Goal: Information Seeking & Learning: Check status

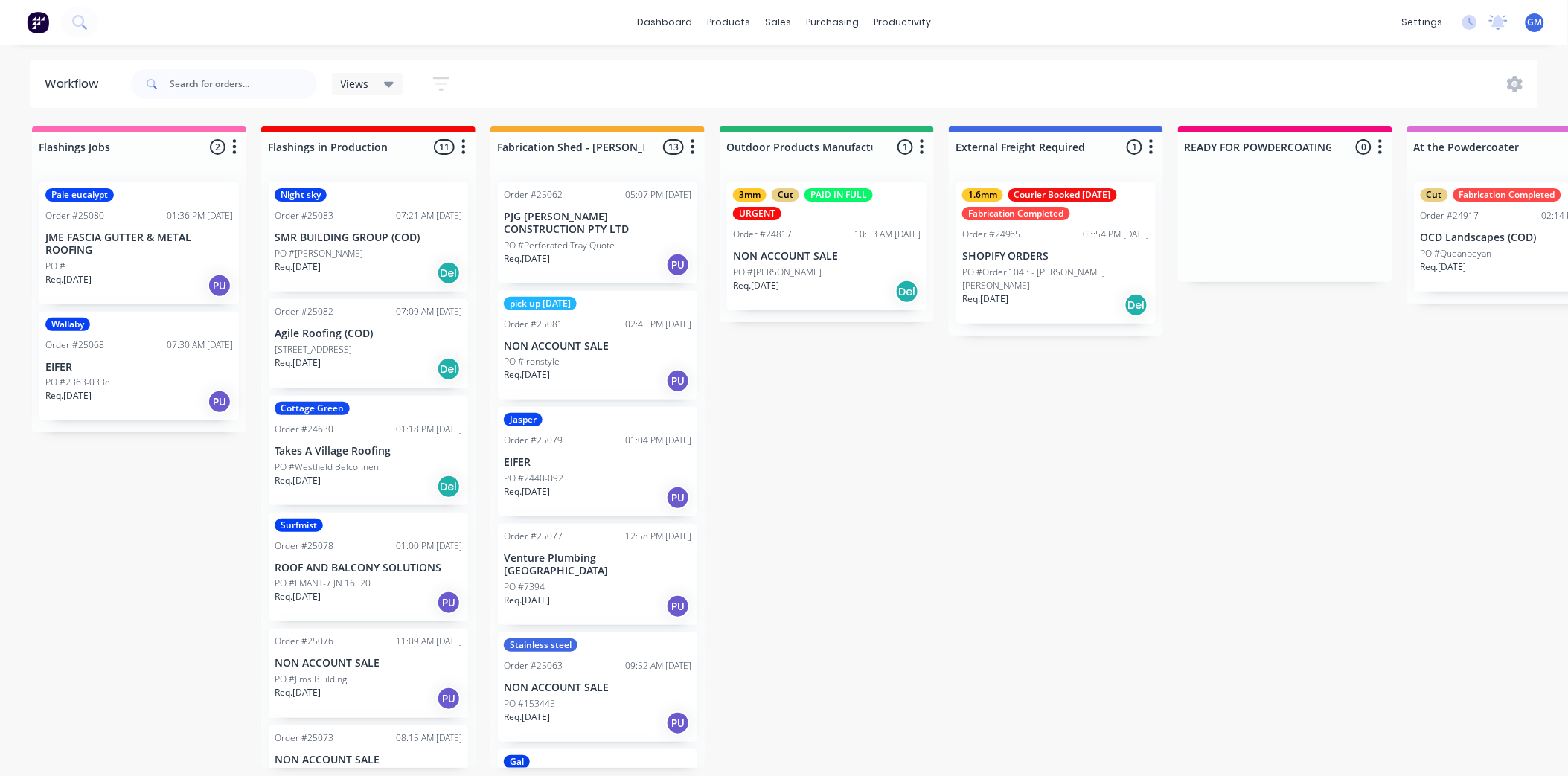
click at [609, 229] on p "PJG [PERSON_NAME] CONSTRUCTION PTY LTD" at bounding box center [597, 223] width 188 height 25
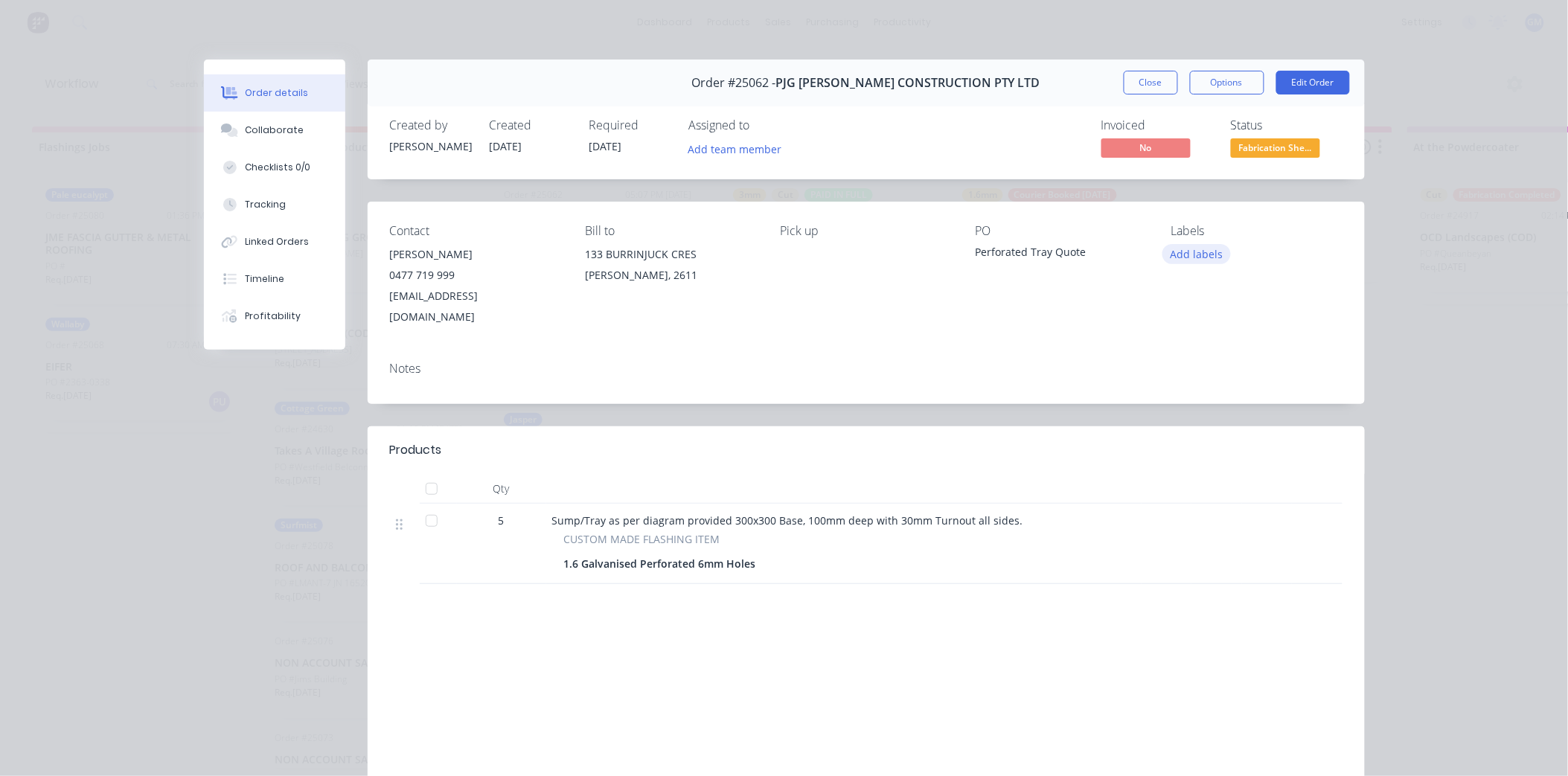
click at [1216, 254] on button "Add labels" at bounding box center [1196, 254] width 68 height 20
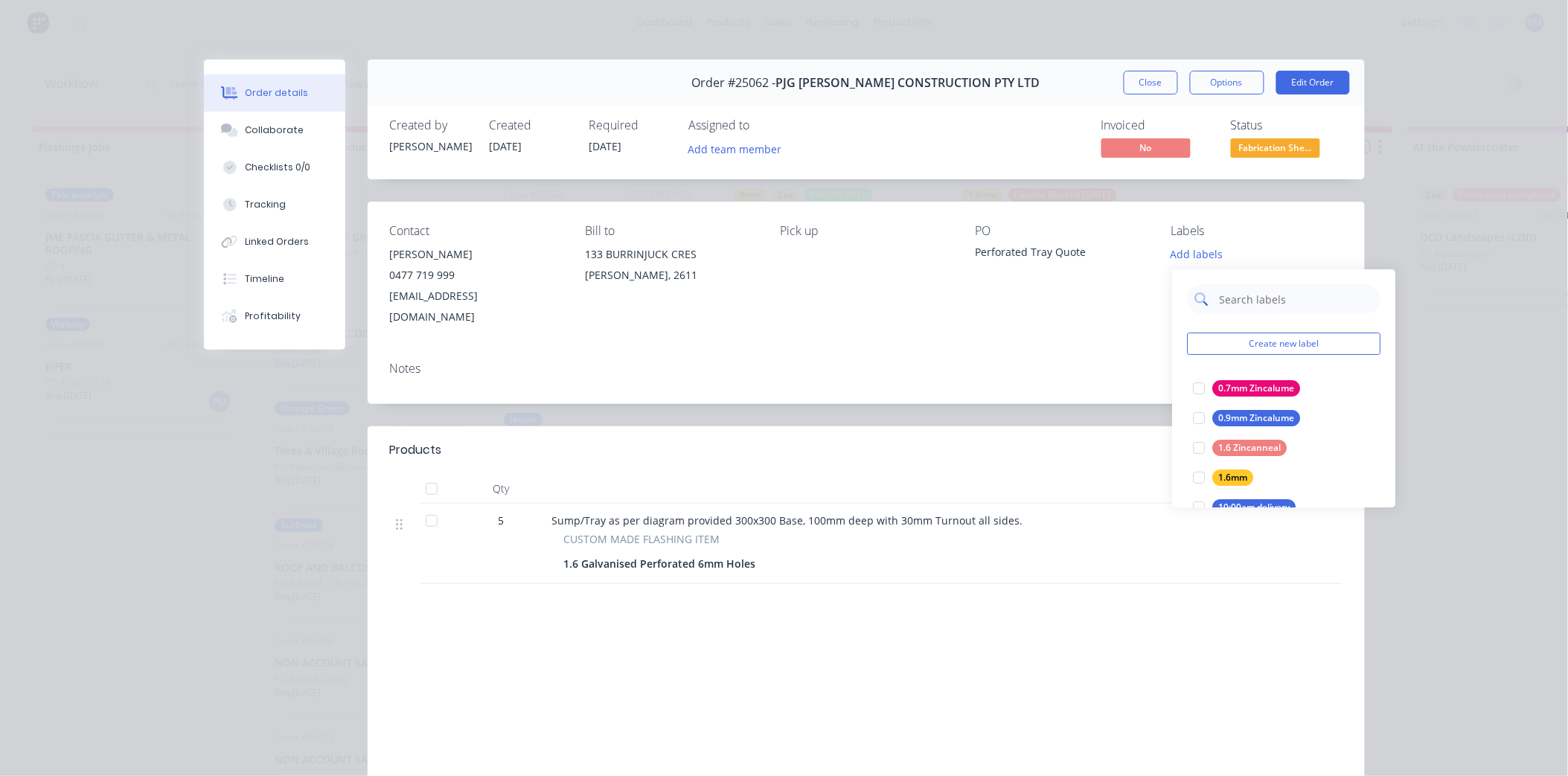
click at [1248, 303] on input "text" at bounding box center [1296, 299] width 155 height 30
type input "gal"
click at [1199, 389] on div at bounding box center [1199, 388] width 30 height 30
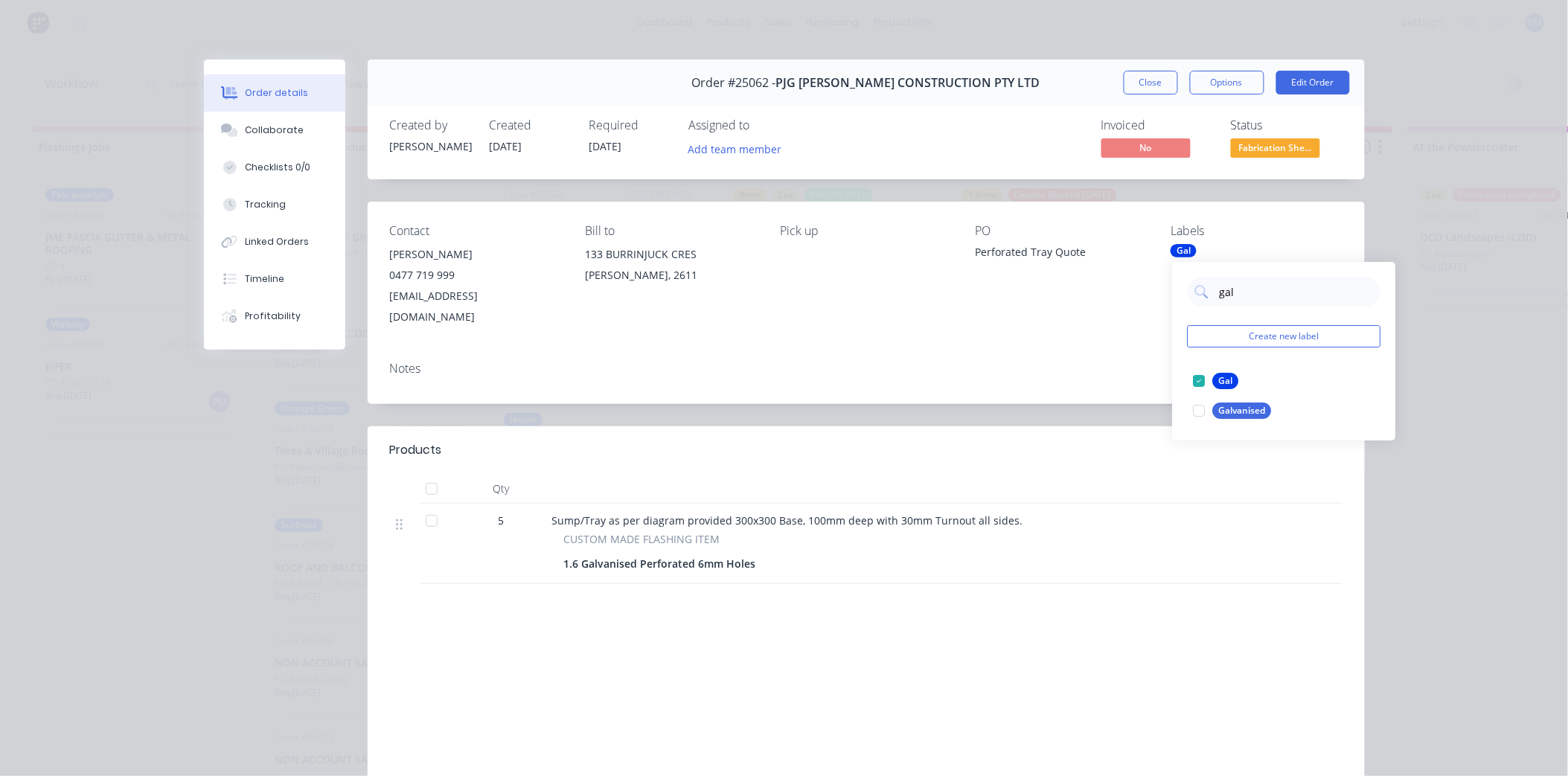
click at [1007, 361] on div "Notes" at bounding box center [867, 369] width 953 height 14
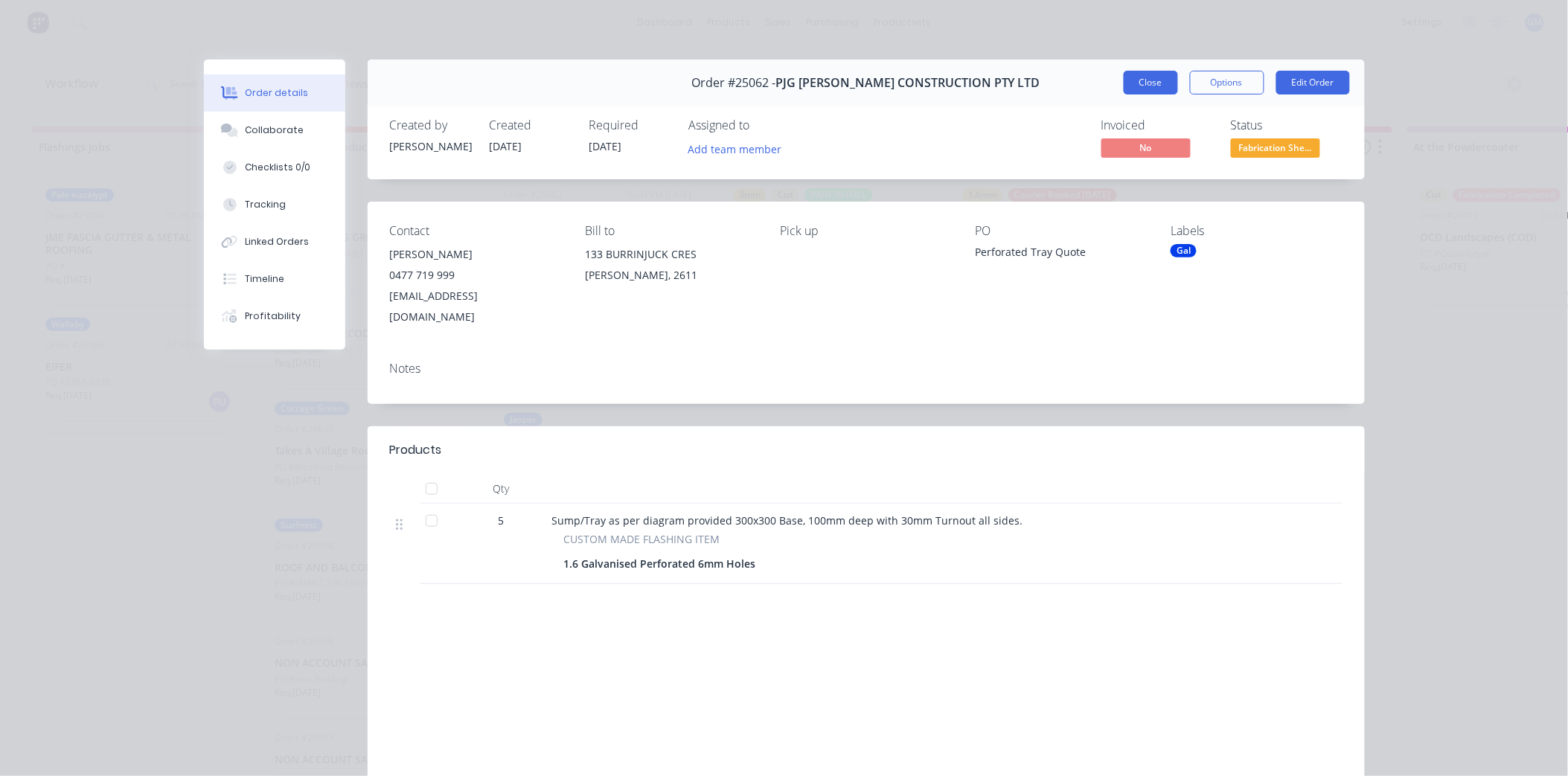
click at [1157, 83] on button "Close" at bounding box center [1151, 83] width 55 height 24
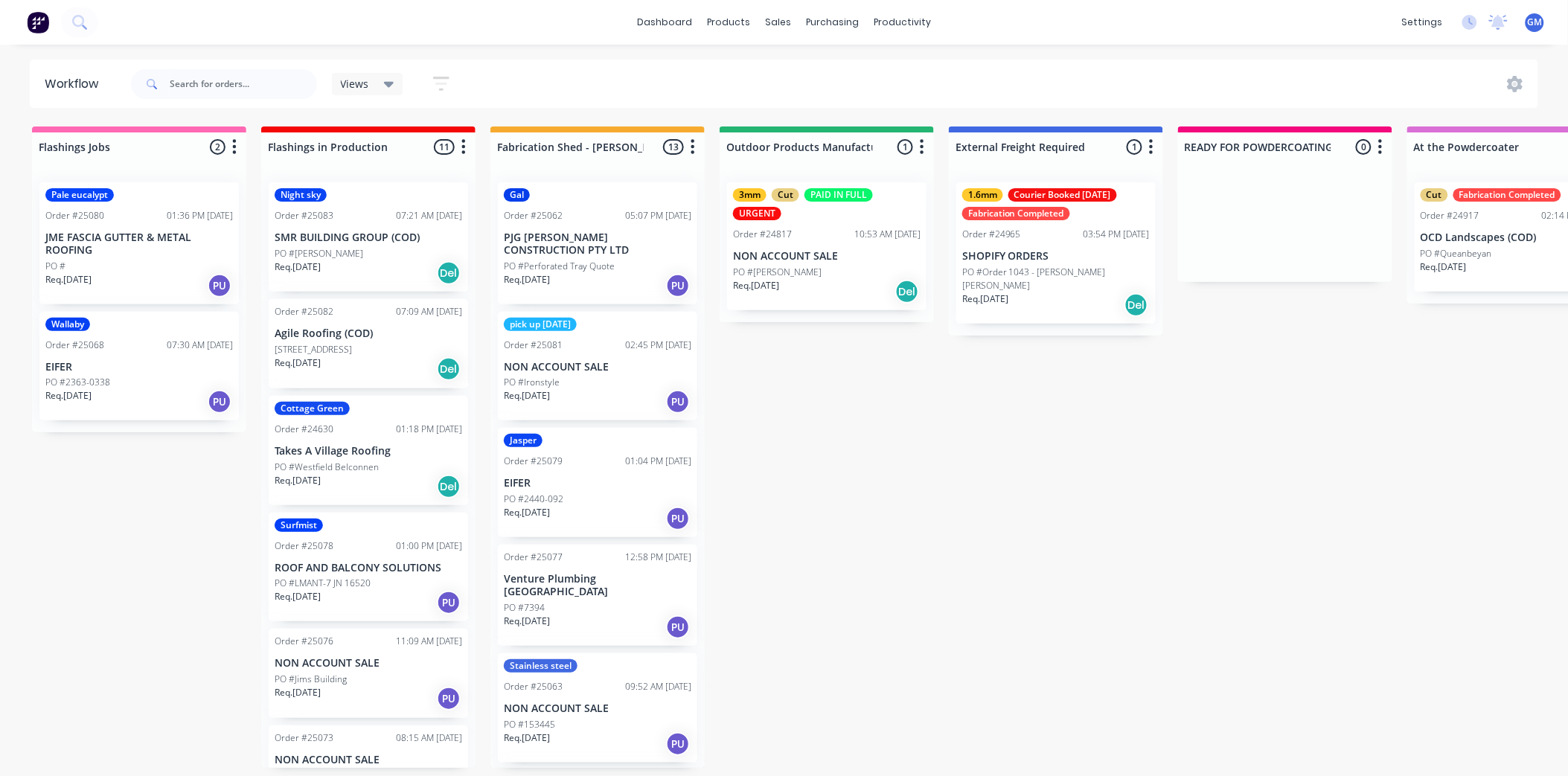
click at [592, 362] on p "NON ACCOUNT SALE" at bounding box center [597, 367] width 188 height 13
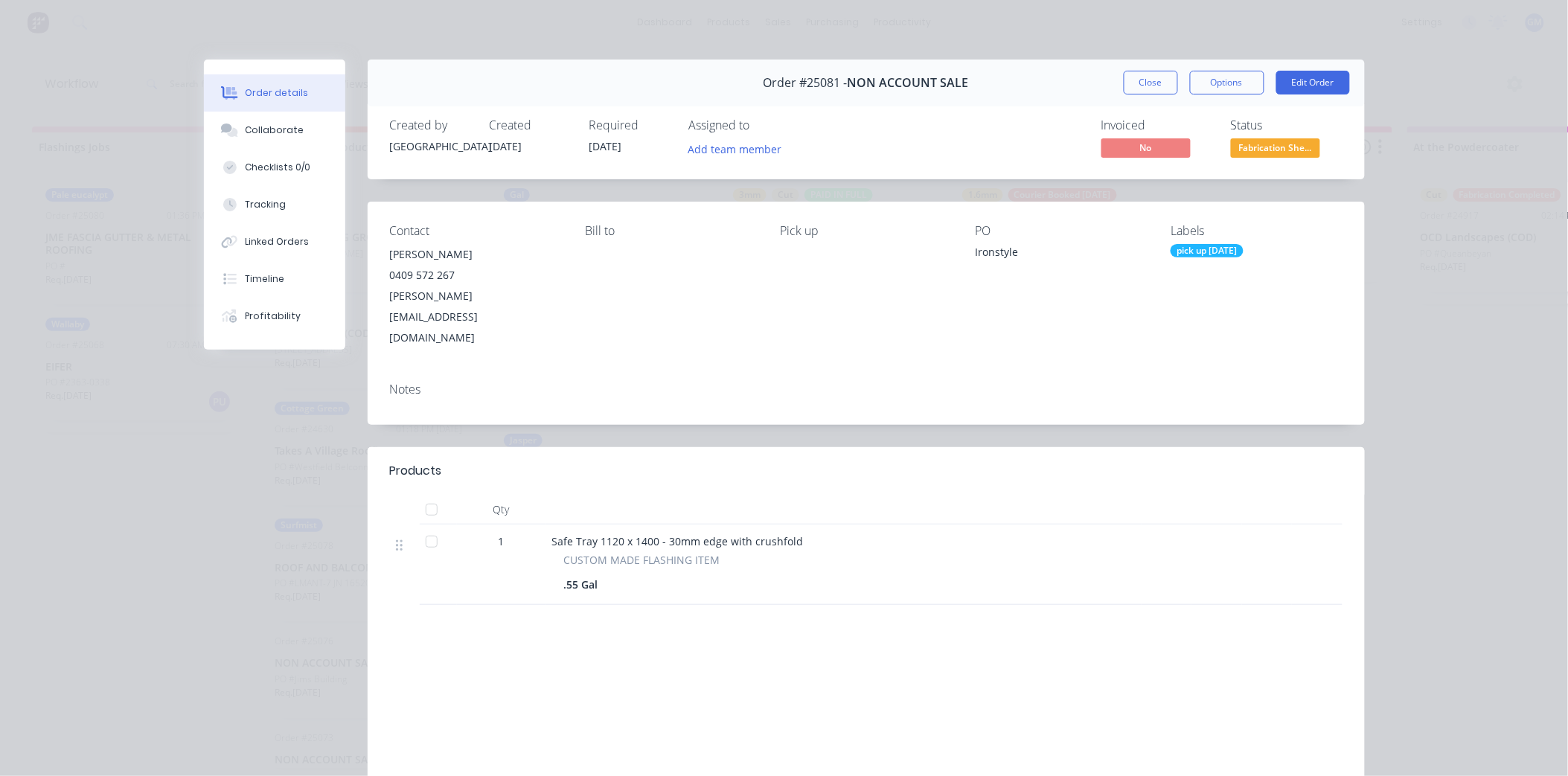
click at [1195, 252] on div "pick up [DATE]" at bounding box center [1207, 250] width 73 height 14
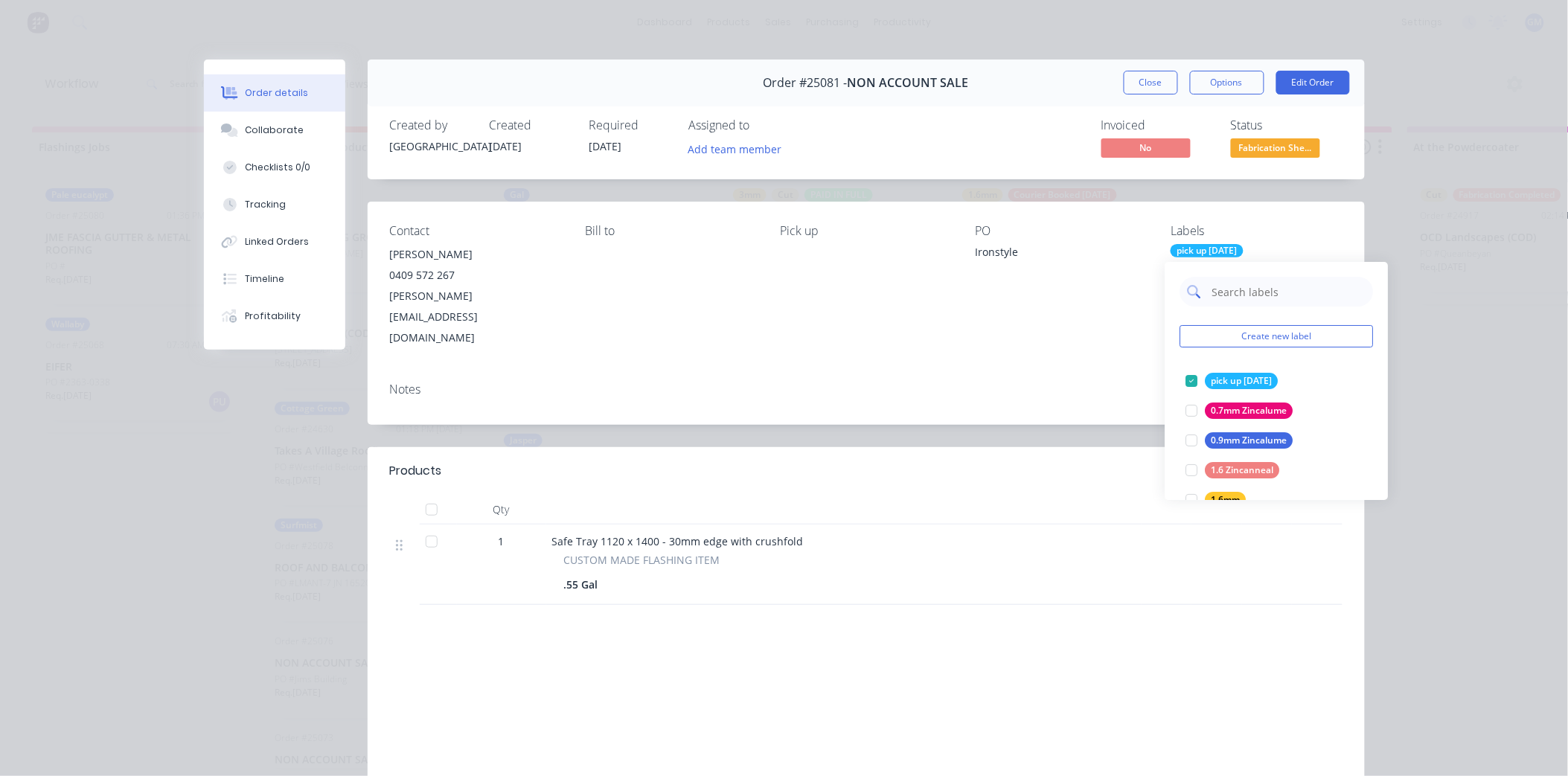
click at [1244, 296] on input "text" at bounding box center [1289, 291] width 155 height 30
type input "gal"
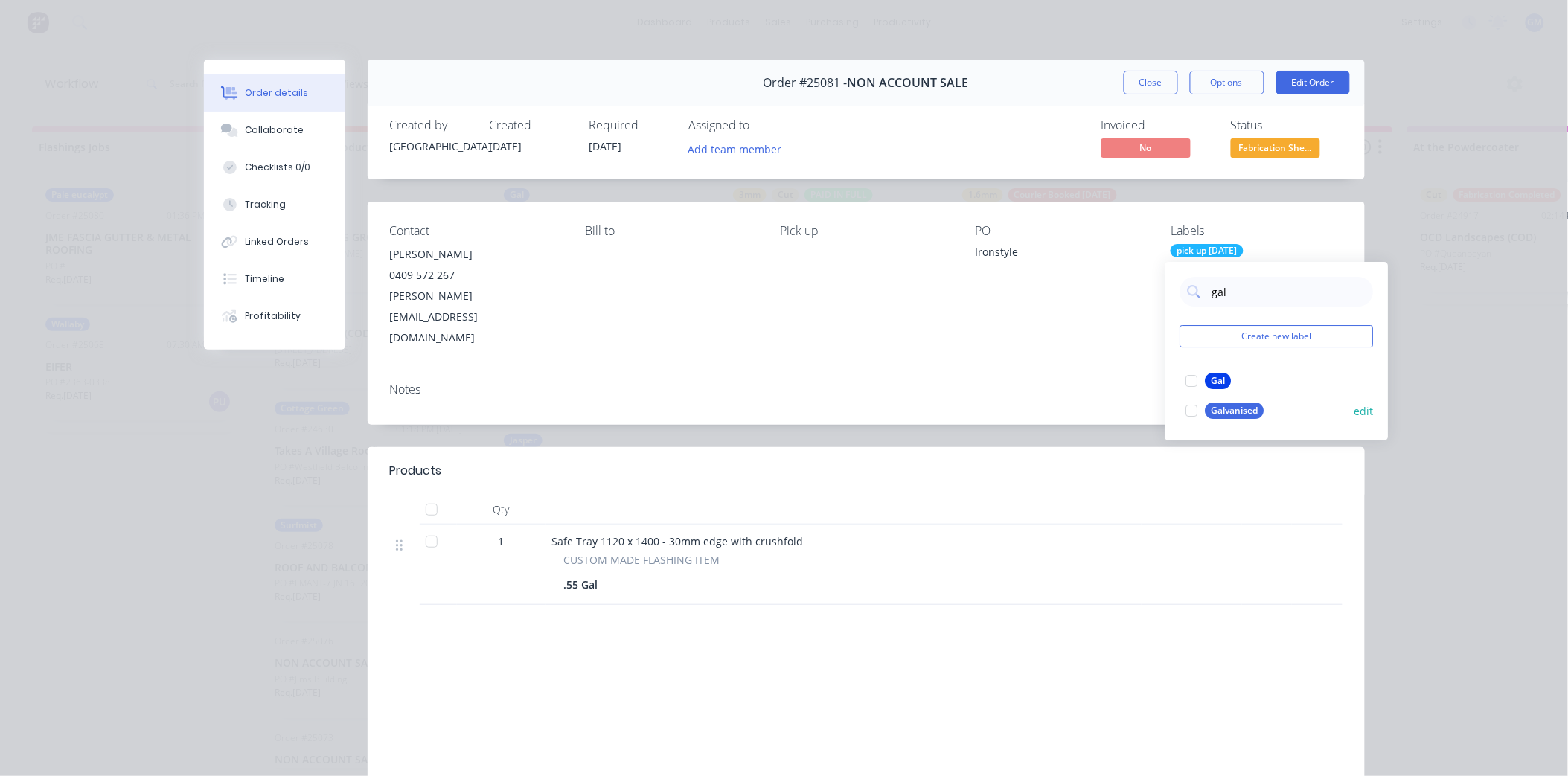
click at [1189, 407] on div at bounding box center [1192, 411] width 30 height 30
click at [995, 371] on div "Notes" at bounding box center [866, 398] width 997 height 55
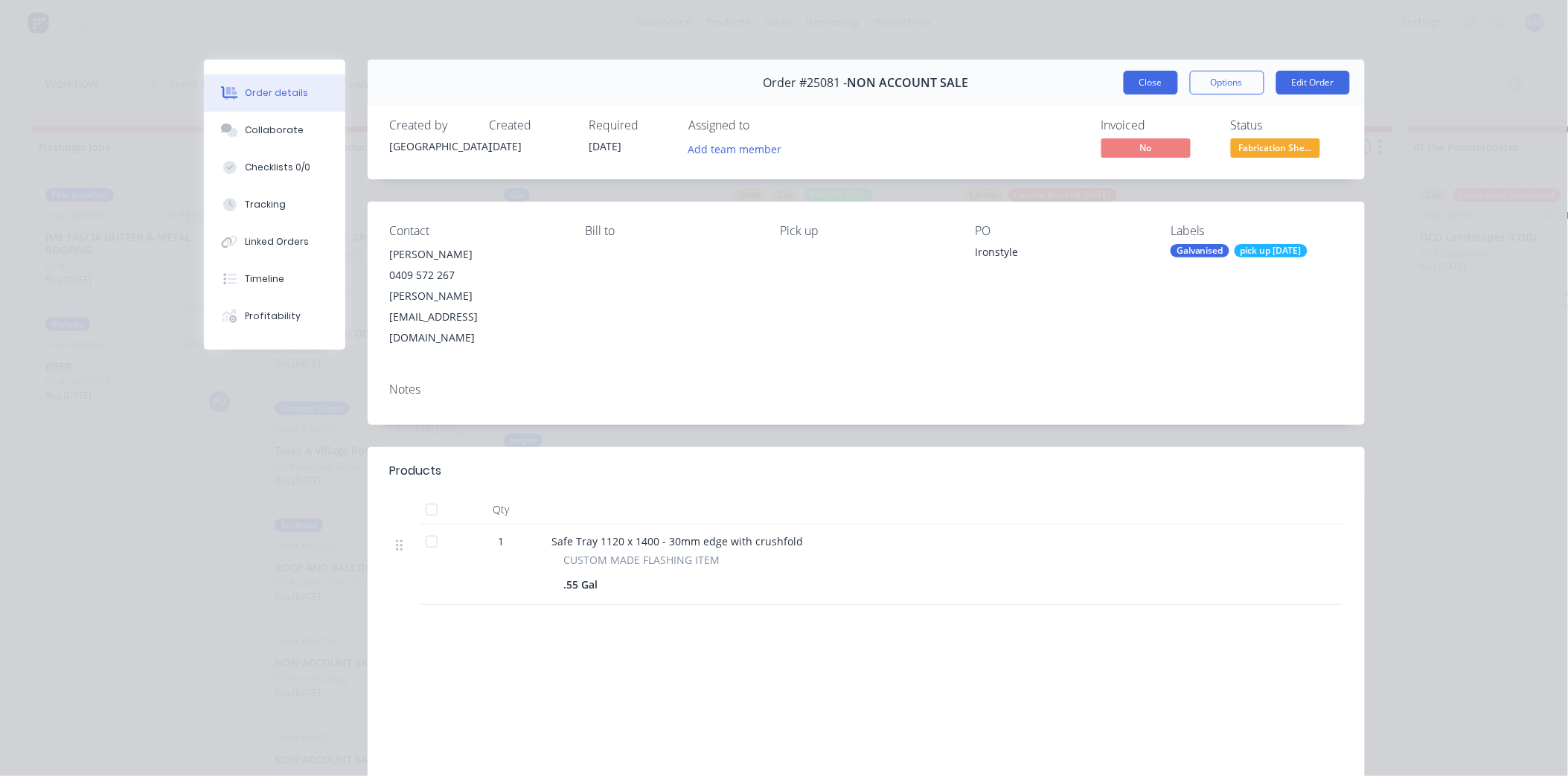
click at [1142, 77] on button "Close" at bounding box center [1151, 83] width 55 height 24
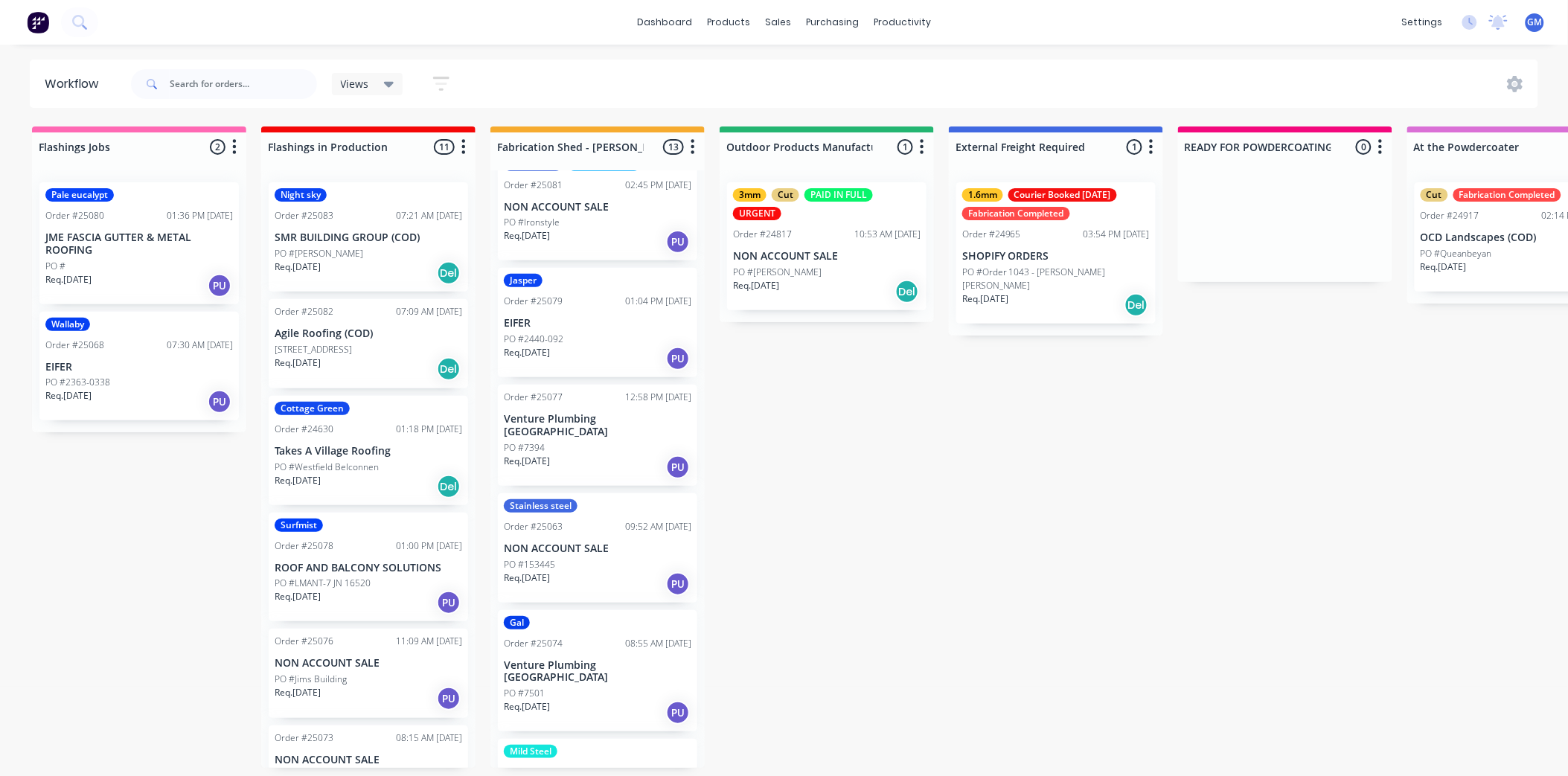
scroll to position [165, 0]
click at [601, 450] on div "Req. [DATE] PU" at bounding box center [597, 462] width 188 height 25
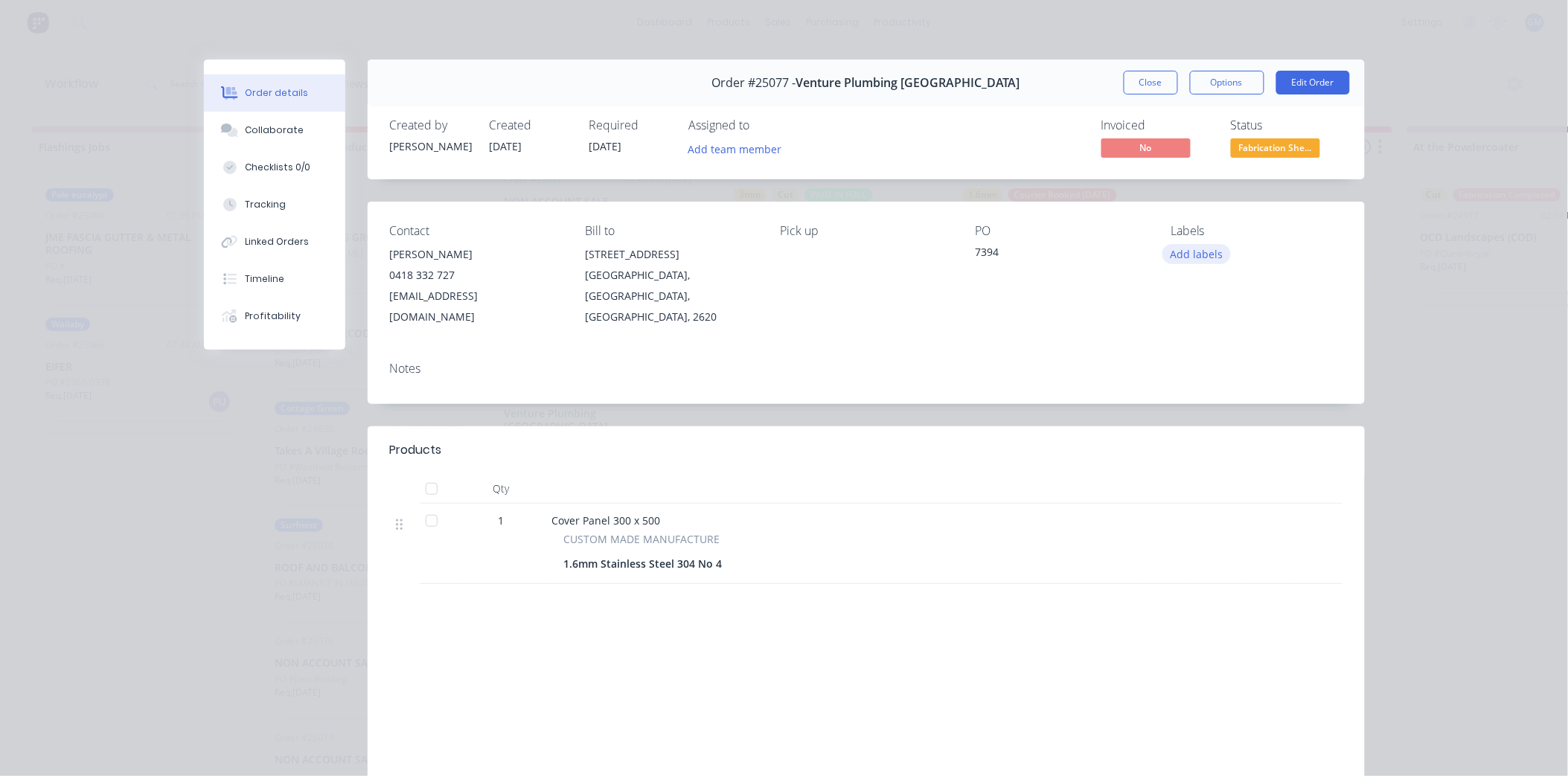
click at [1187, 254] on button "Add labels" at bounding box center [1196, 254] width 68 height 20
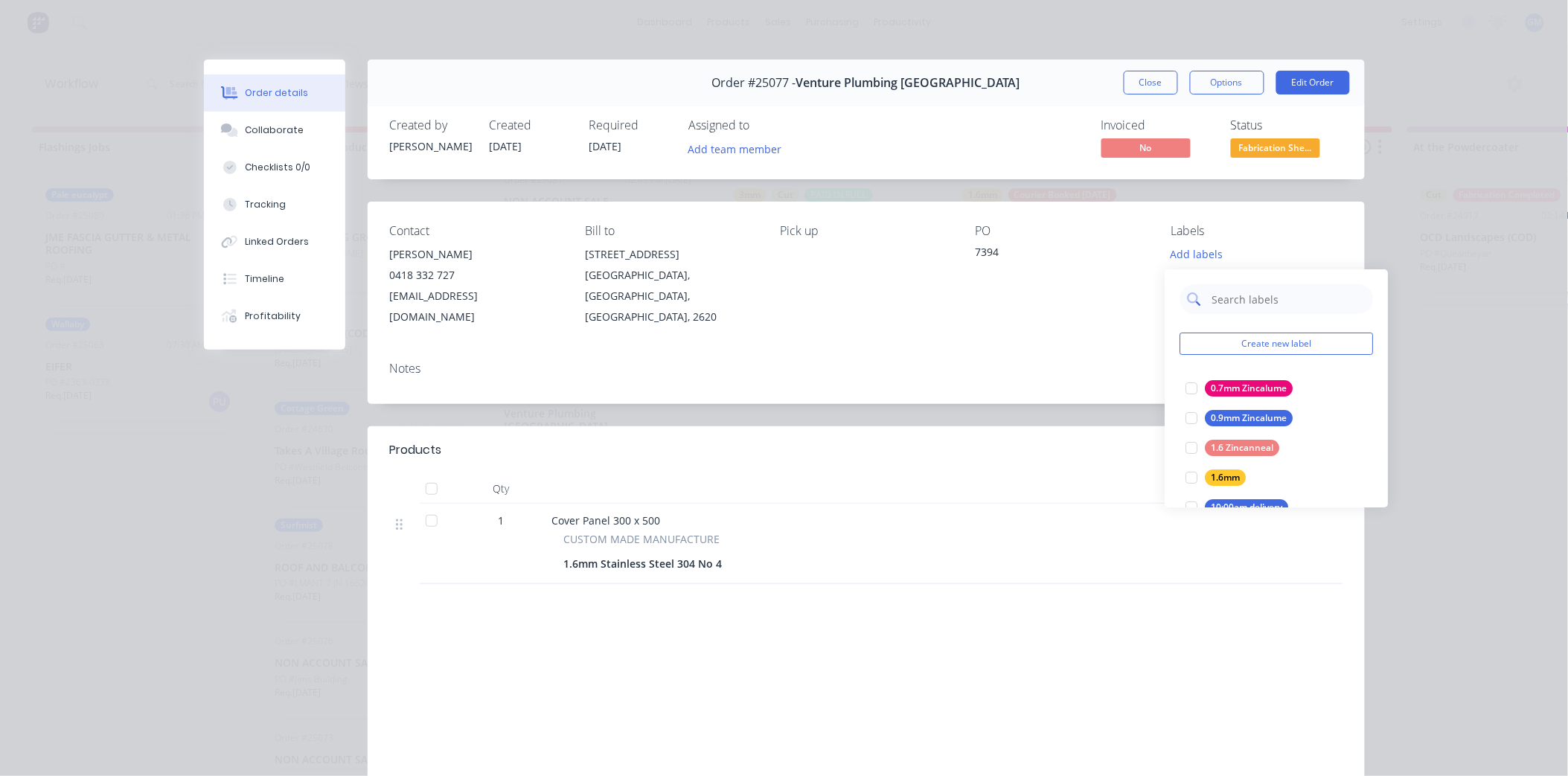
click at [1253, 306] on input "text" at bounding box center [1289, 299] width 155 height 30
drag, startPoint x: 1221, startPoint y: 303, endPoint x: 1115, endPoint y: 300, distance: 106.0
click at [1115, 300] on body "dashboard products sales purchasing productivity dashboard products Product Cat…" at bounding box center [784, 344] width 1568 height 687
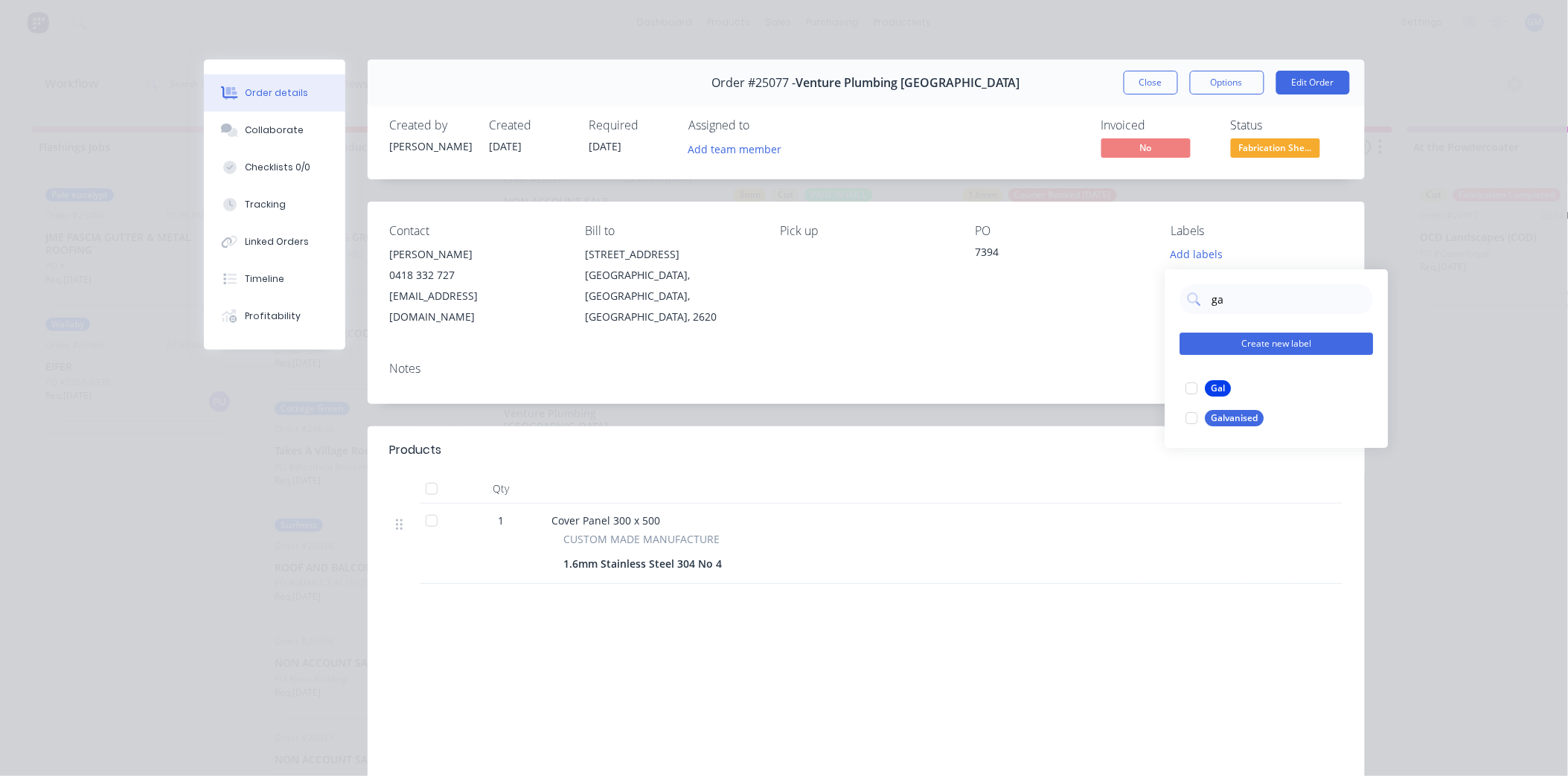
type input "g"
type input "stai"
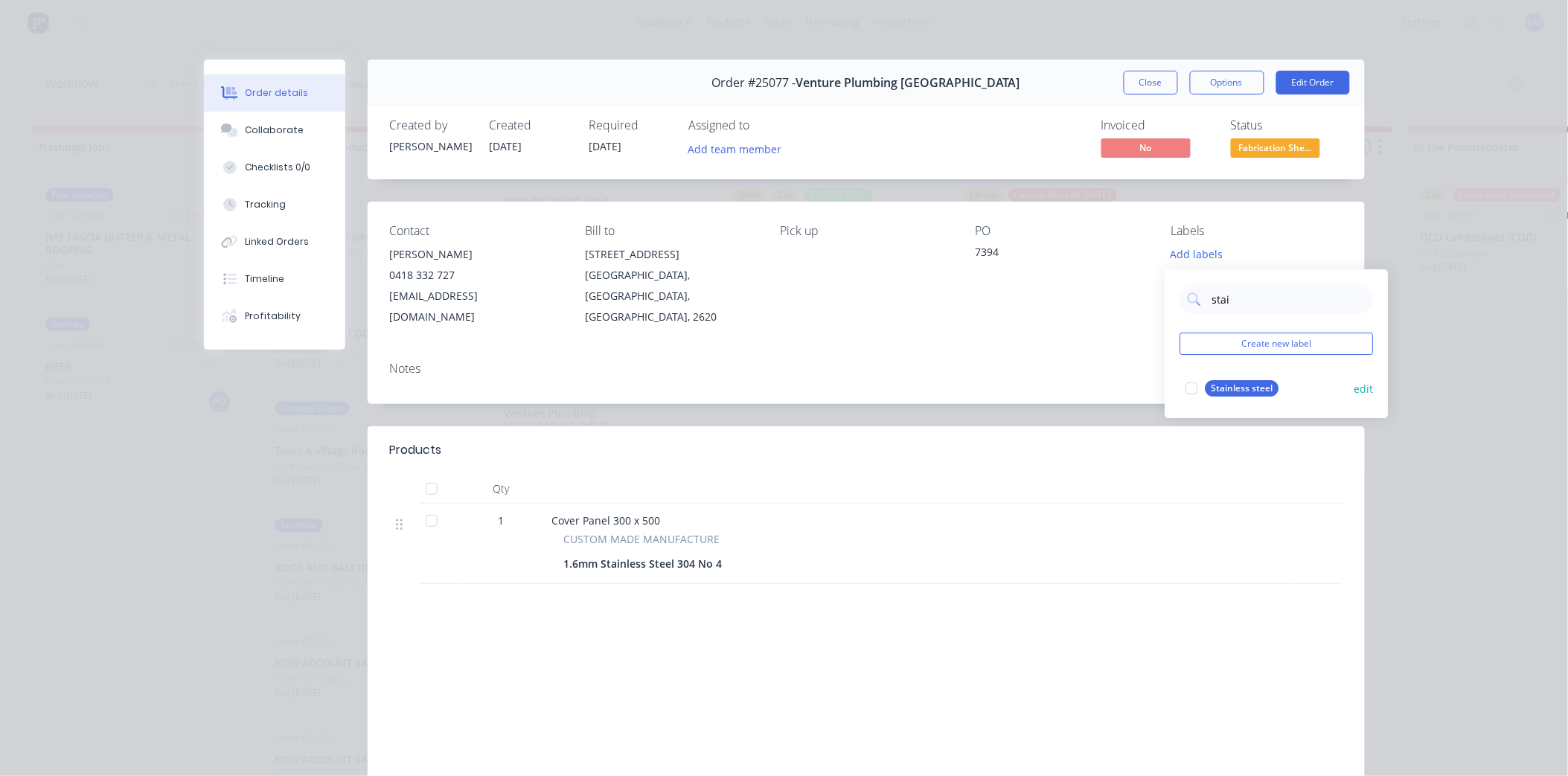
click at [1195, 391] on div at bounding box center [1192, 388] width 30 height 30
click at [1043, 361] on div "Notes" at bounding box center [867, 369] width 953 height 14
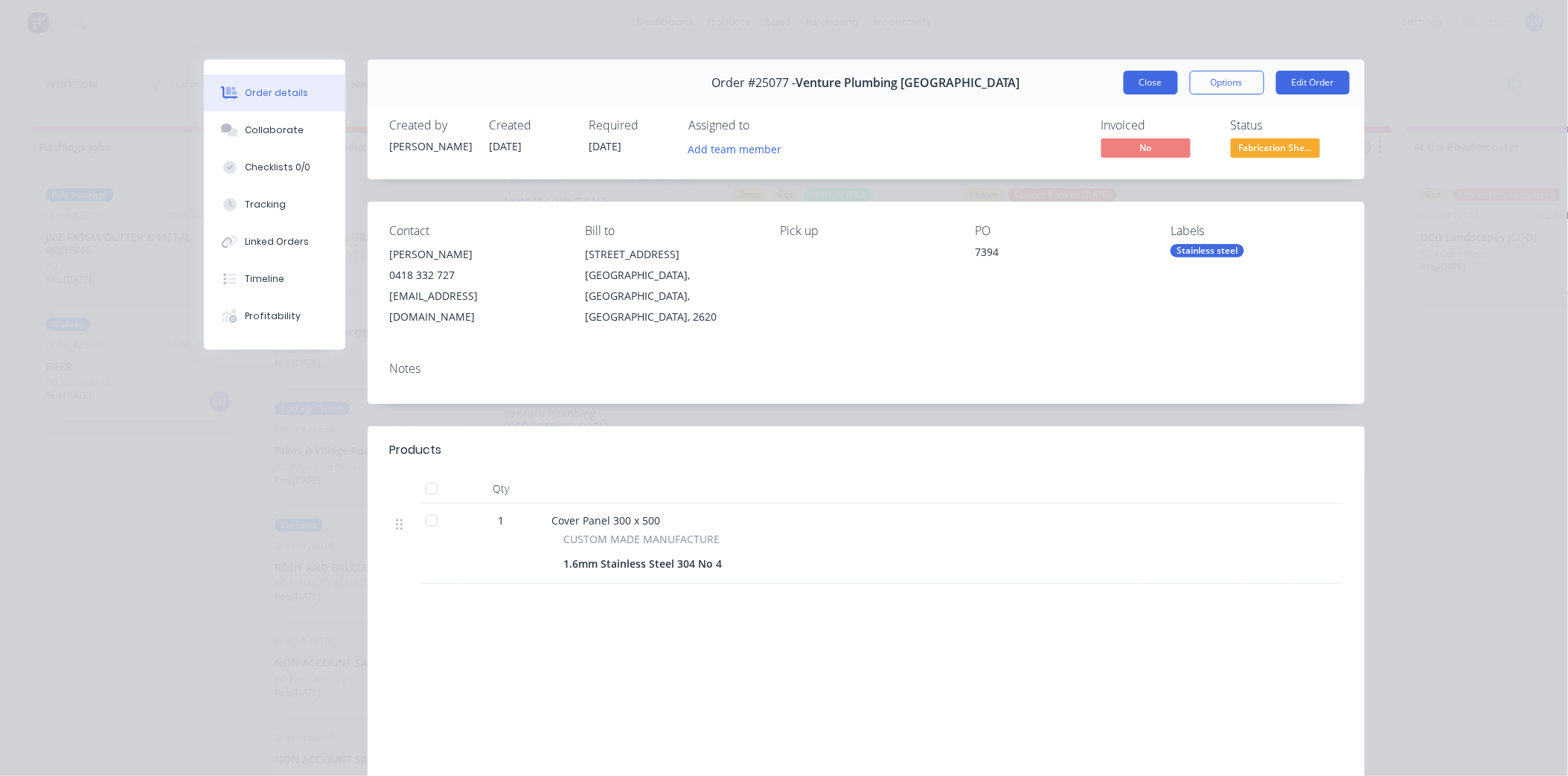
click at [1143, 69] on div "Order #25077 - Venture Plumbing Canberra Close Options Edit Order" at bounding box center [866, 83] width 997 height 47
click at [1146, 75] on button "Close" at bounding box center [1151, 83] width 55 height 24
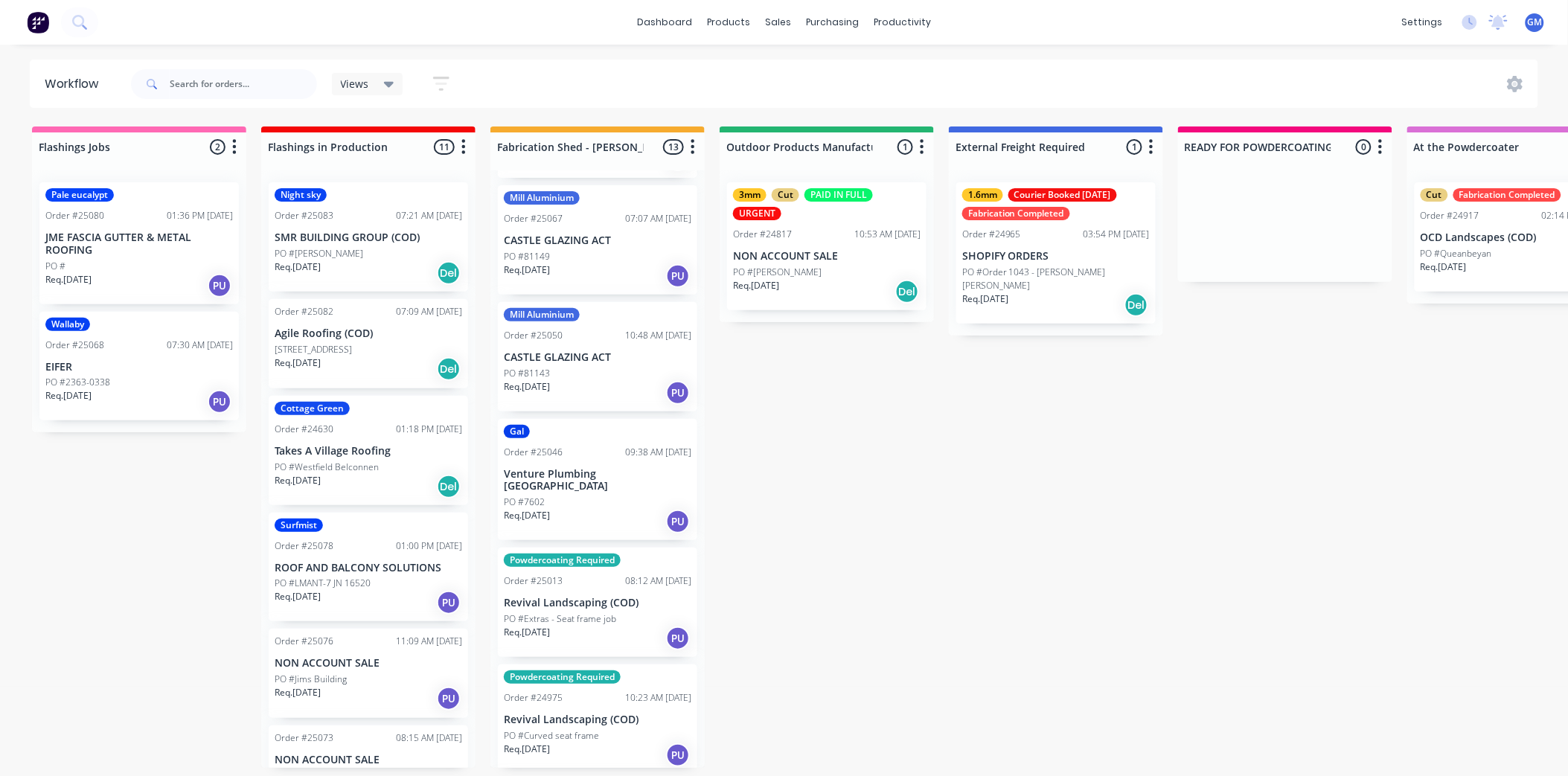
scroll to position [935, 0]
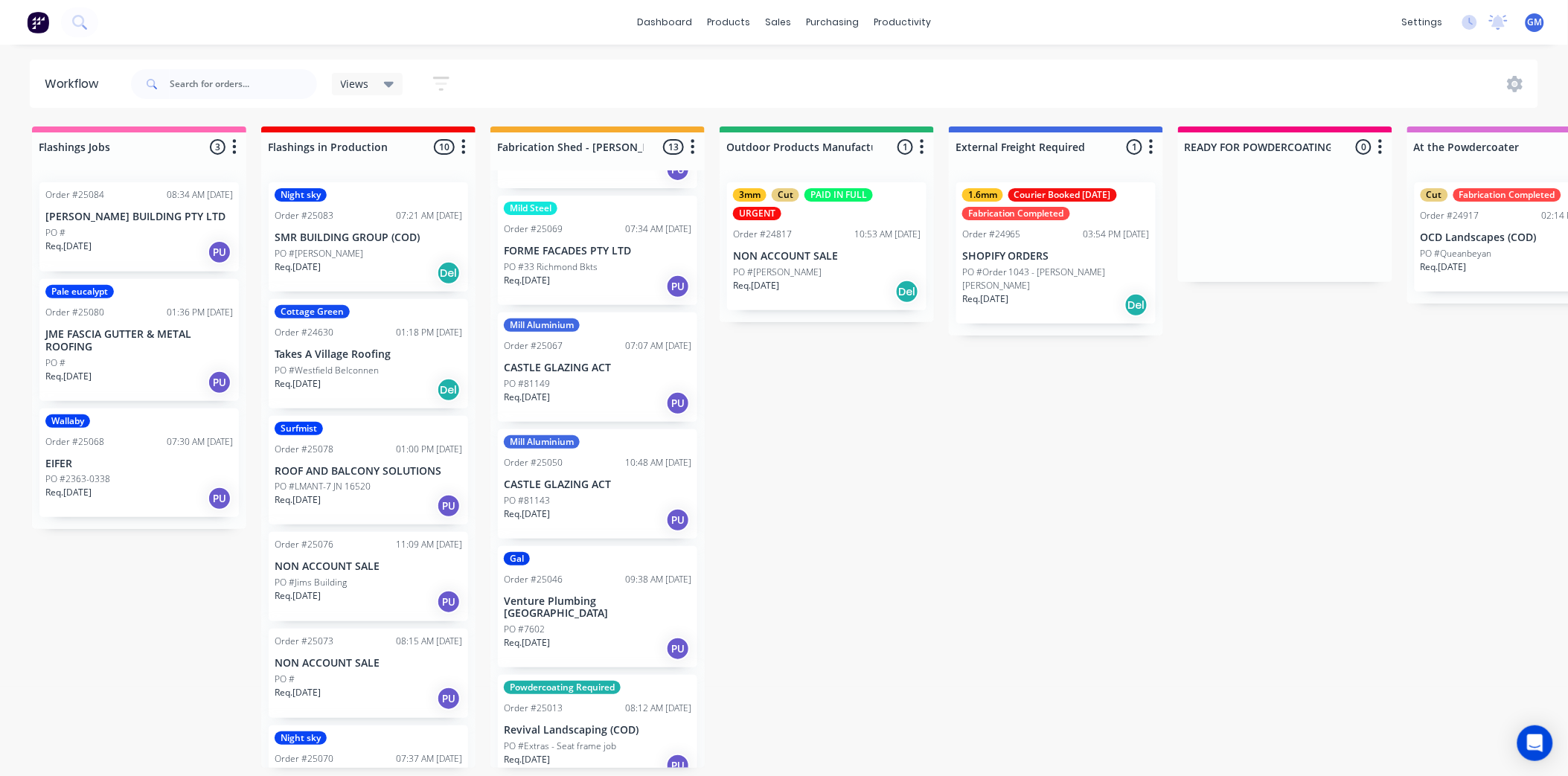
scroll to position [687, 0]
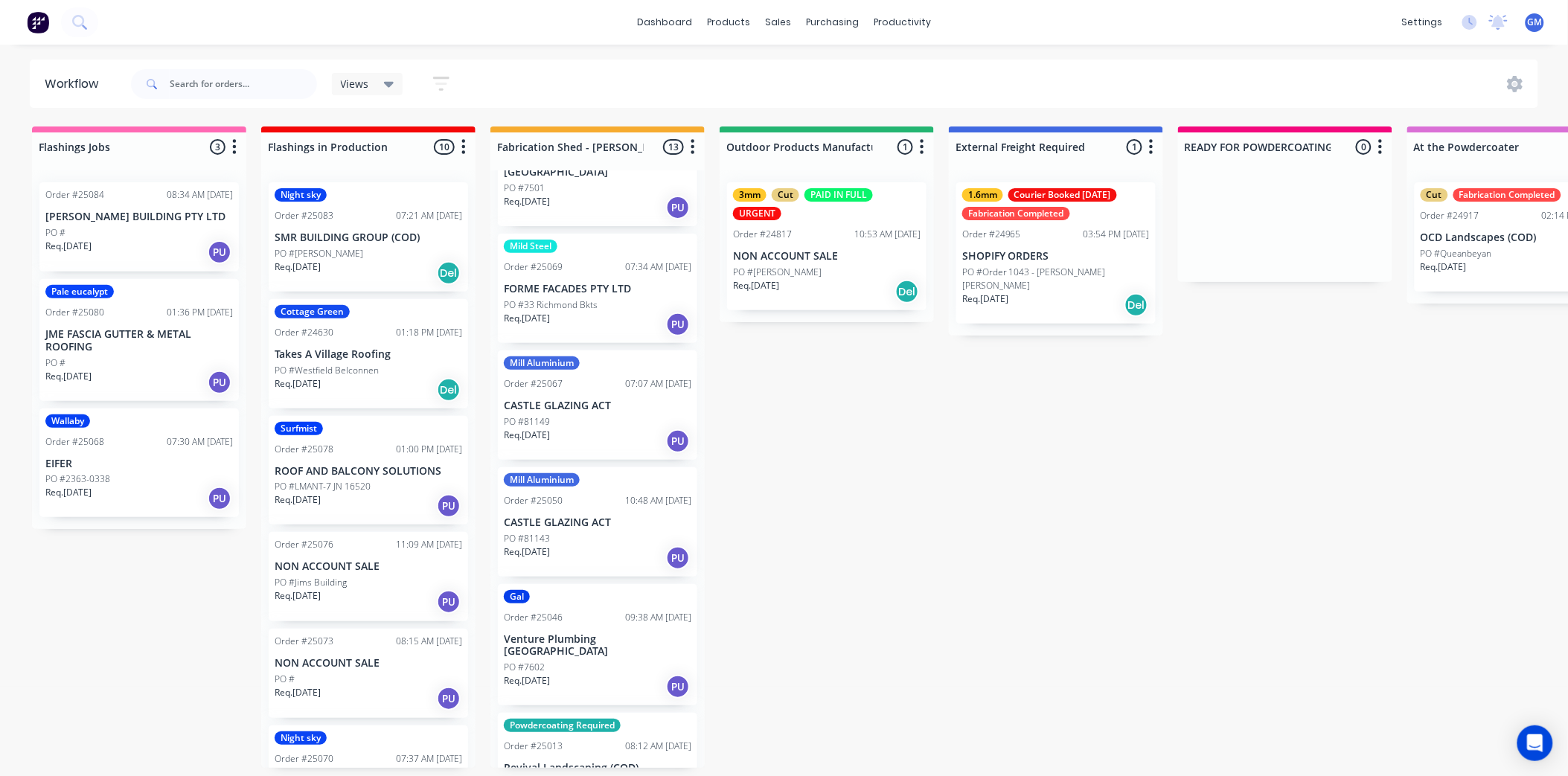
click at [610, 400] on p "CASTLE GLAZING ACT" at bounding box center [597, 407] width 188 height 13
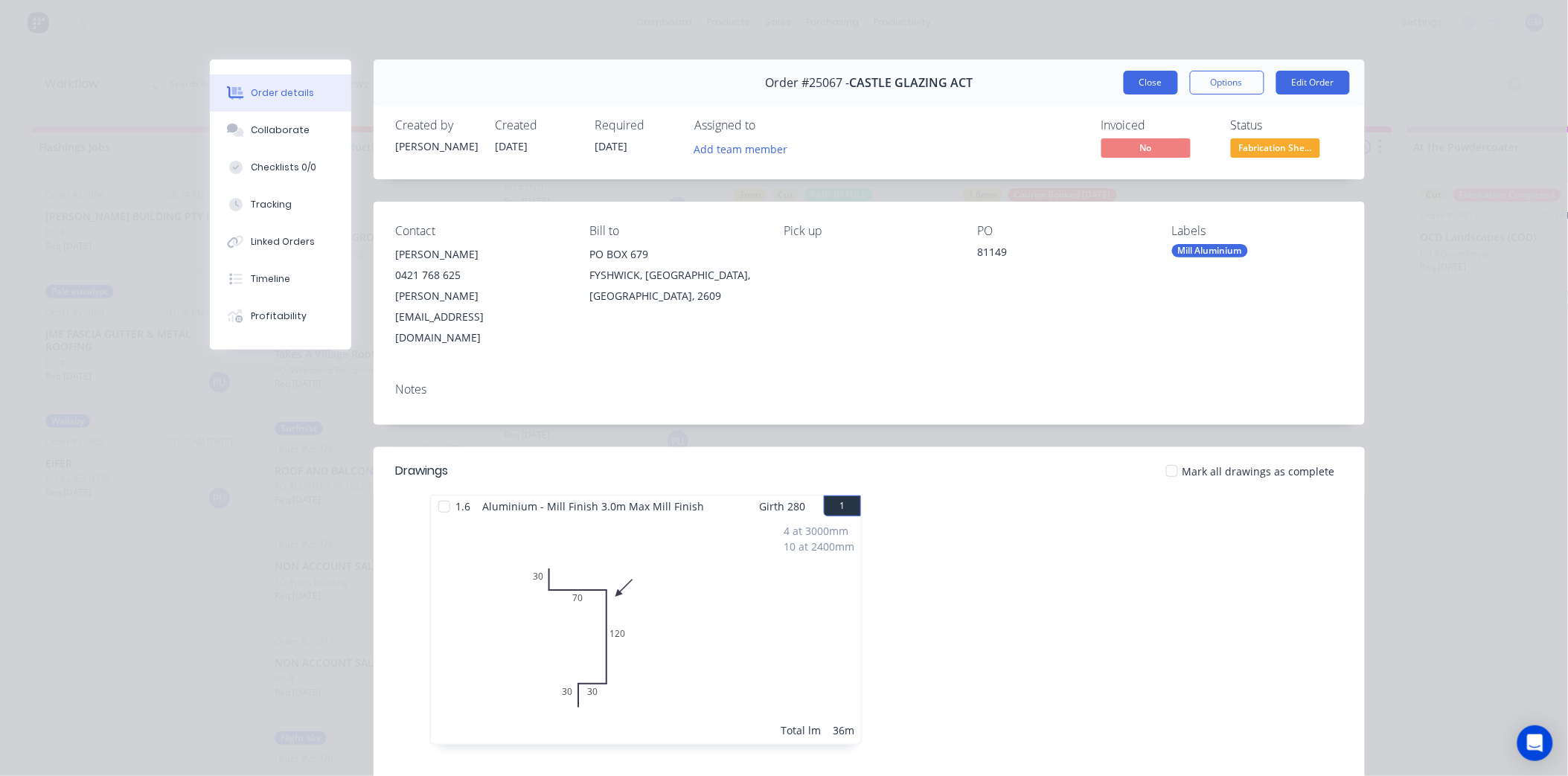
click at [1157, 84] on button "Close" at bounding box center [1151, 83] width 55 height 24
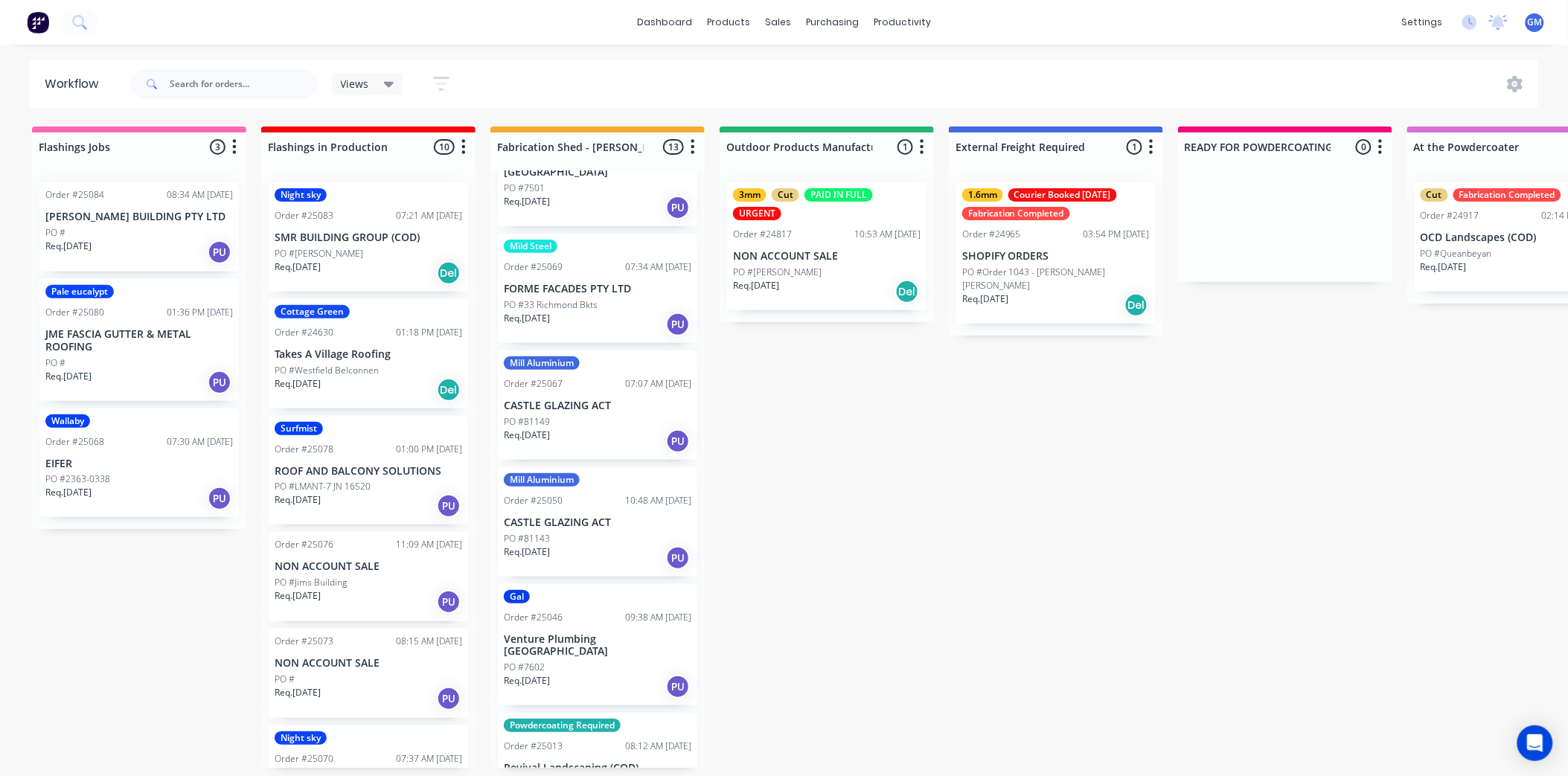
click at [577, 517] on p "CASTLE GLAZING ACT" at bounding box center [597, 523] width 188 height 13
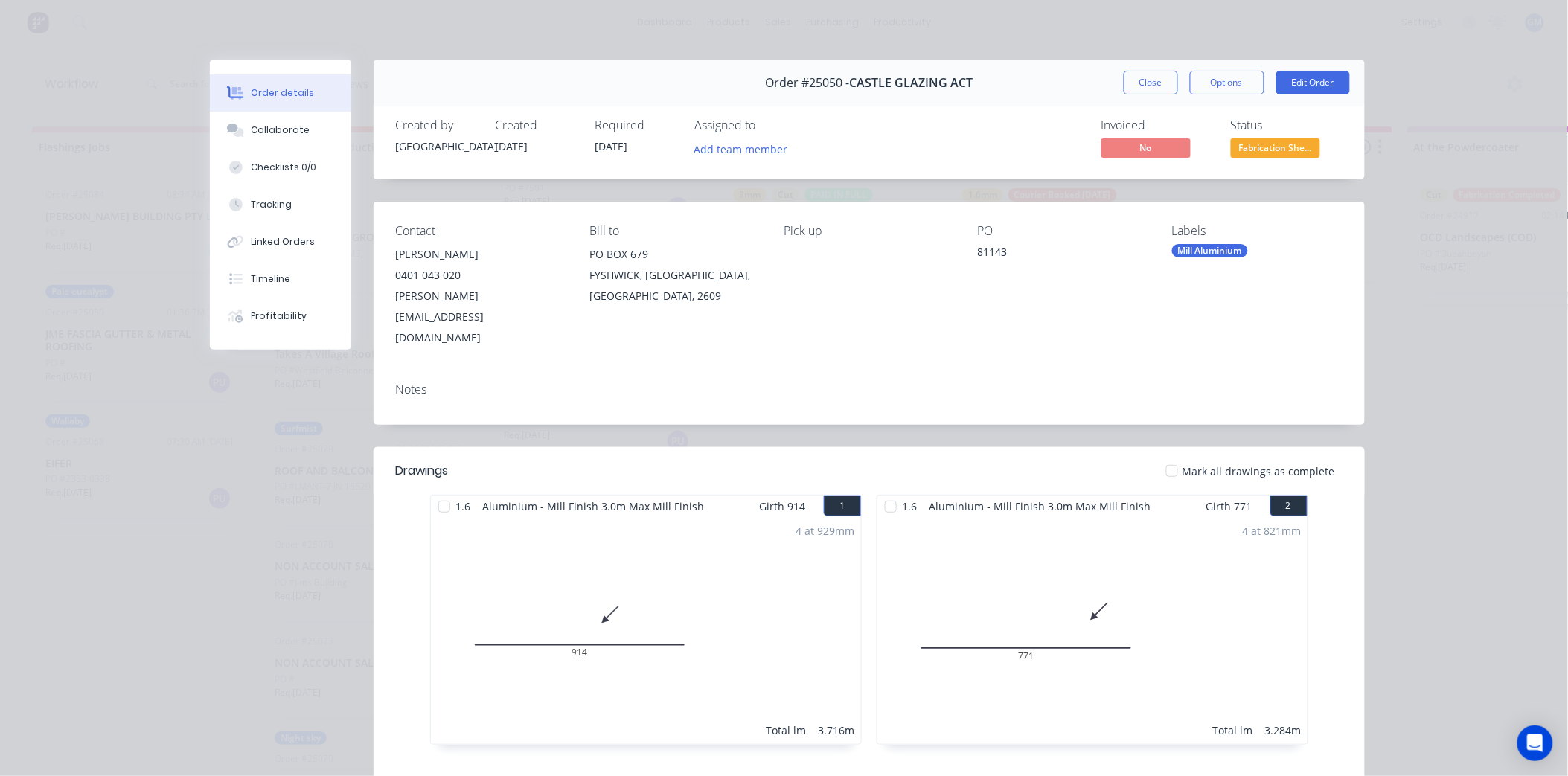
drag, startPoint x: 1132, startPoint y: 85, endPoint x: 668, endPoint y: 519, distance: 635.3
click at [1129, 89] on button "Close" at bounding box center [1151, 83] width 55 height 24
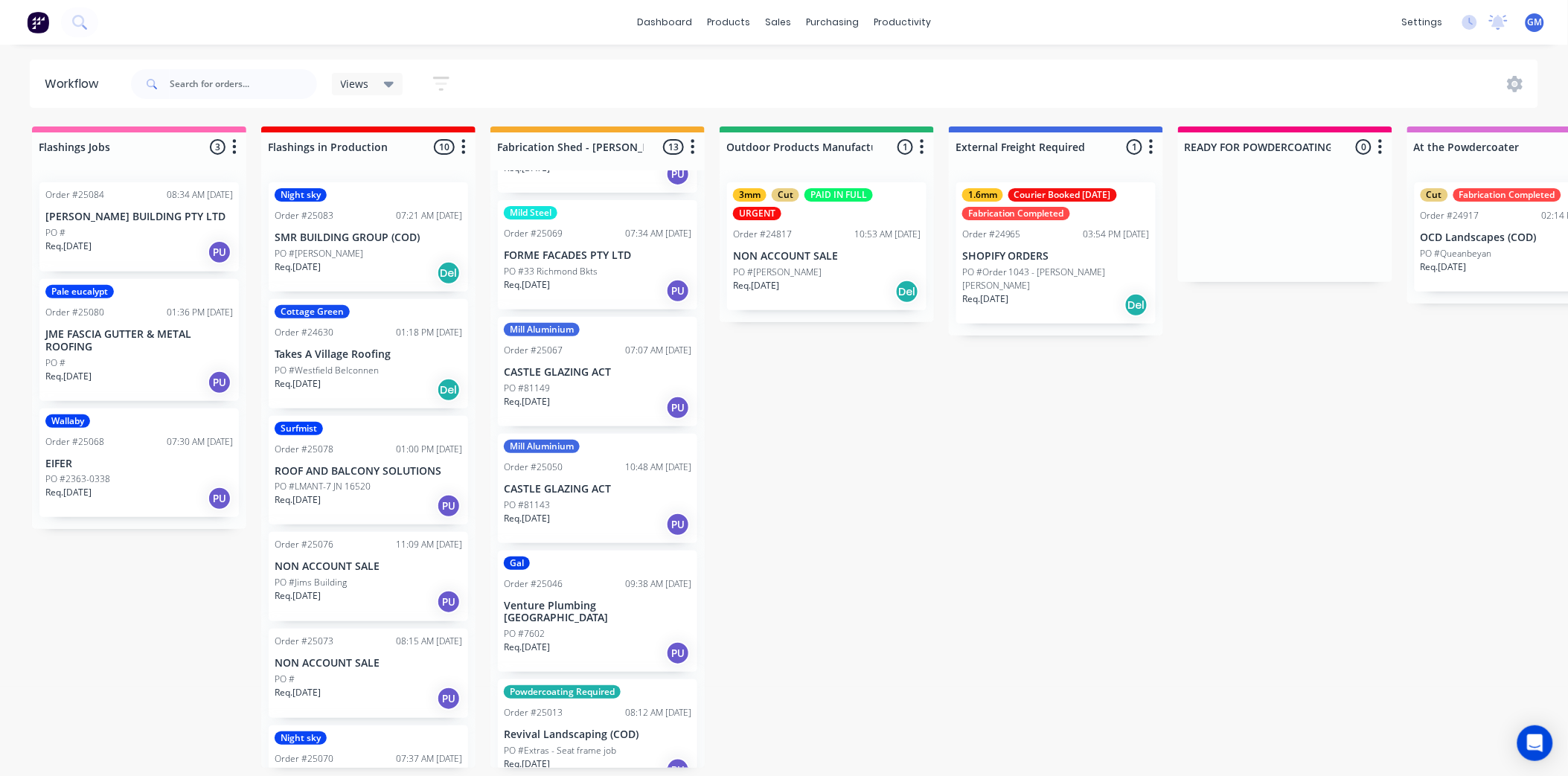
scroll to position [745, 0]
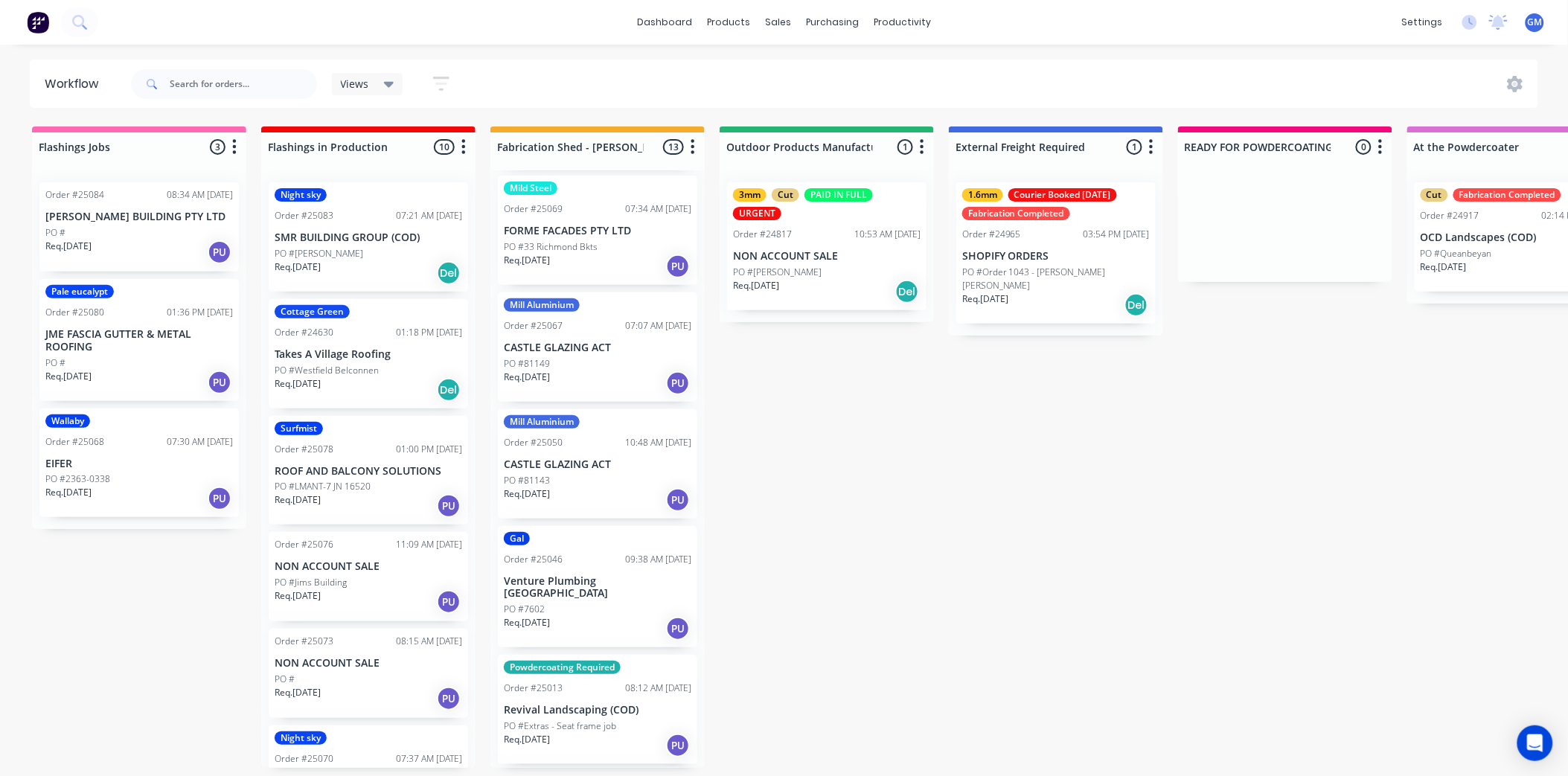
click at [637, 410] on div "Mill Aluminium Order #25050 10:48 AM [DATE] CASTLE GLAZING ACT PO #81143 Req. […" at bounding box center [598, 464] width 200 height 109
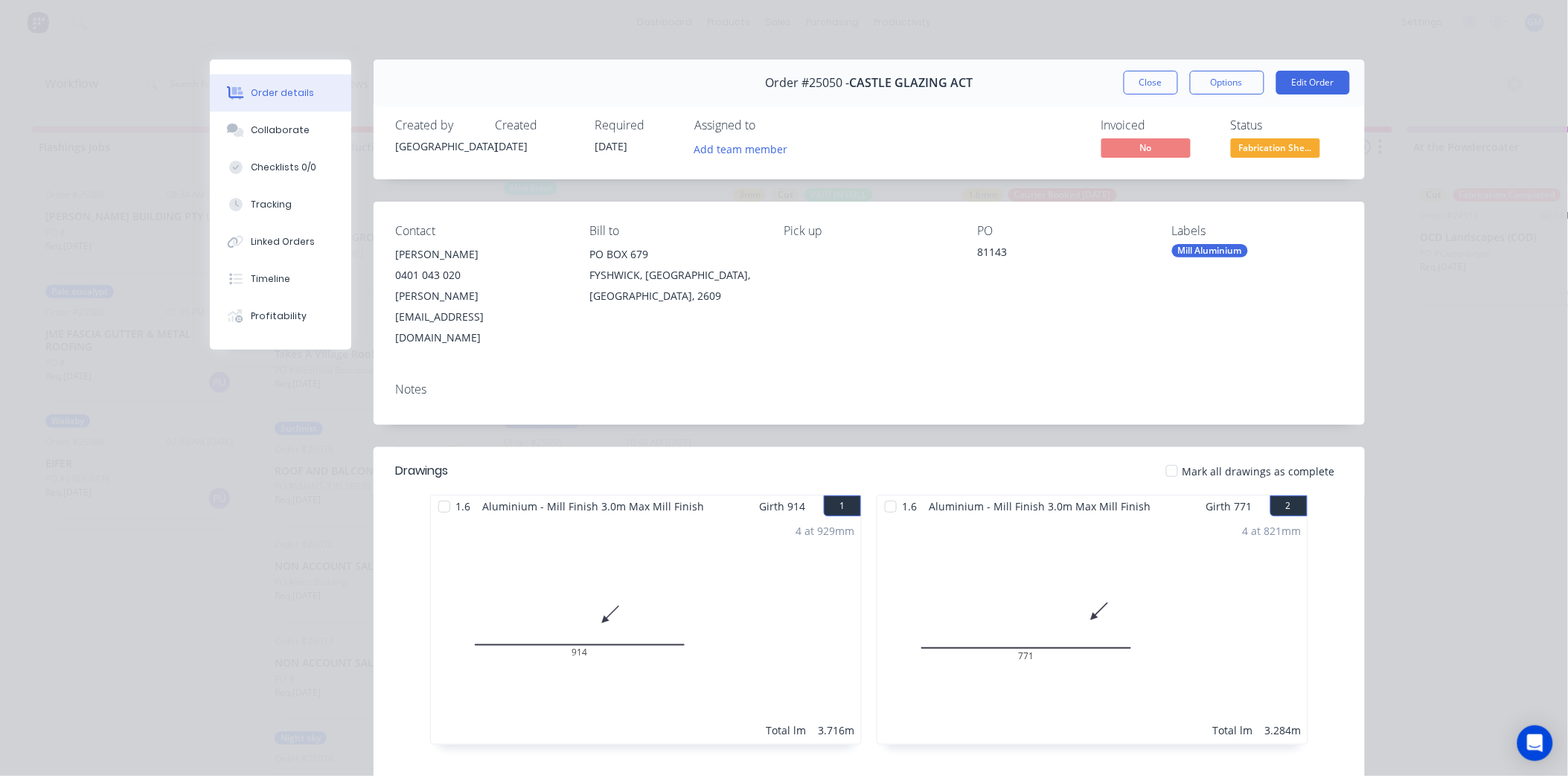
click at [1228, 256] on div "Mill Aluminium" at bounding box center [1210, 250] width 76 height 14
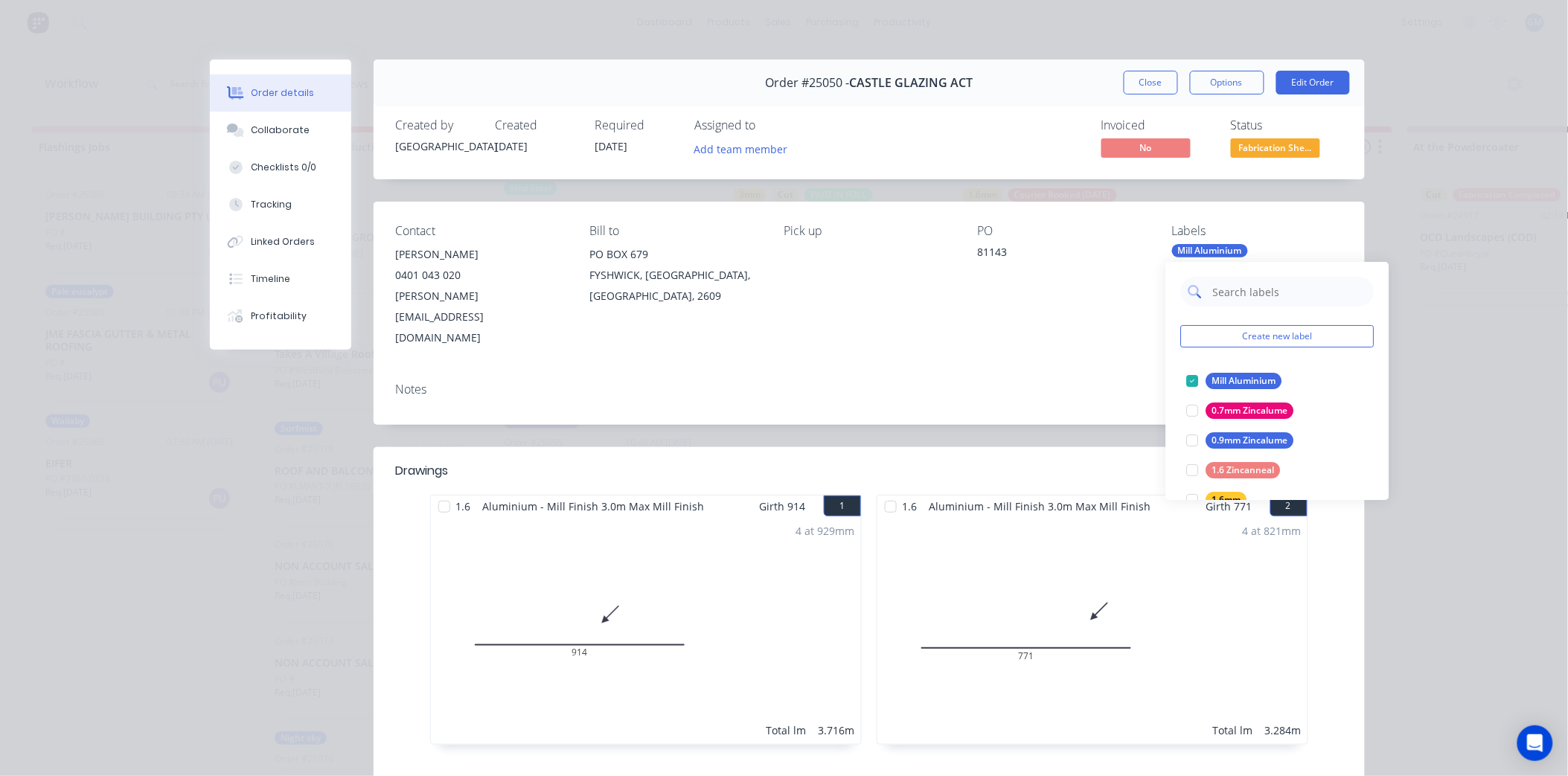
click at [1244, 291] on input "text" at bounding box center [1289, 291] width 155 height 30
type input "mat"
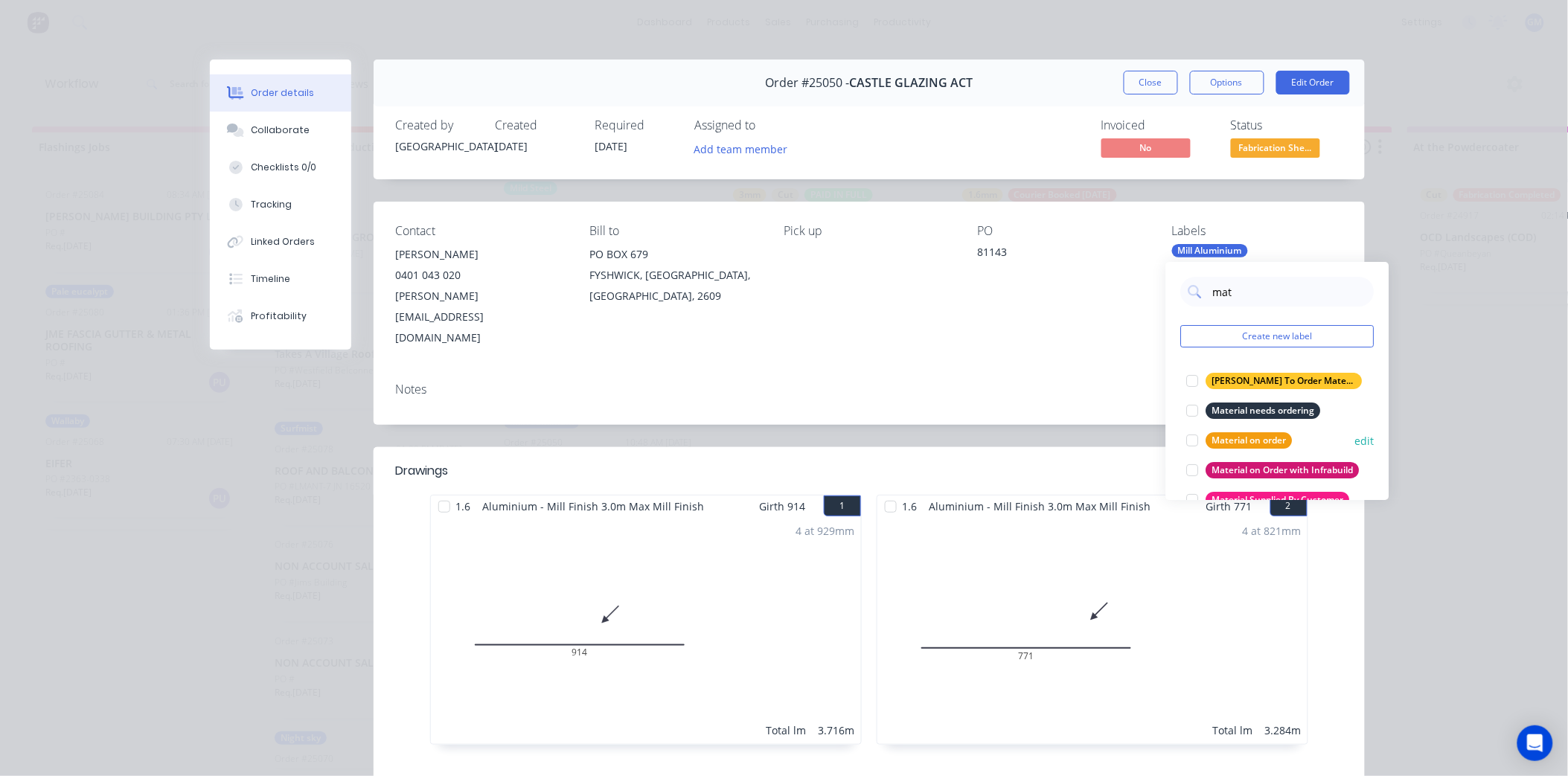
click at [1199, 437] on div at bounding box center [1193, 440] width 30 height 30
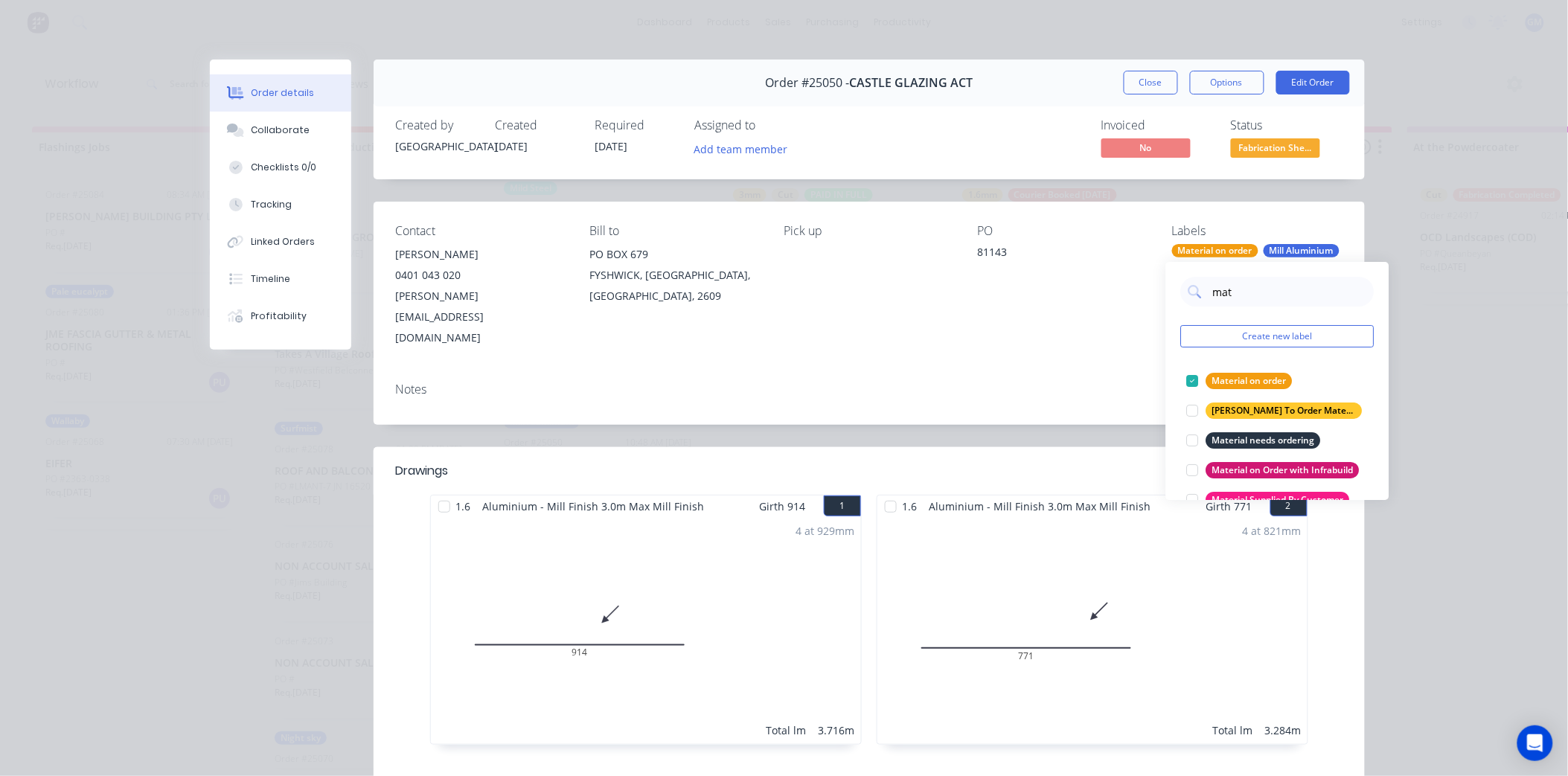
click at [978, 371] on div "Notes" at bounding box center [869, 398] width 992 height 55
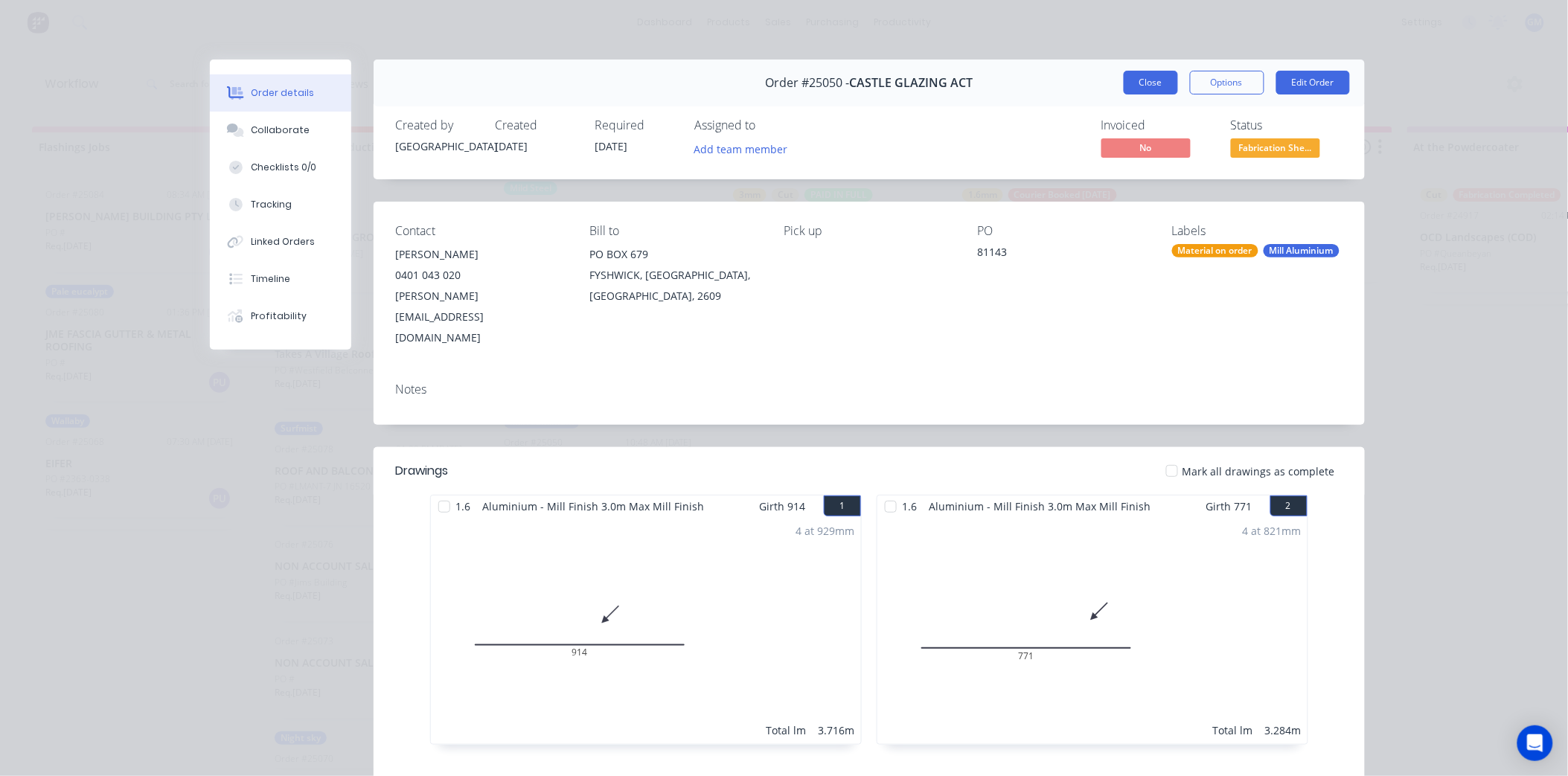
click at [1145, 80] on button "Close" at bounding box center [1151, 83] width 55 height 24
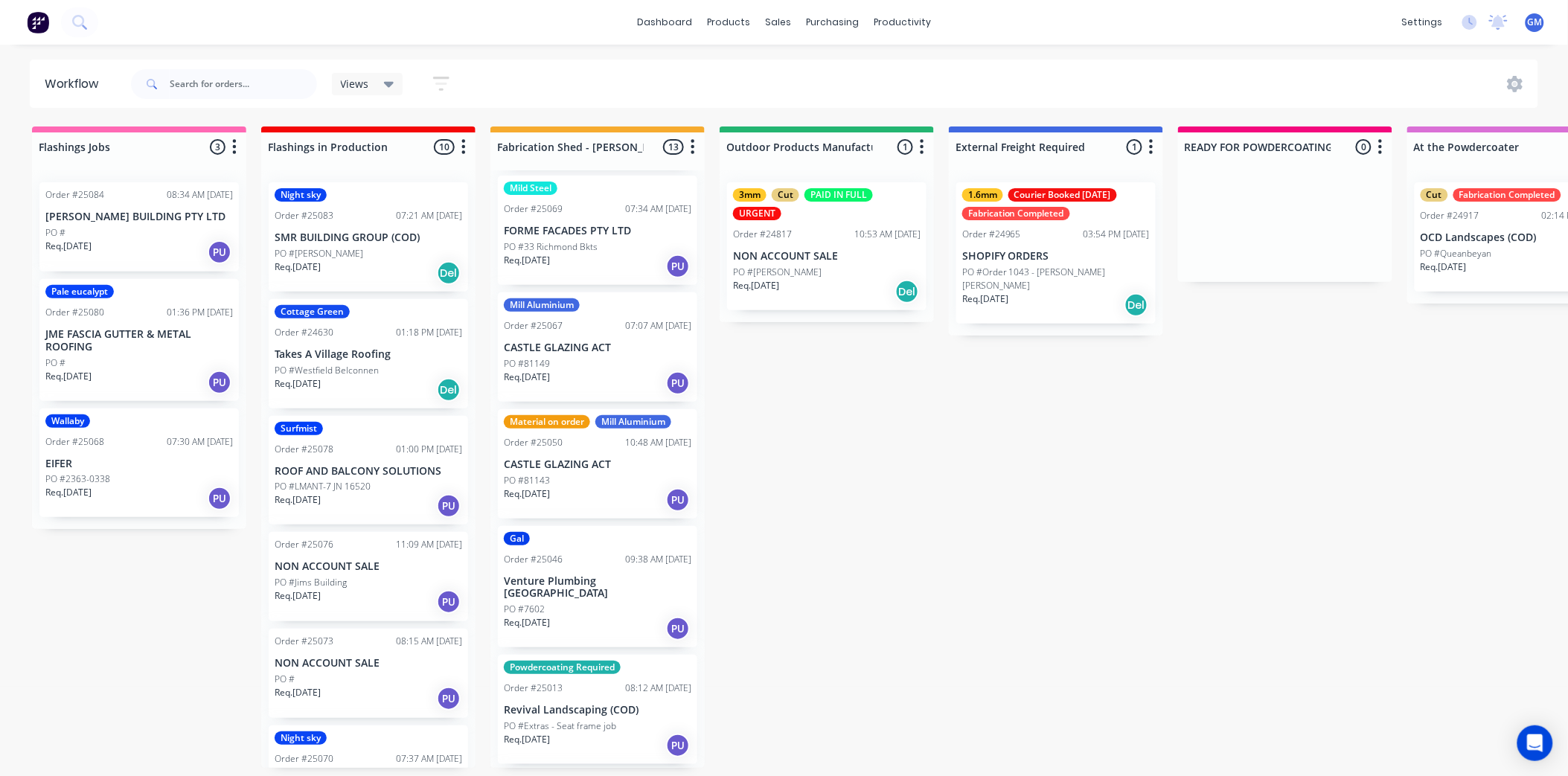
click at [563, 410] on div "Material on order Mill Aluminium Order #25050 10:48 AM [DATE] CASTLE GLAZING AC…" at bounding box center [598, 464] width 200 height 109
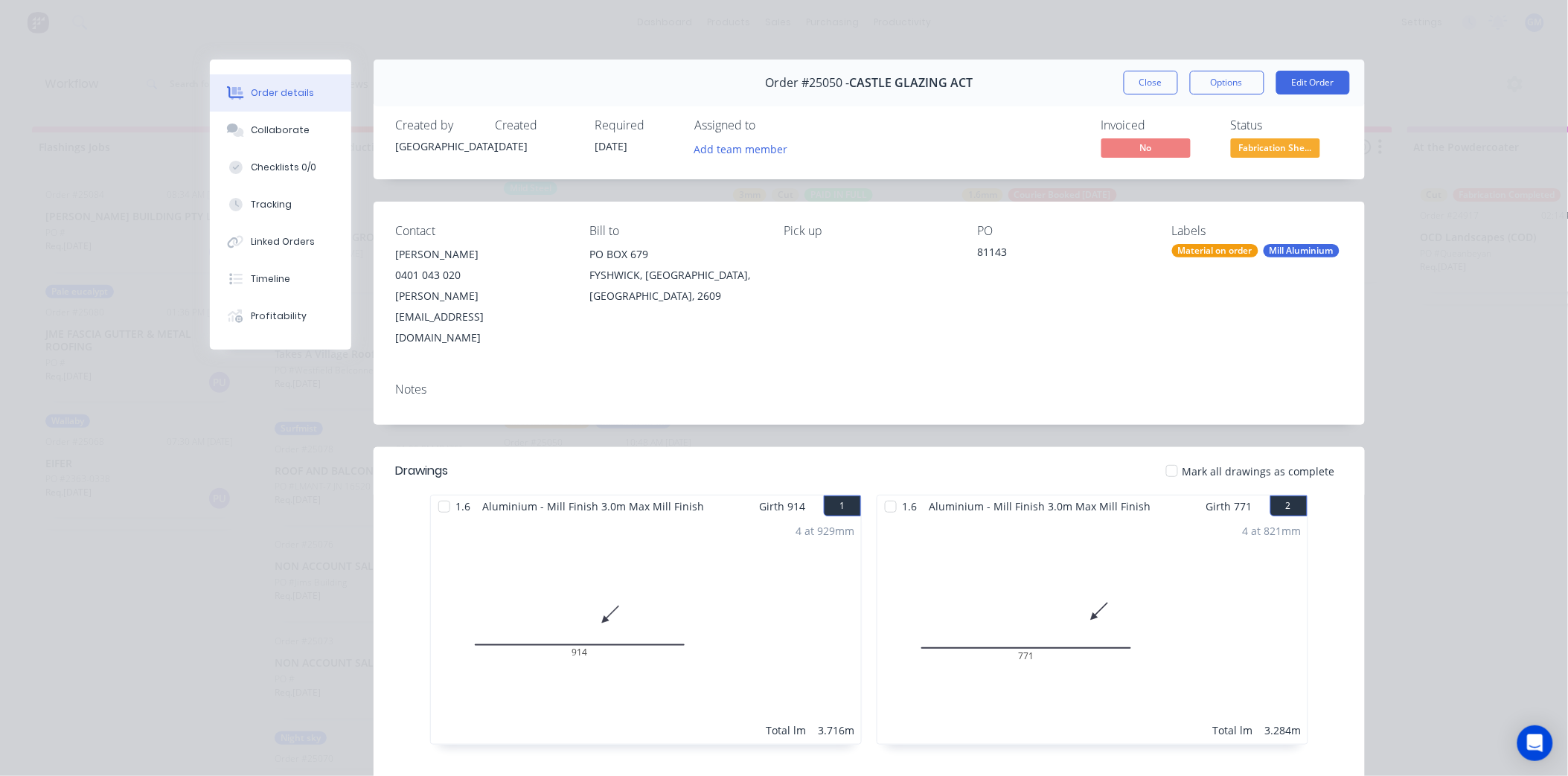
click at [1232, 258] on div "Material on order" at bounding box center [1215, 250] width 86 height 14
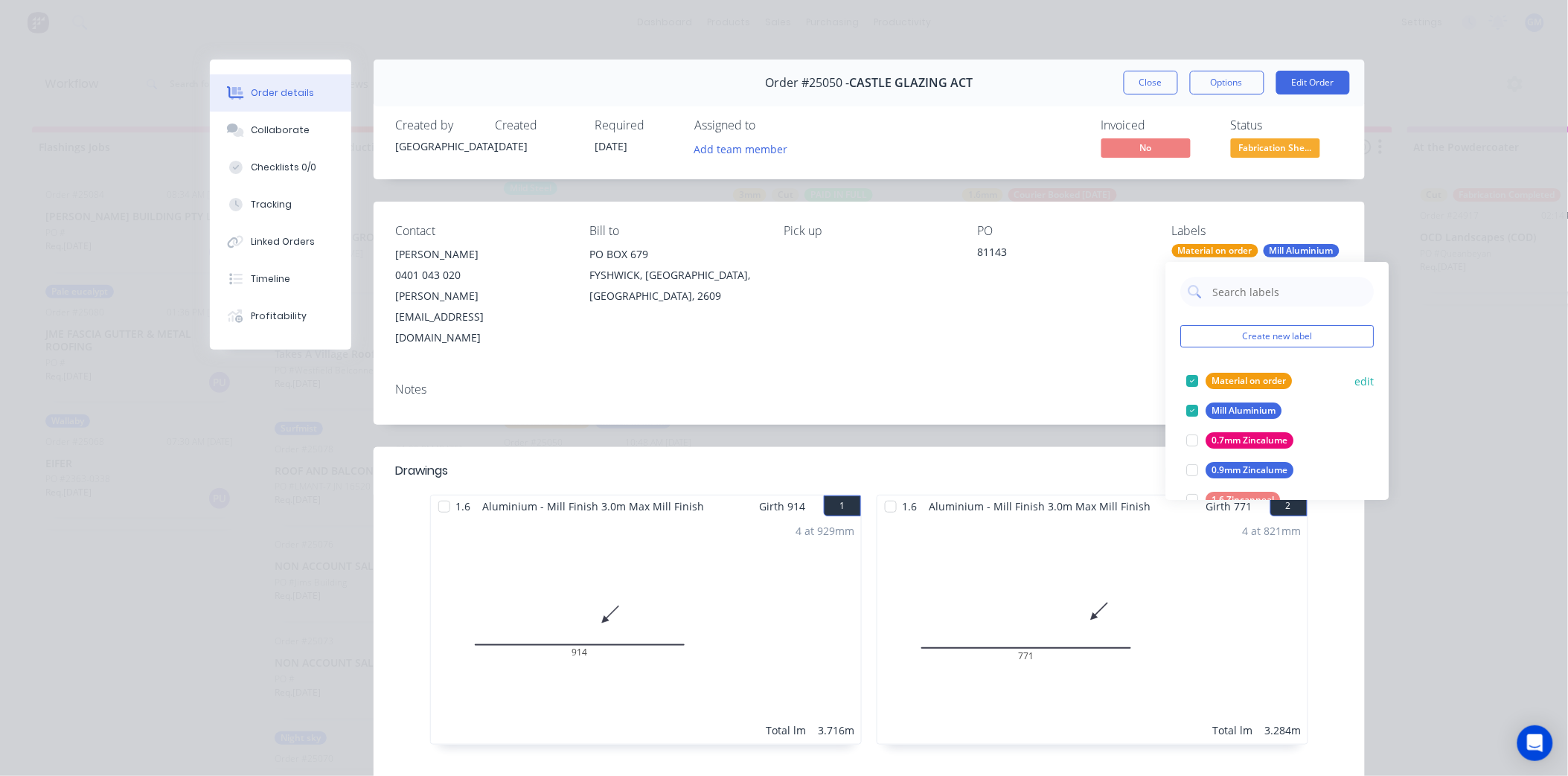
click at [1182, 375] on div at bounding box center [1193, 381] width 30 height 30
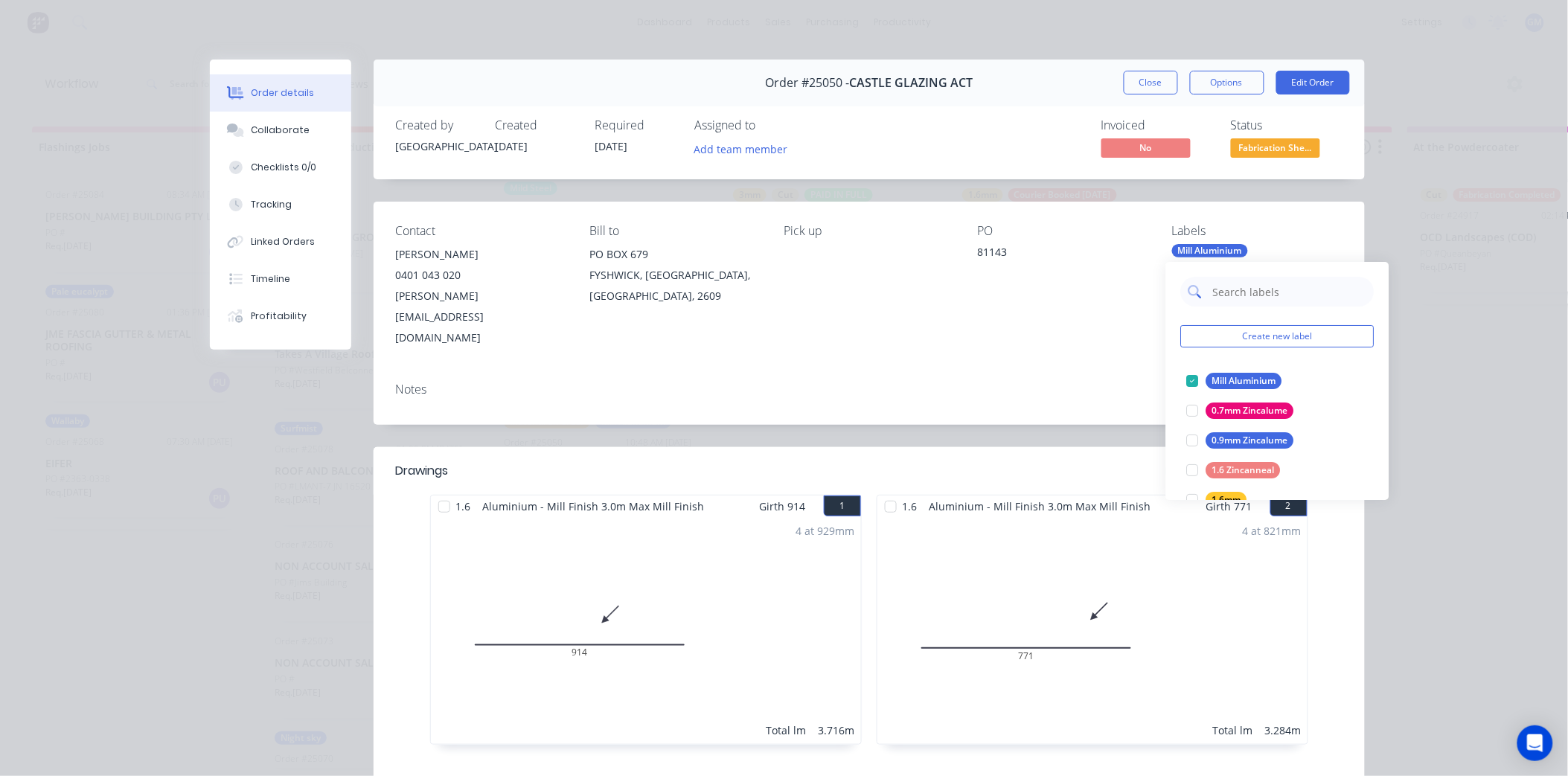
drag, startPoint x: 1241, startPoint y: 293, endPoint x: 1248, endPoint y: 287, distance: 9.2
click at [1241, 293] on input "text" at bounding box center [1289, 291] width 155 height 30
type input "material"
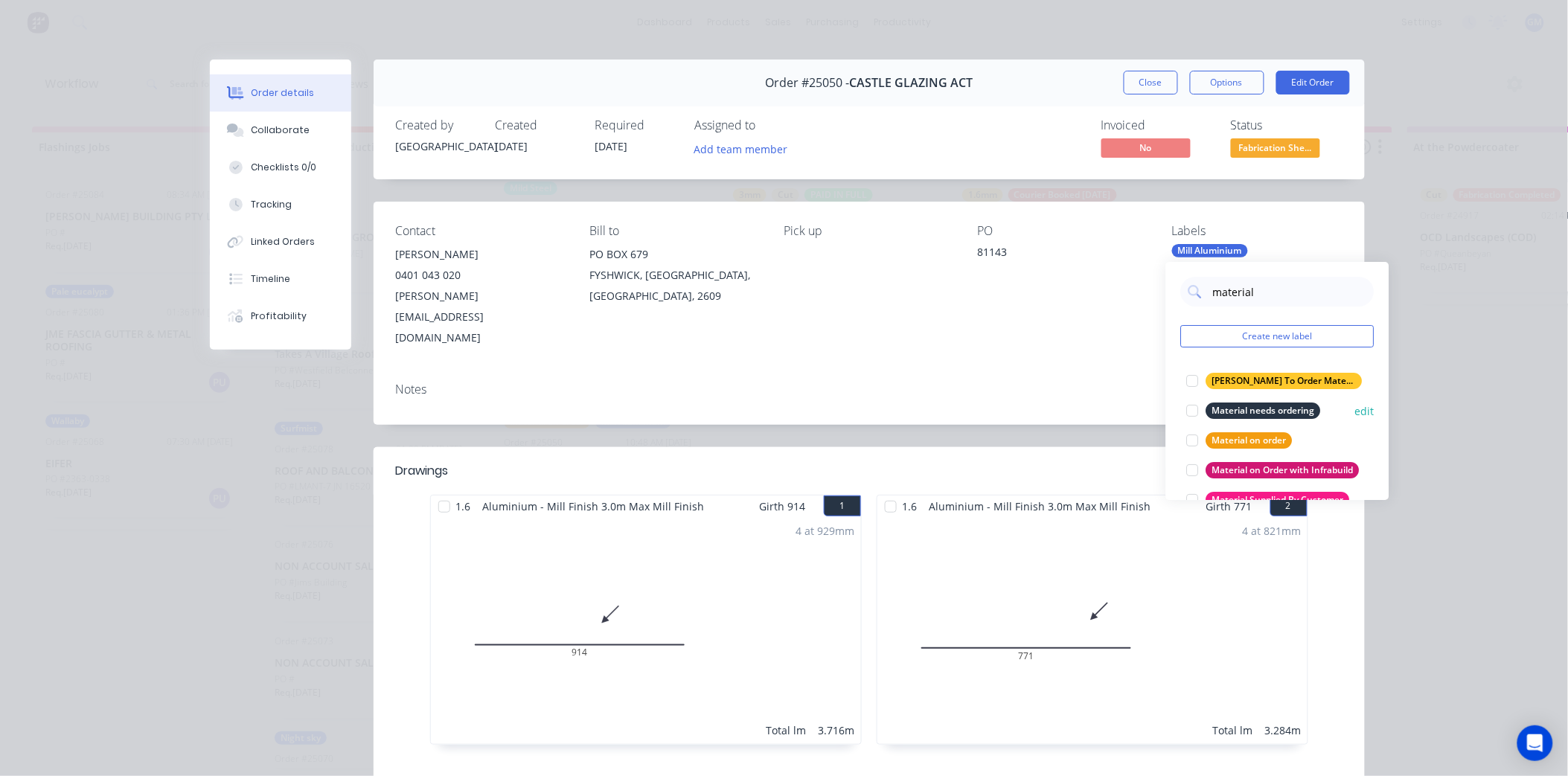
click at [1202, 415] on div at bounding box center [1193, 411] width 30 height 30
click at [978, 306] on div "PO 81143" at bounding box center [1063, 286] width 171 height 124
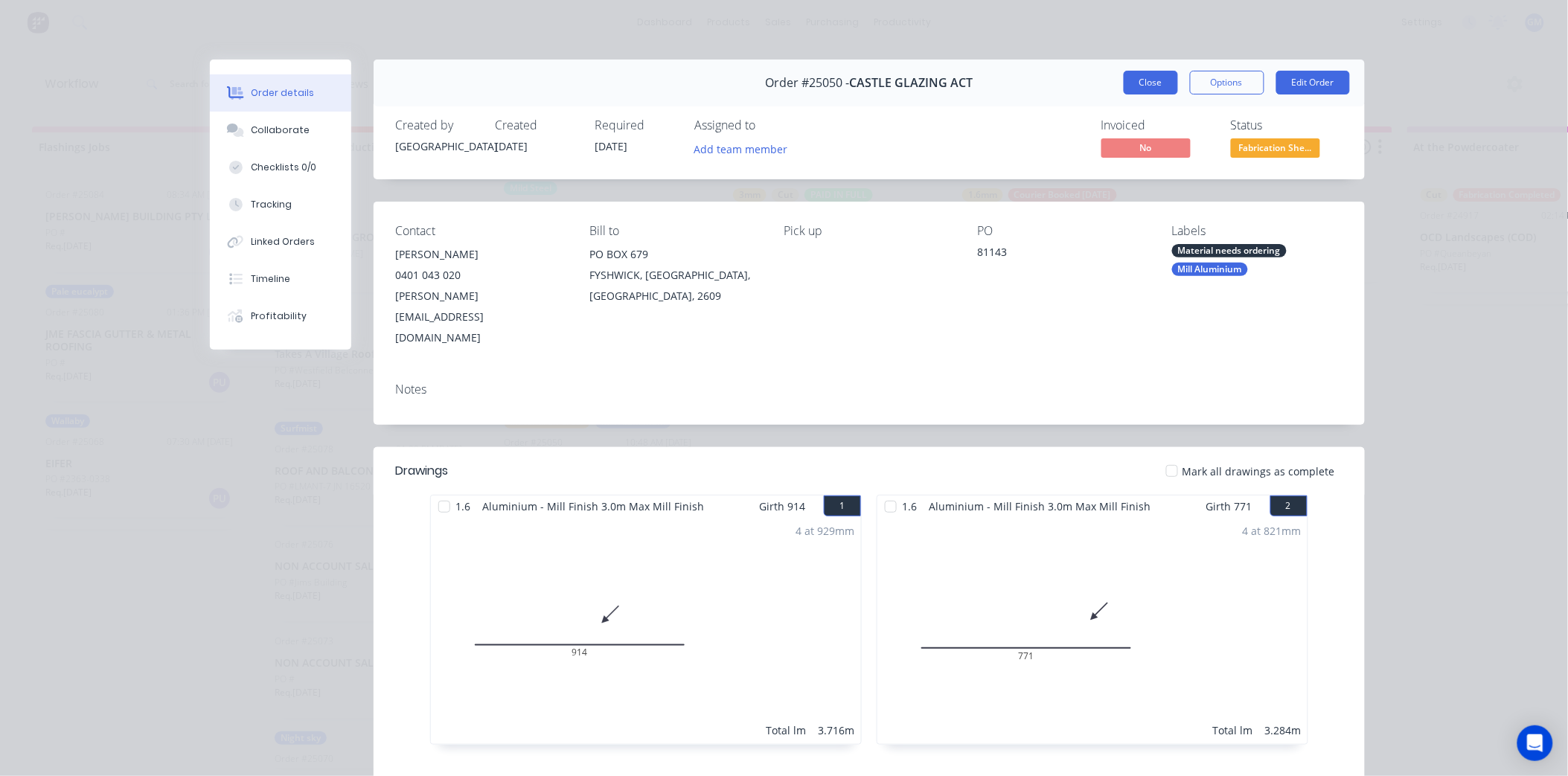
click at [1155, 77] on button "Close" at bounding box center [1151, 83] width 55 height 24
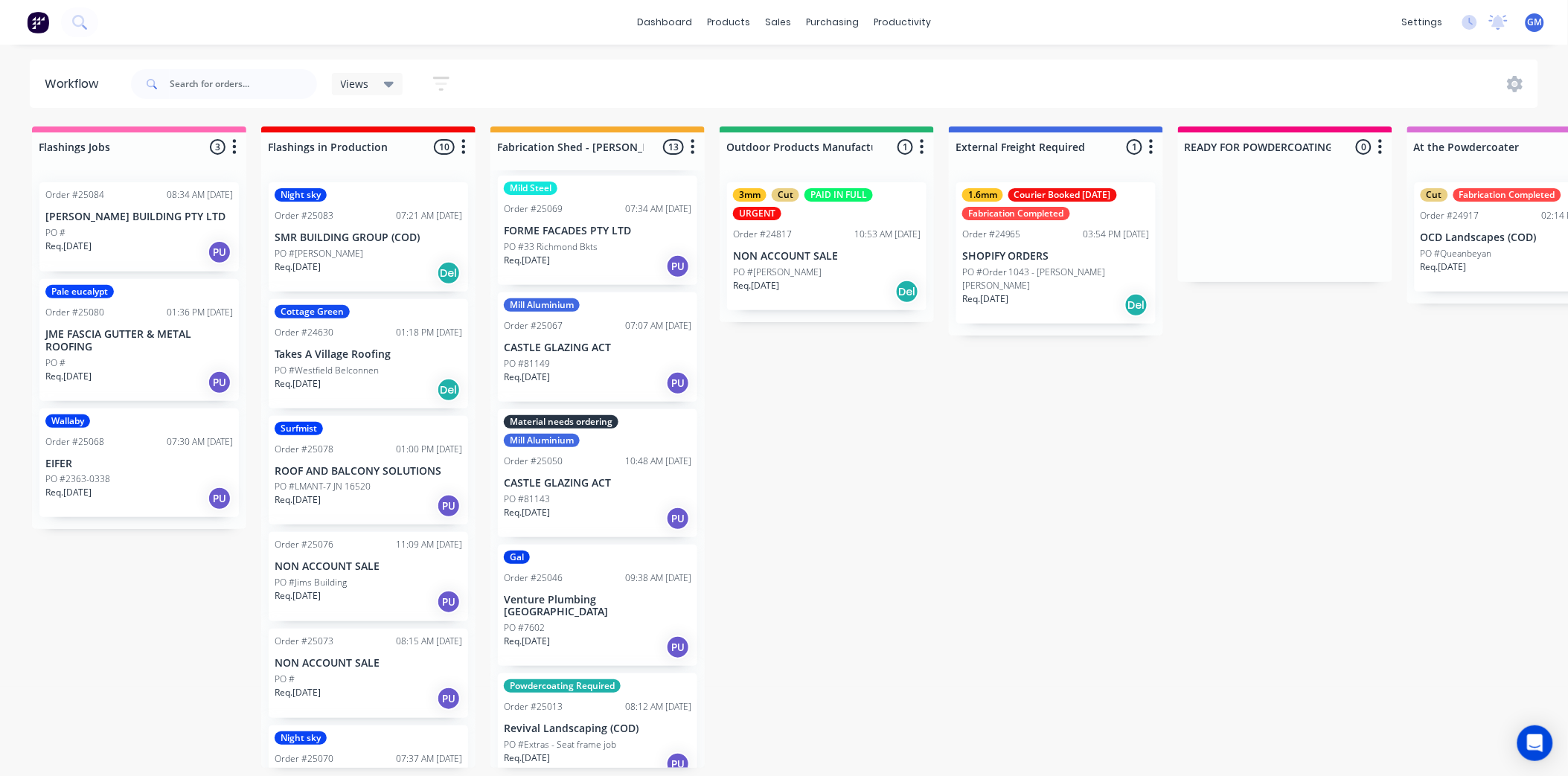
click at [625, 320] on div "07:07 AM [DATE]" at bounding box center [658, 326] width 66 height 14
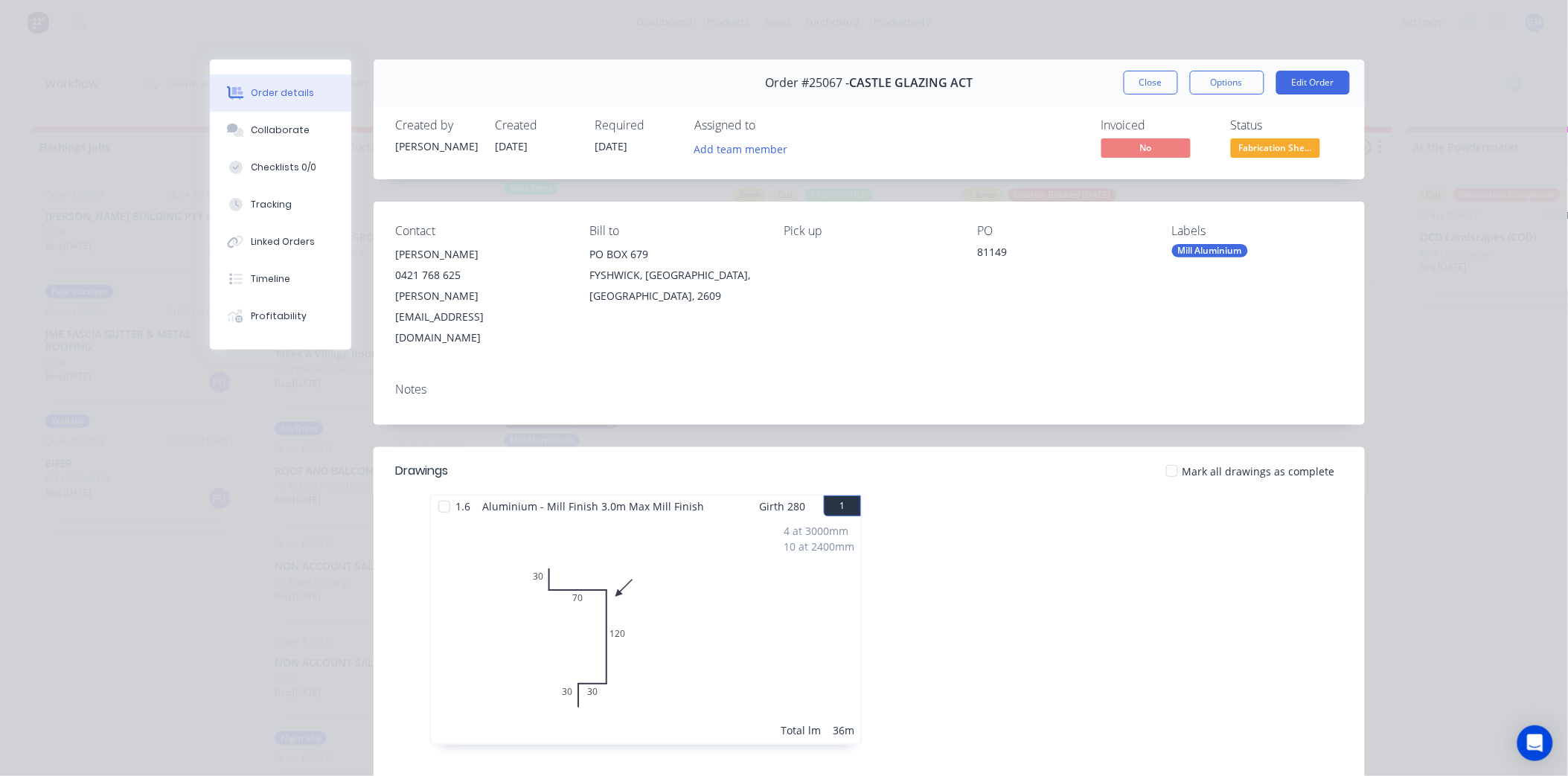
drag, startPoint x: 1202, startPoint y: 257, endPoint x: 1195, endPoint y: 262, distance: 8.6
click at [1201, 257] on div "Mill Aluminium" at bounding box center [1210, 250] width 76 height 14
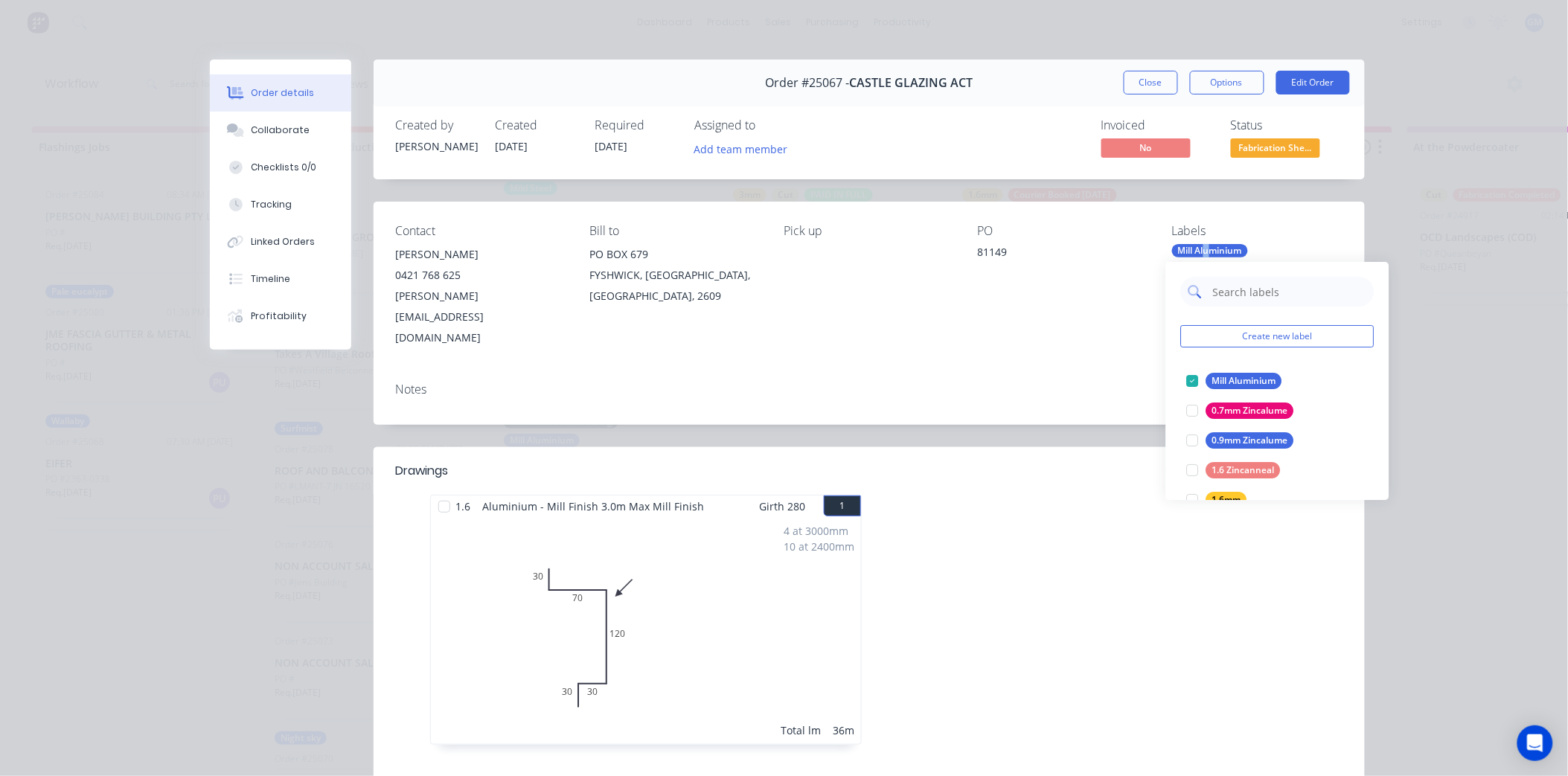
drag, startPoint x: 1195, startPoint y: 262, endPoint x: 1246, endPoint y: 301, distance: 64.2
click at [1246, 301] on input "text" at bounding box center [1289, 291] width 155 height 30
type input "material"
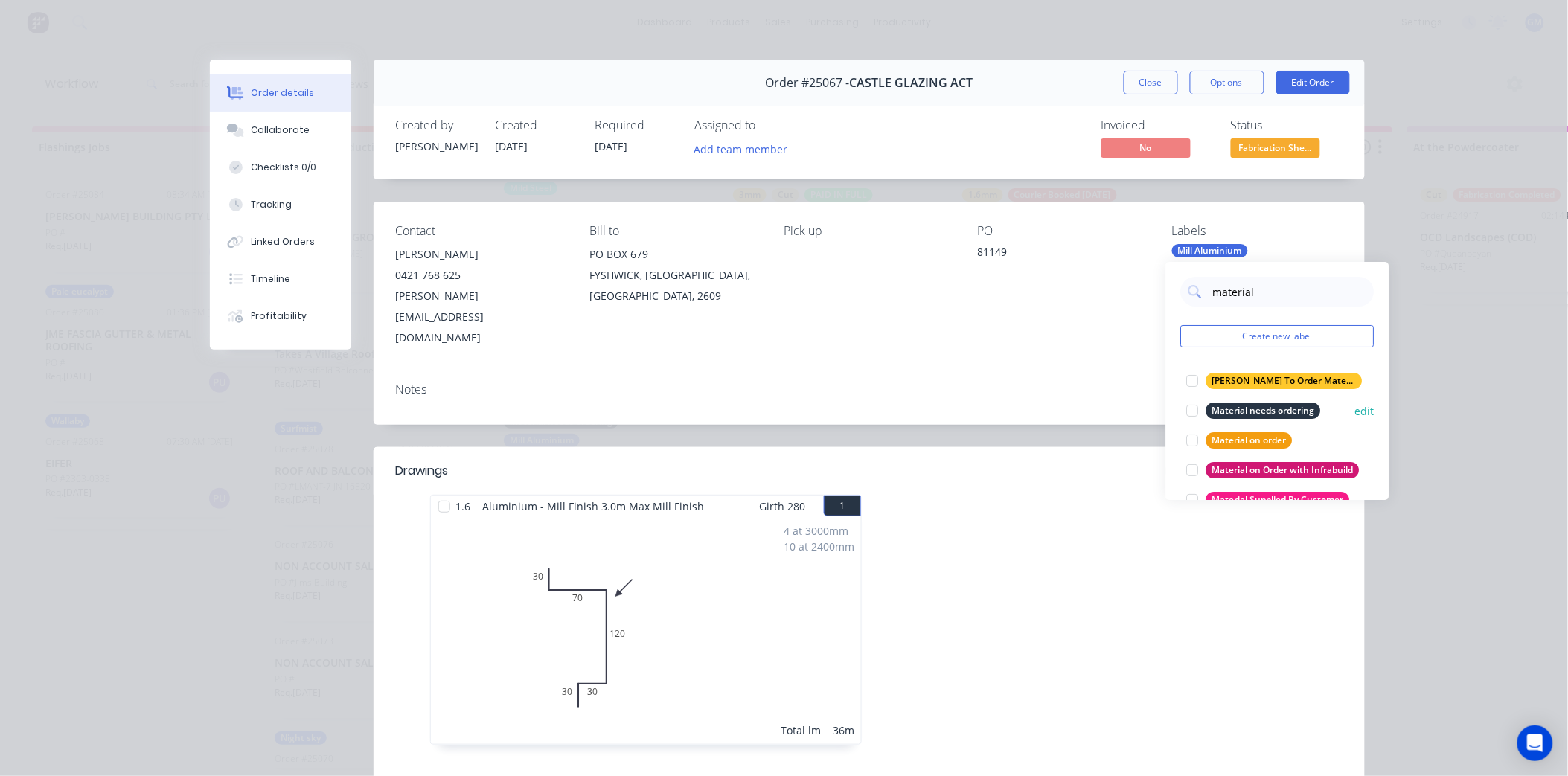
click at [1186, 407] on div at bounding box center [1193, 411] width 30 height 30
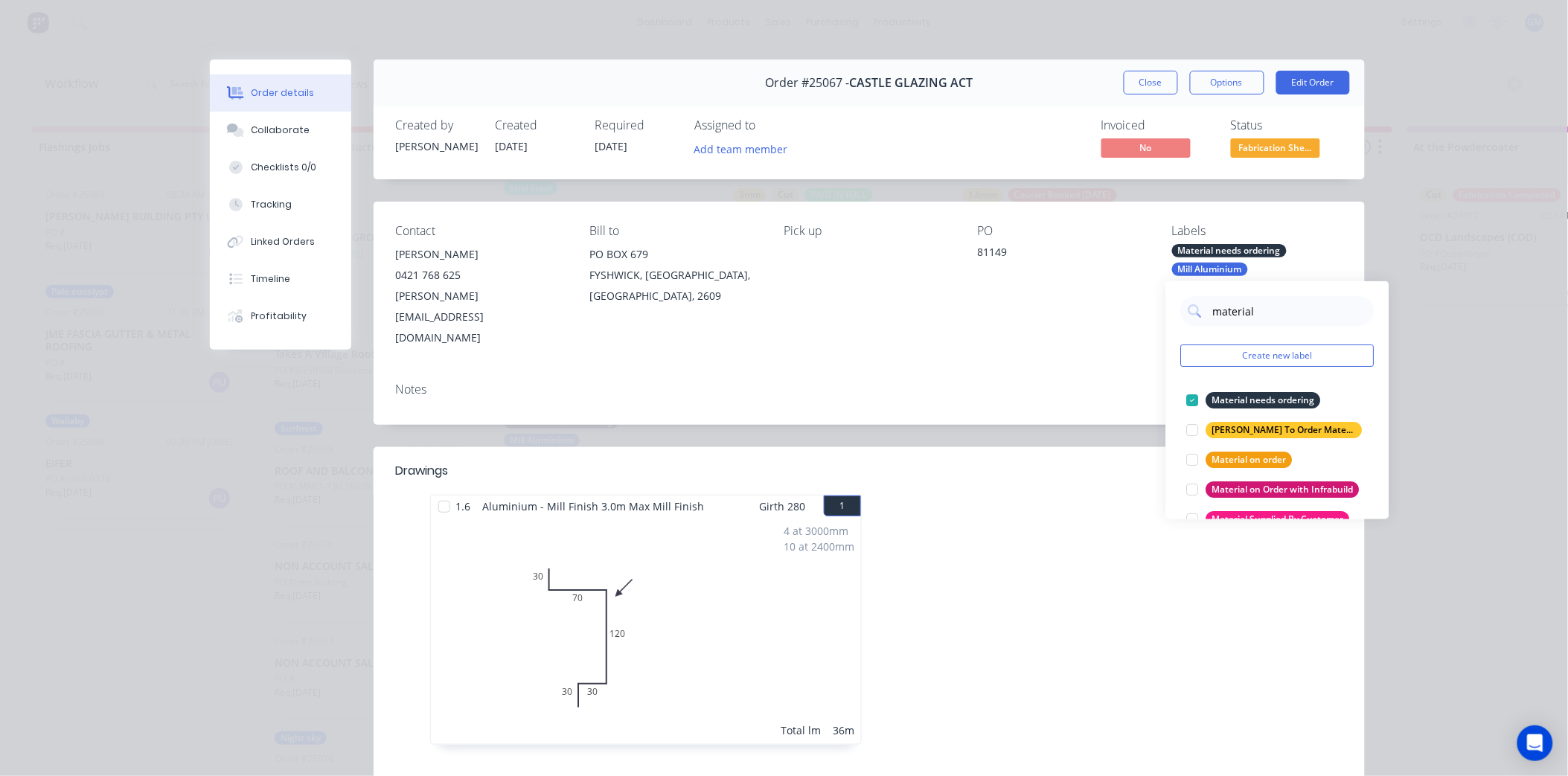
drag, startPoint x: 987, startPoint y: 331, endPoint x: 1013, endPoint y: 331, distance: 26.0
click at [990, 371] on div "Notes" at bounding box center [869, 398] width 992 height 55
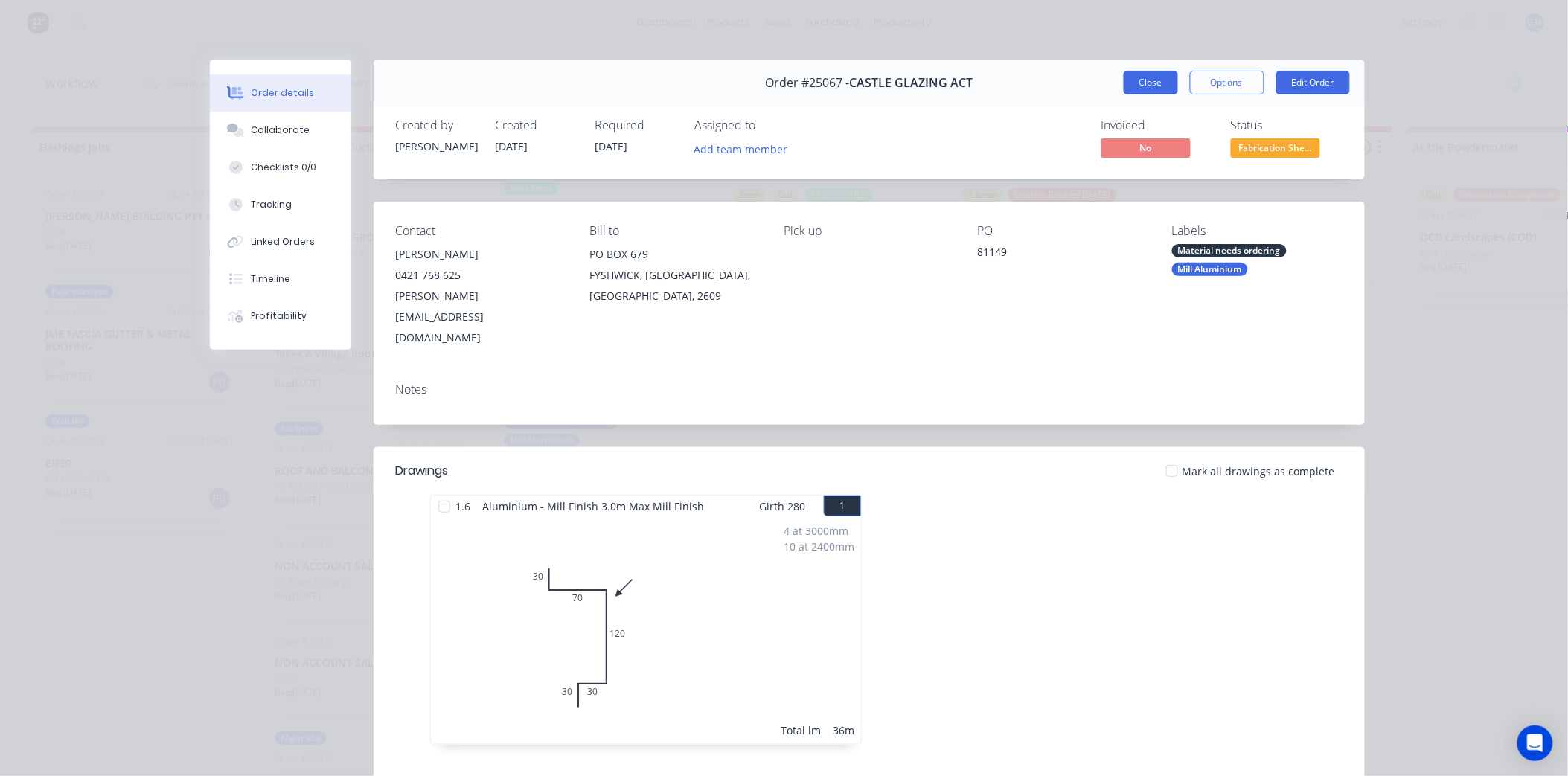
click at [1137, 80] on button "Close" at bounding box center [1151, 83] width 55 height 24
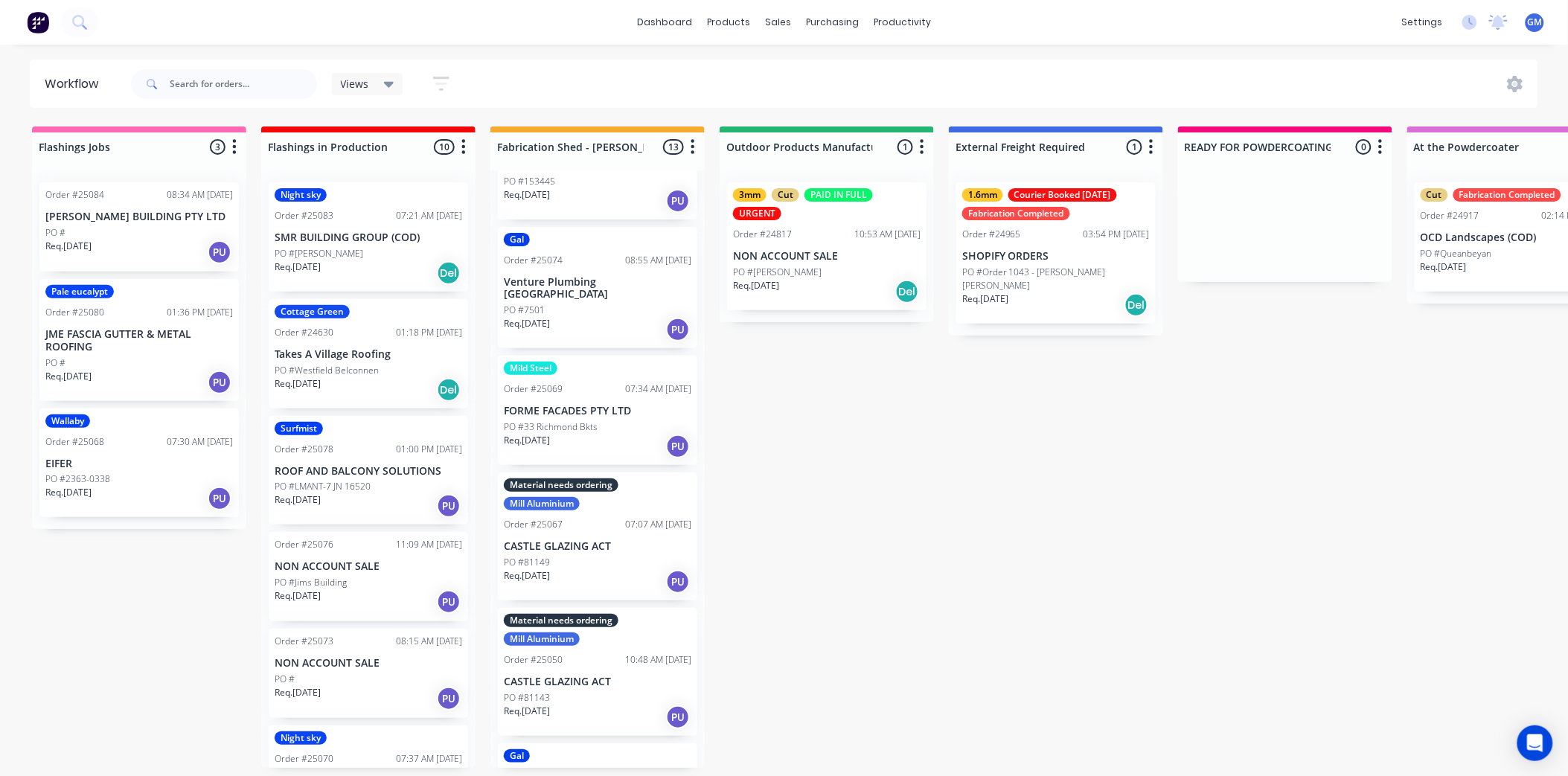
scroll to position [559, 0]
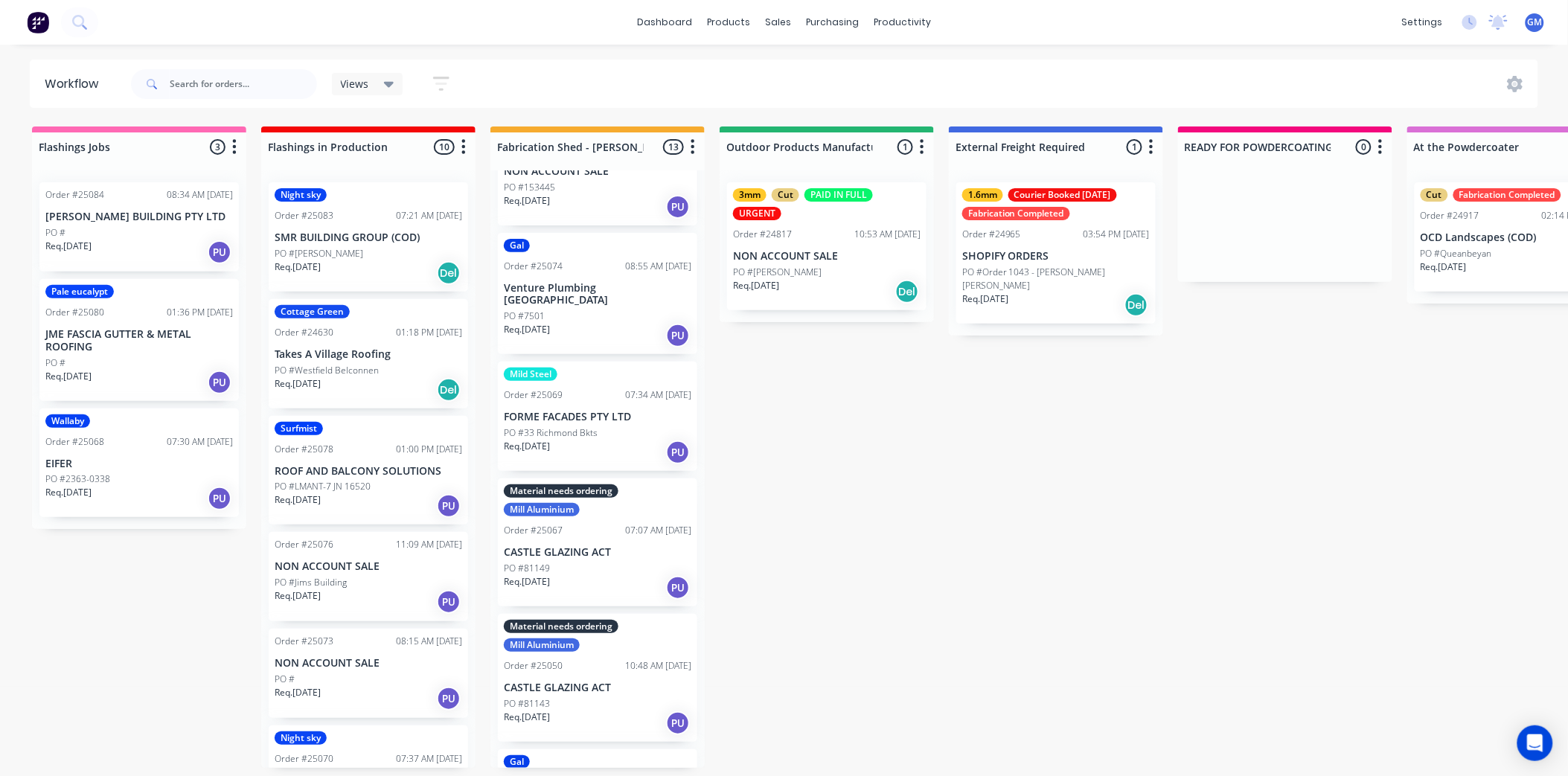
click at [605, 411] on p "FORME FACADES PTY LTD" at bounding box center [597, 417] width 188 height 13
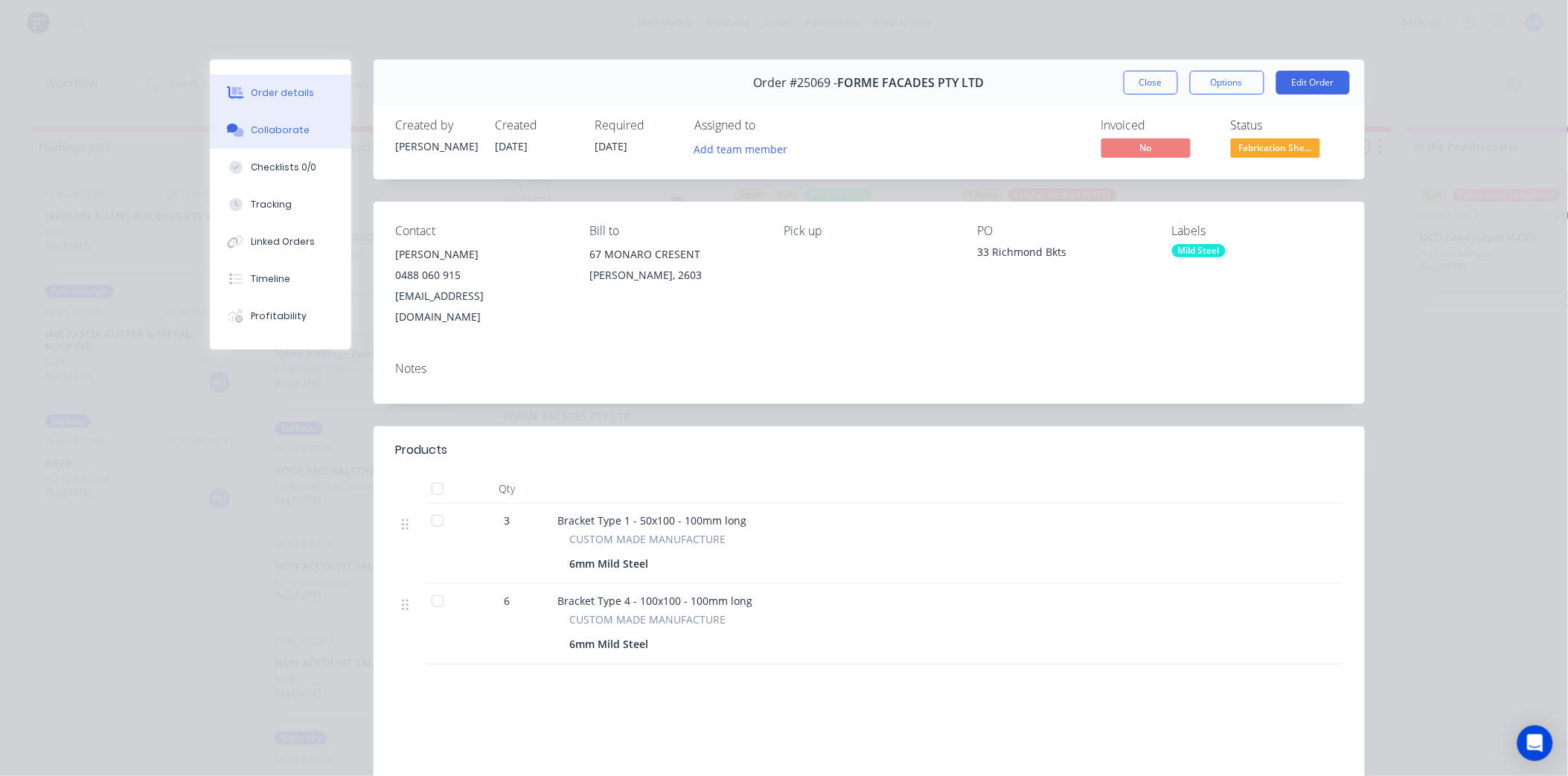
click at [257, 126] on div "Collaborate" at bounding box center [280, 130] width 59 height 14
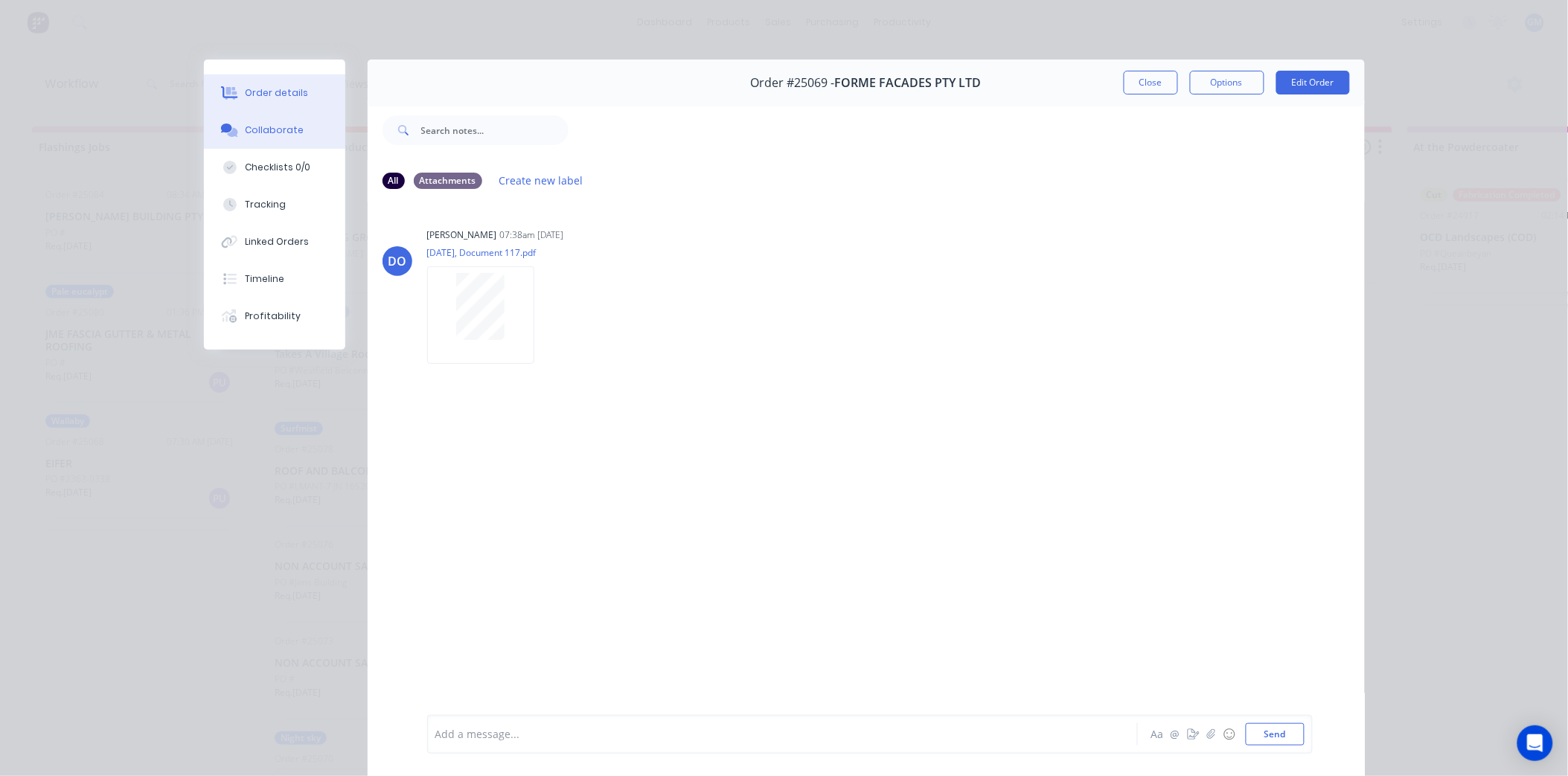
click at [294, 93] on div "Order details" at bounding box center [276, 93] width 64 height 14
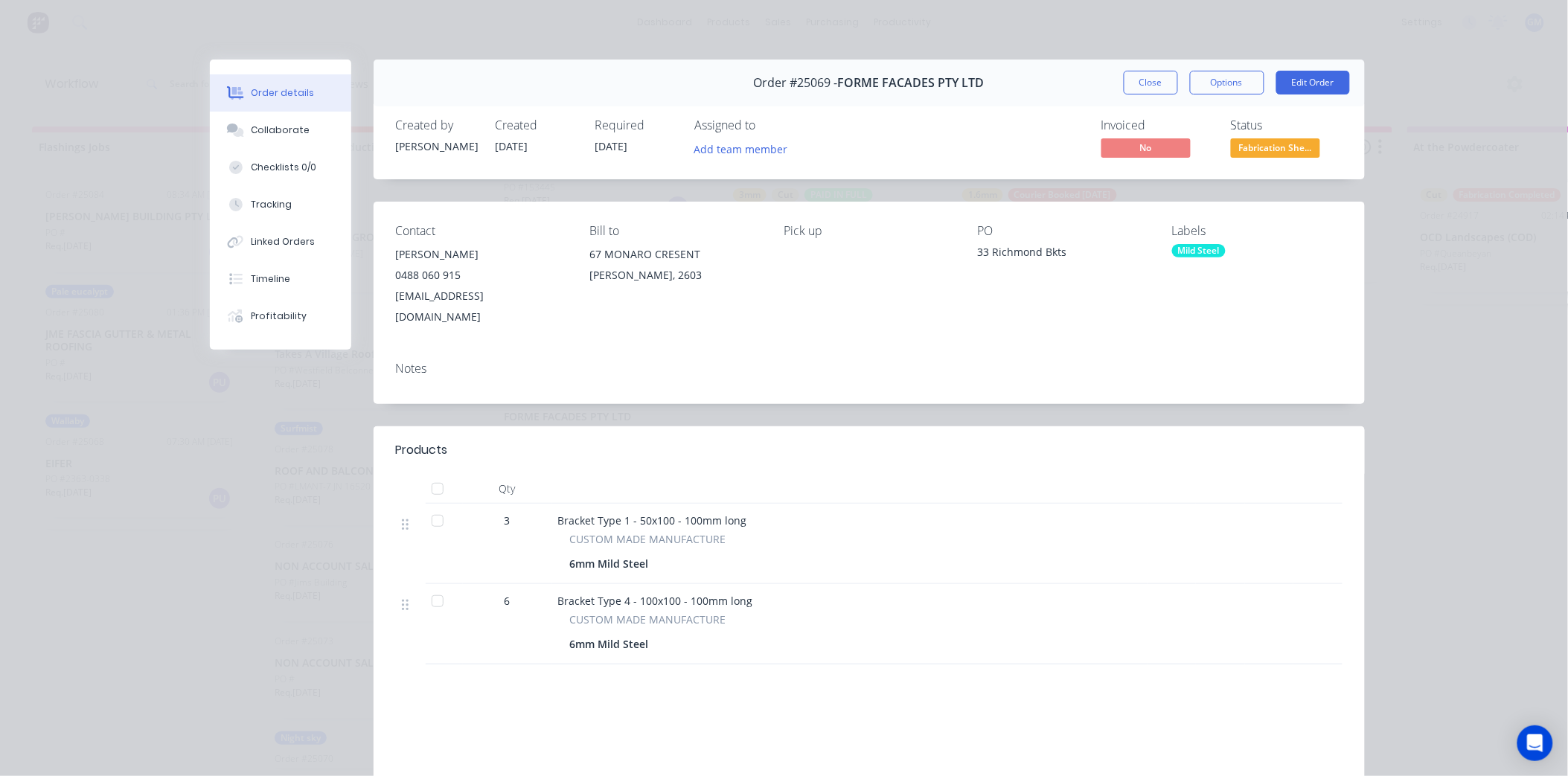
click at [1114, 84] on div "Order #25069 - FORME FACADES PTY LTD Close Options Edit Order" at bounding box center [869, 83] width 992 height 47
click at [1133, 84] on button "Close" at bounding box center [1151, 83] width 55 height 24
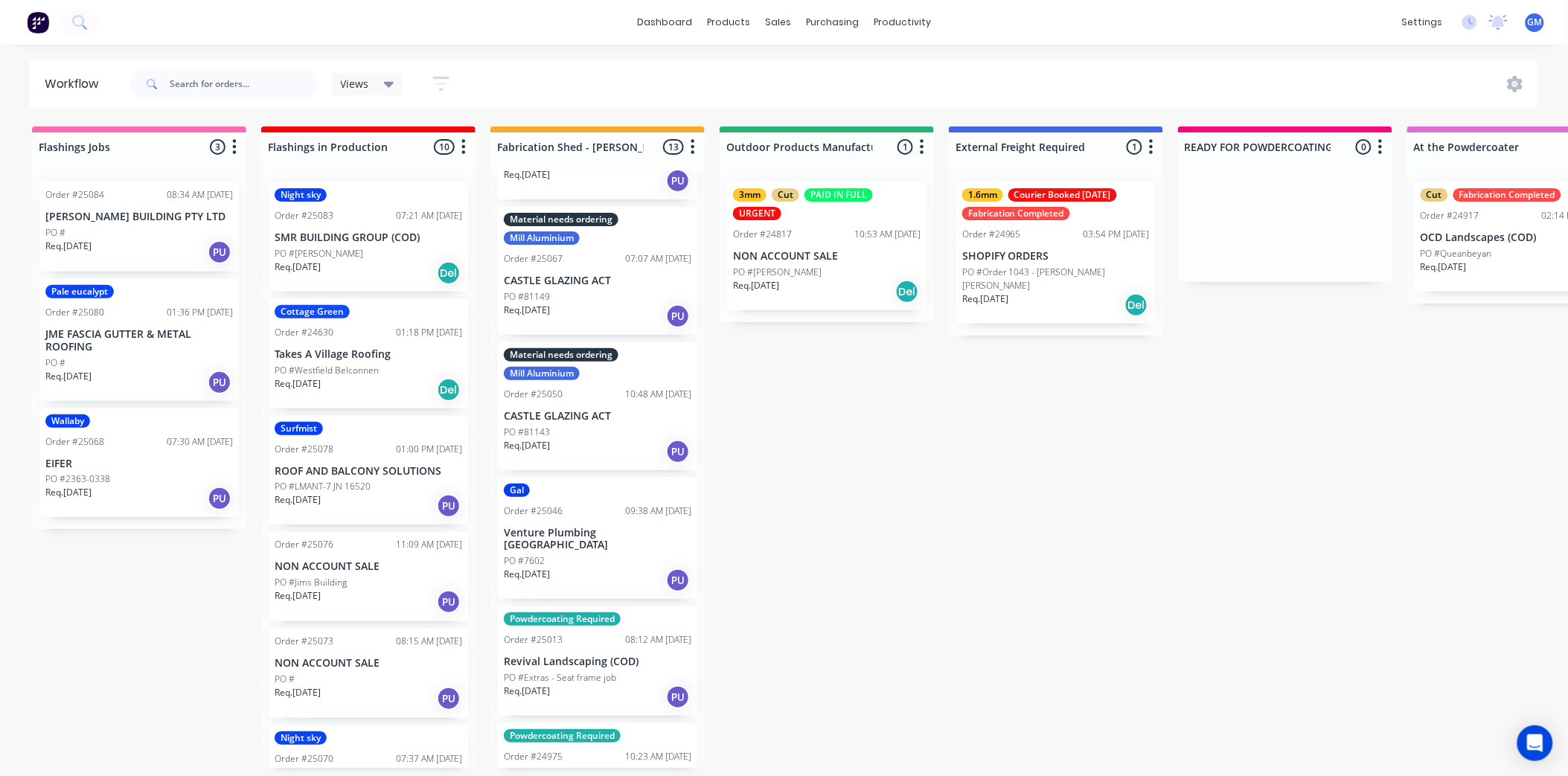
scroll to position [806, 0]
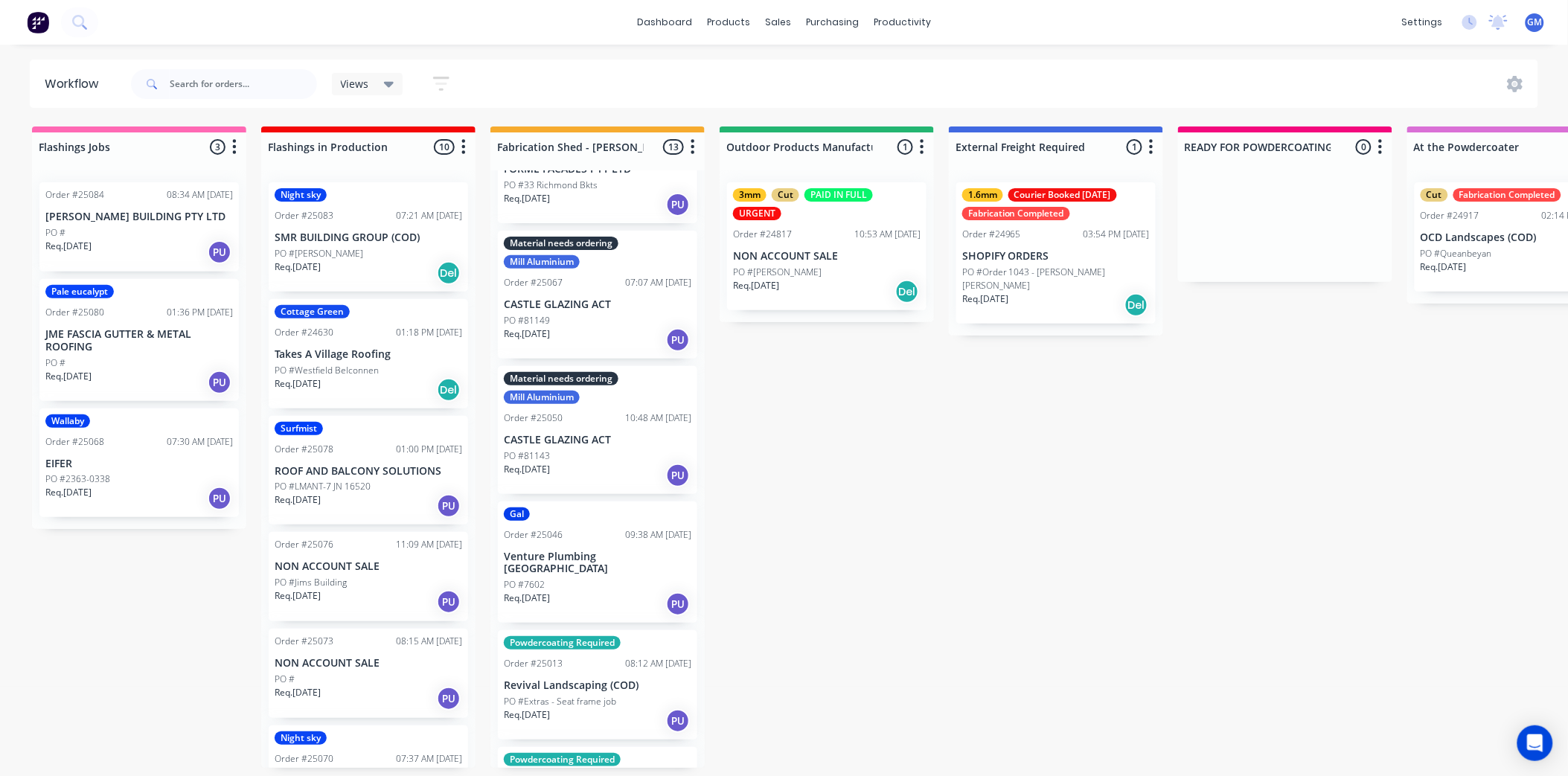
click at [606, 579] on div "PO #7602" at bounding box center [597, 585] width 188 height 14
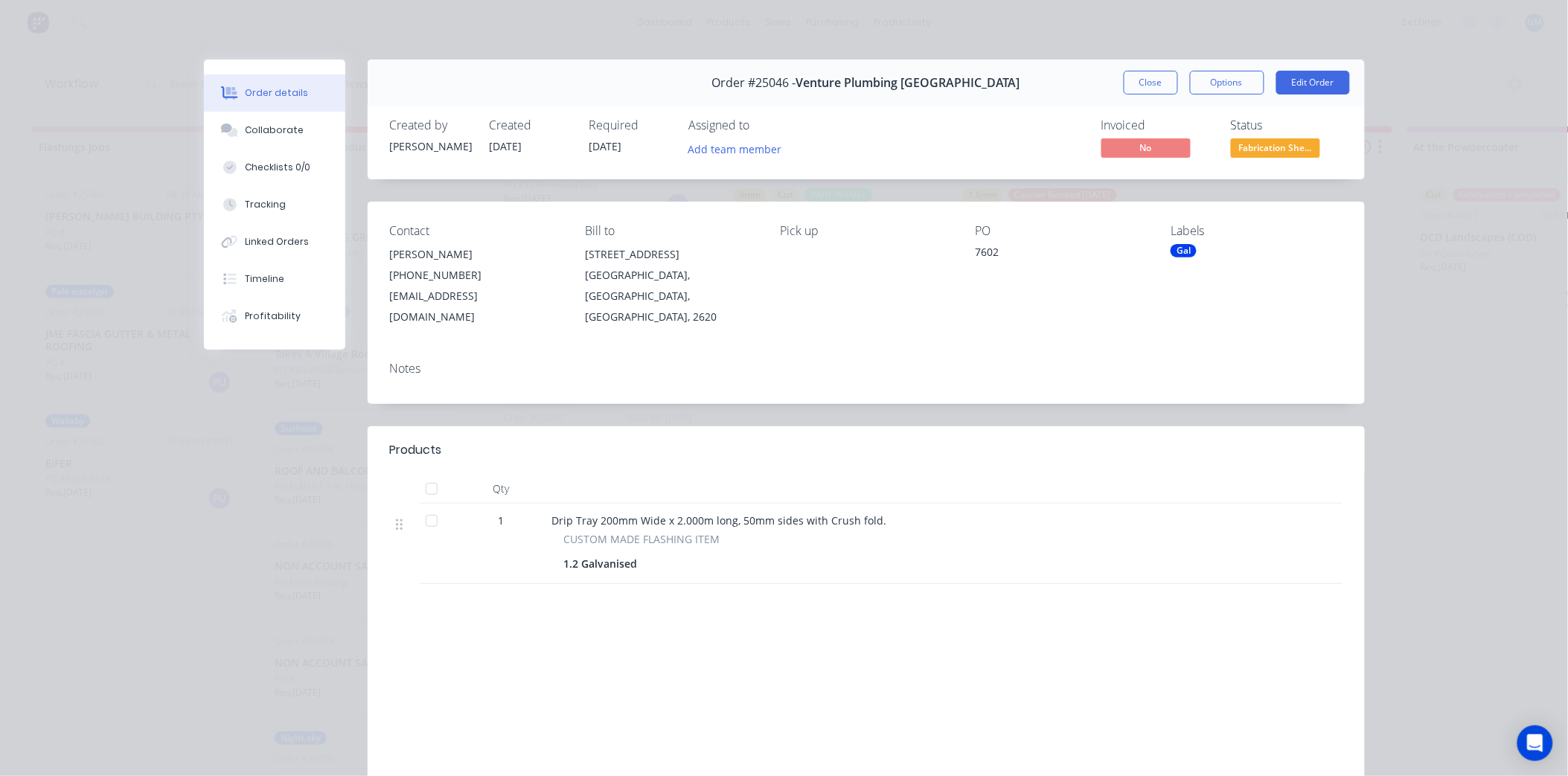
drag, startPoint x: 1155, startPoint y: 80, endPoint x: 1120, endPoint y: 117, distance: 50.9
click at [1154, 80] on button "Close" at bounding box center [1151, 83] width 55 height 24
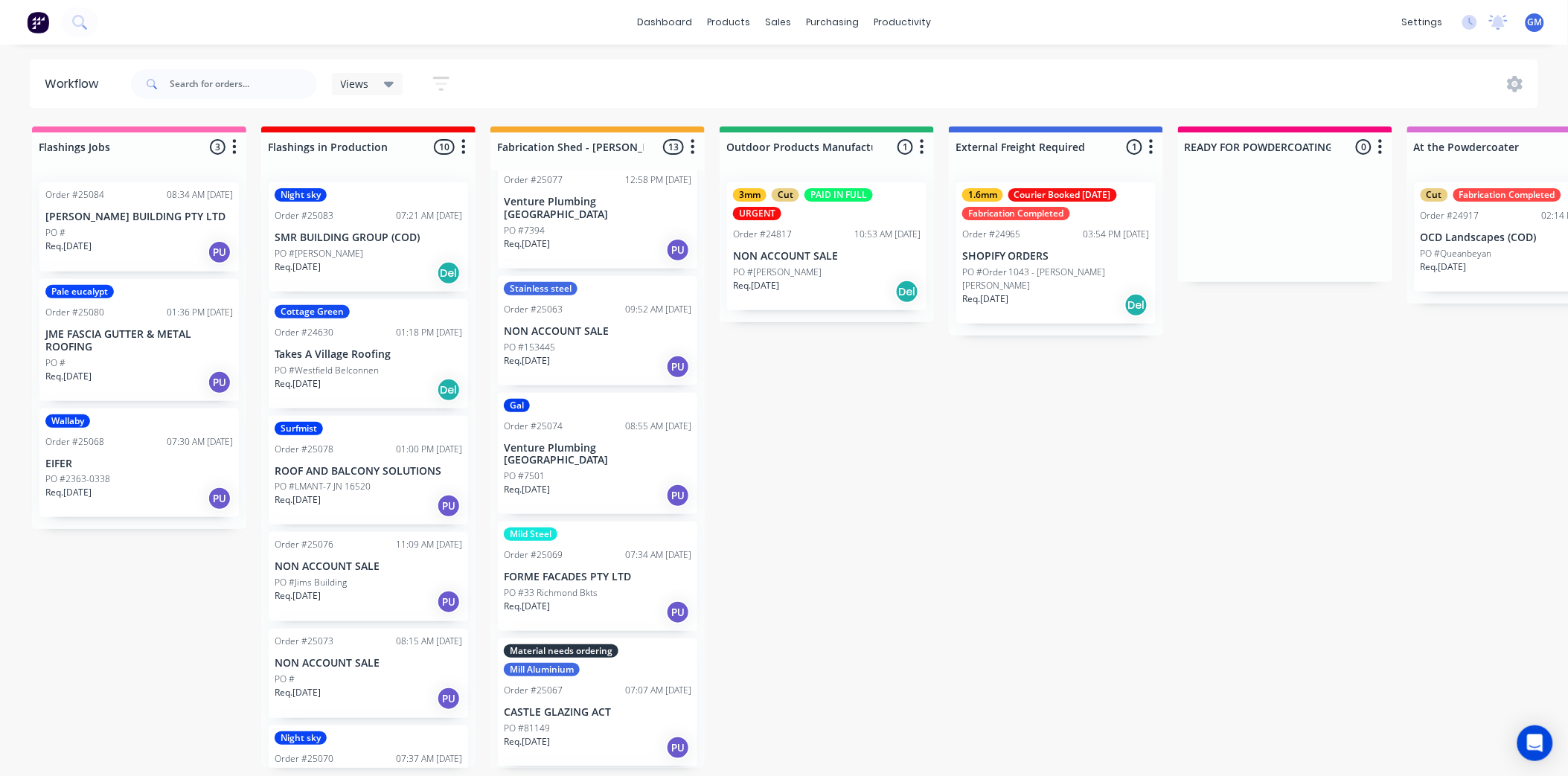
scroll to position [392, 0]
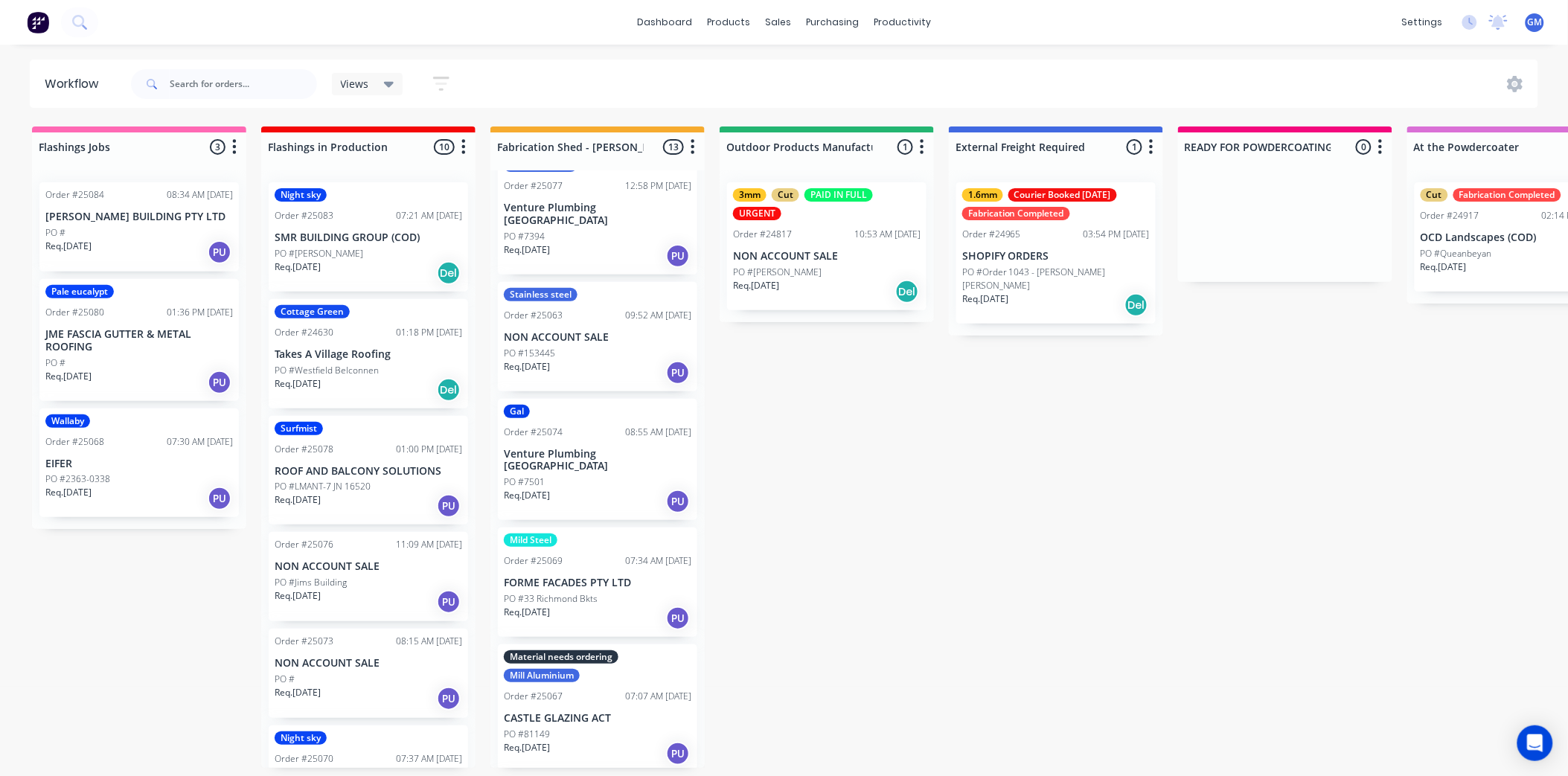
click at [592, 476] on div "PO #7501" at bounding box center [597, 482] width 188 height 14
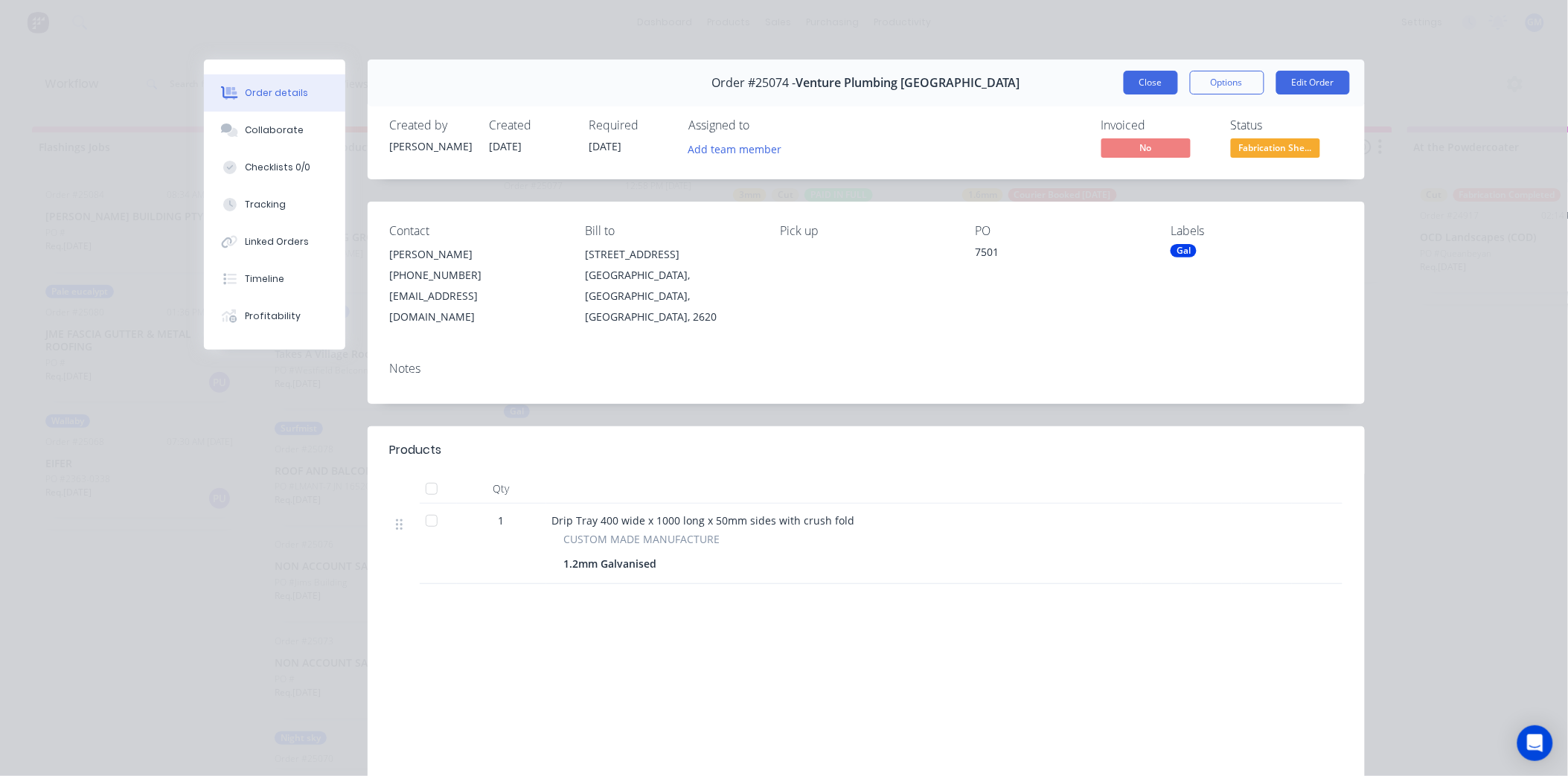
click at [1143, 84] on button "Close" at bounding box center [1151, 83] width 55 height 24
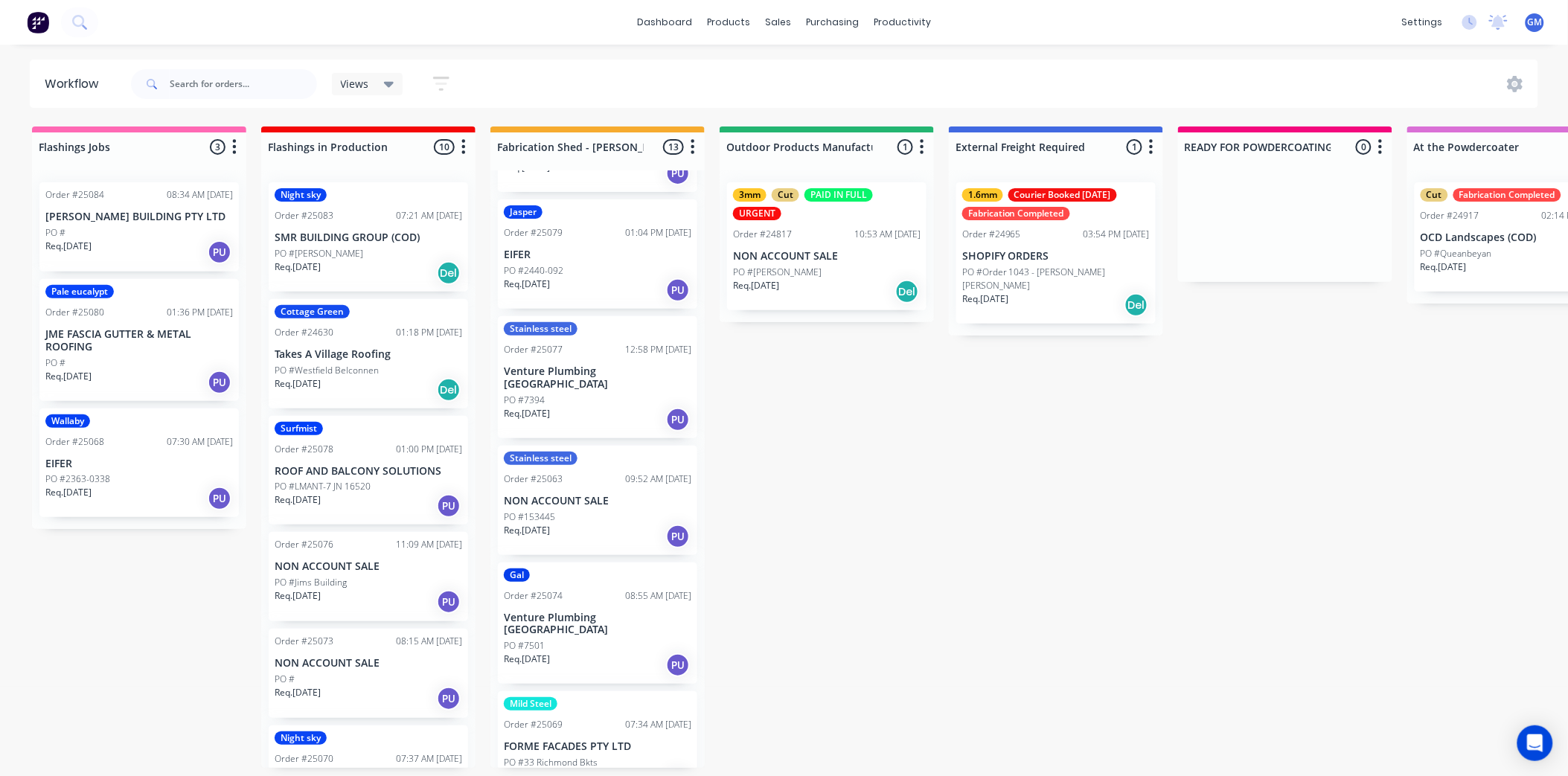
scroll to position [227, 0]
click at [593, 512] on div "PO #153445" at bounding box center [597, 518] width 188 height 14
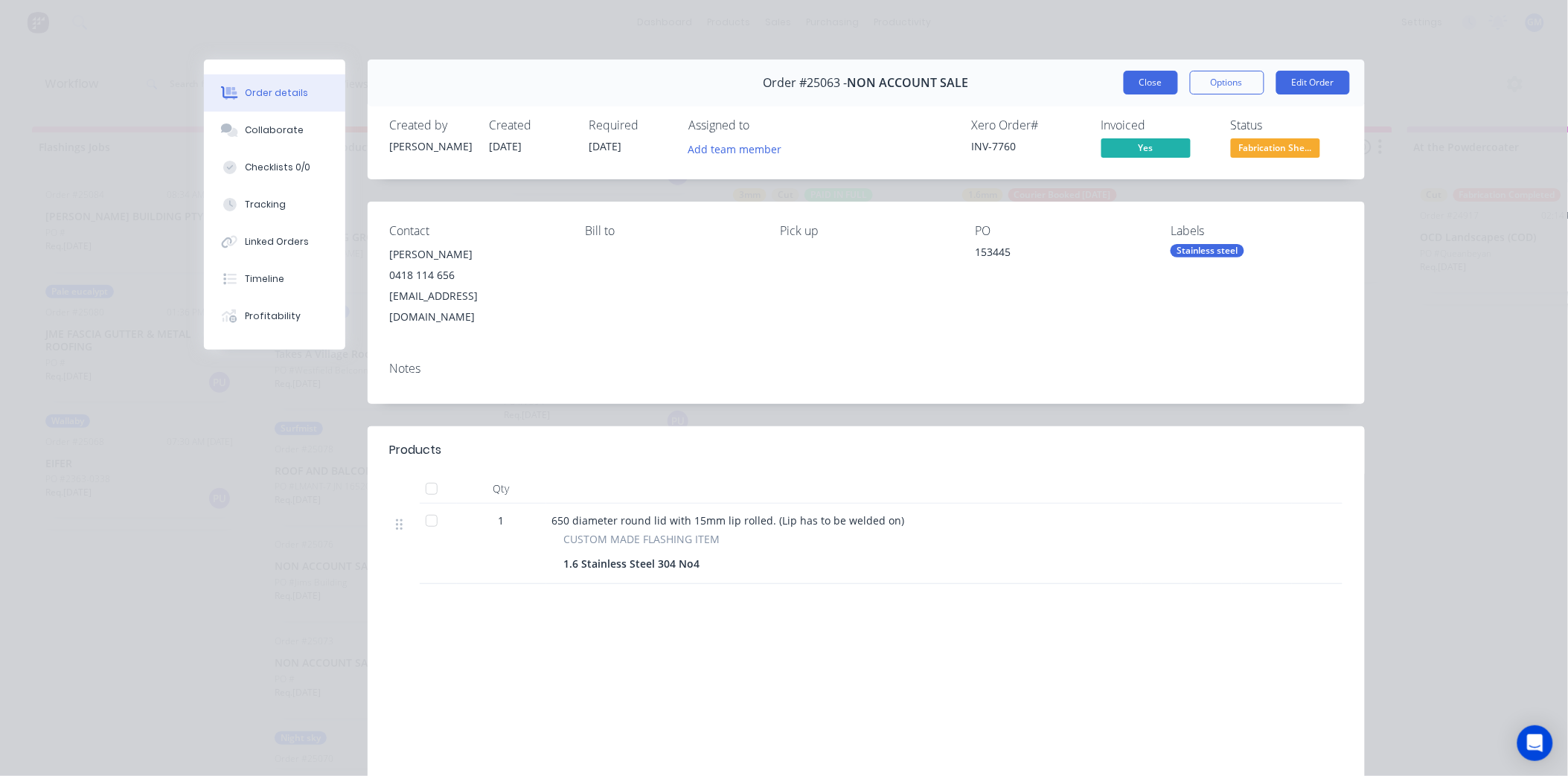
click at [1150, 92] on button "Close" at bounding box center [1151, 83] width 55 height 24
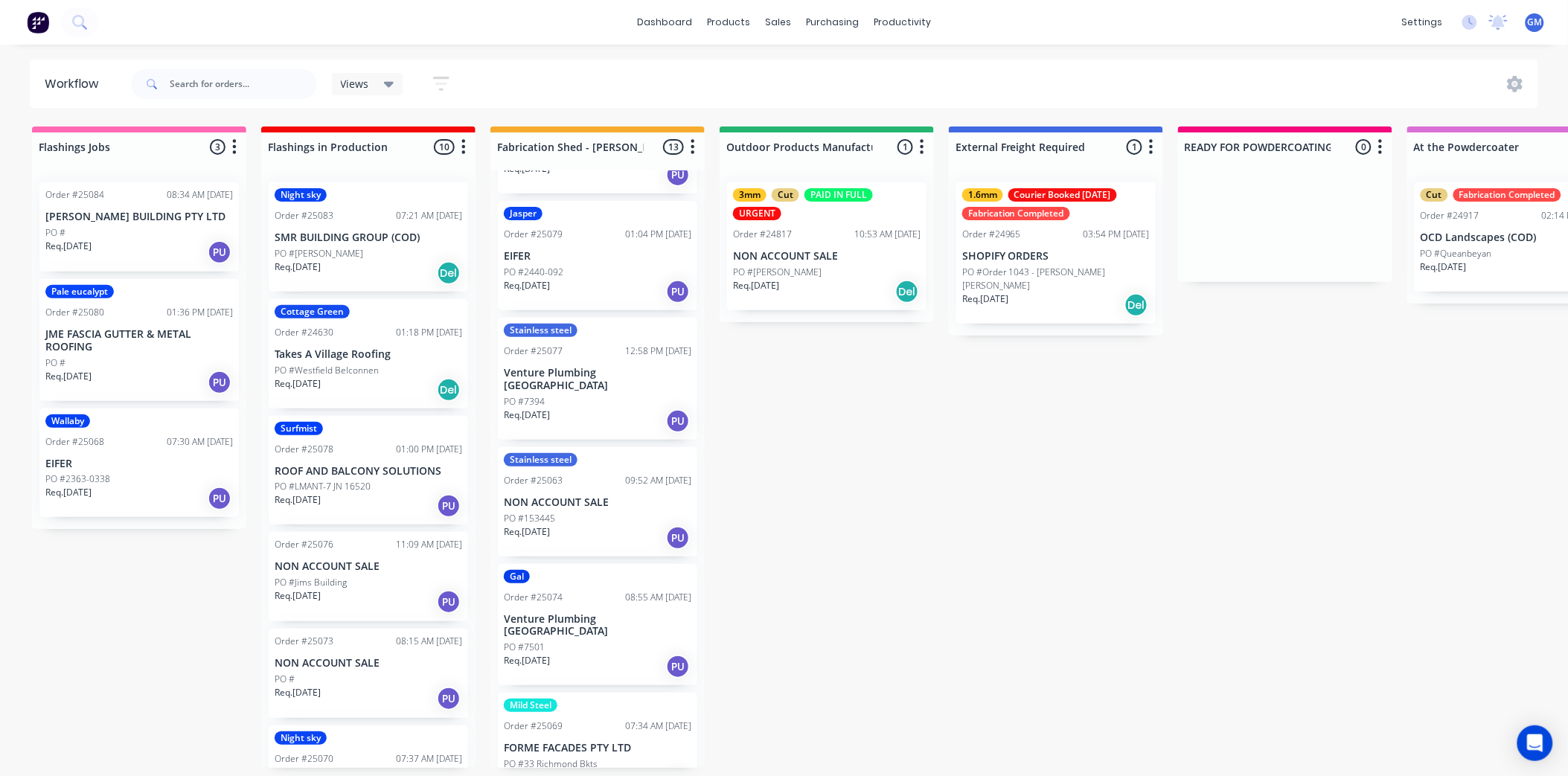
click at [610, 380] on div "Stainless steel Order #25077 12:58 PM [DATE] Venture Plumbing [GEOGRAPHIC_DATA]…" at bounding box center [598, 379] width 200 height 122
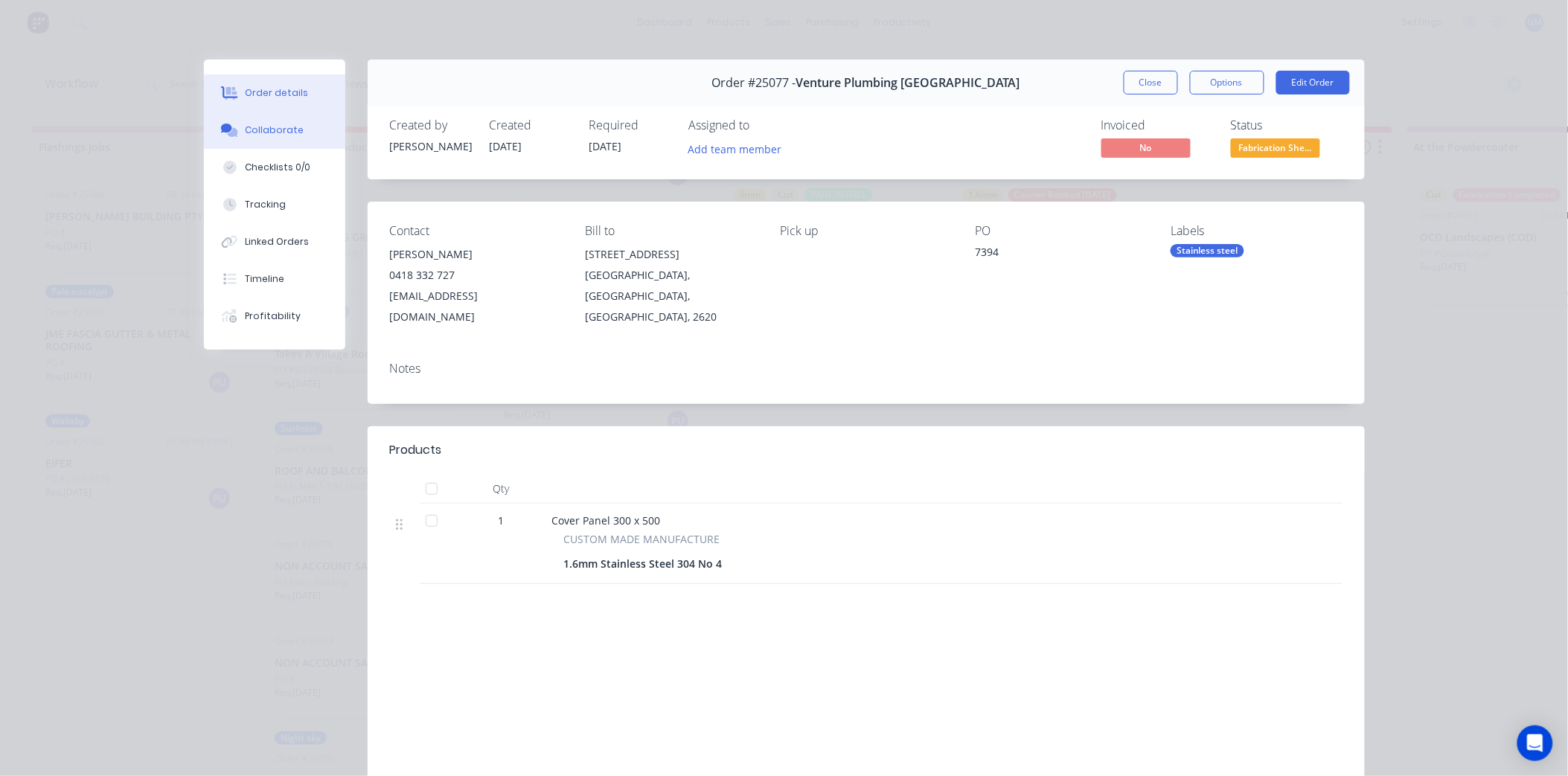
click at [283, 130] on div "Collaborate" at bounding box center [274, 130] width 59 height 14
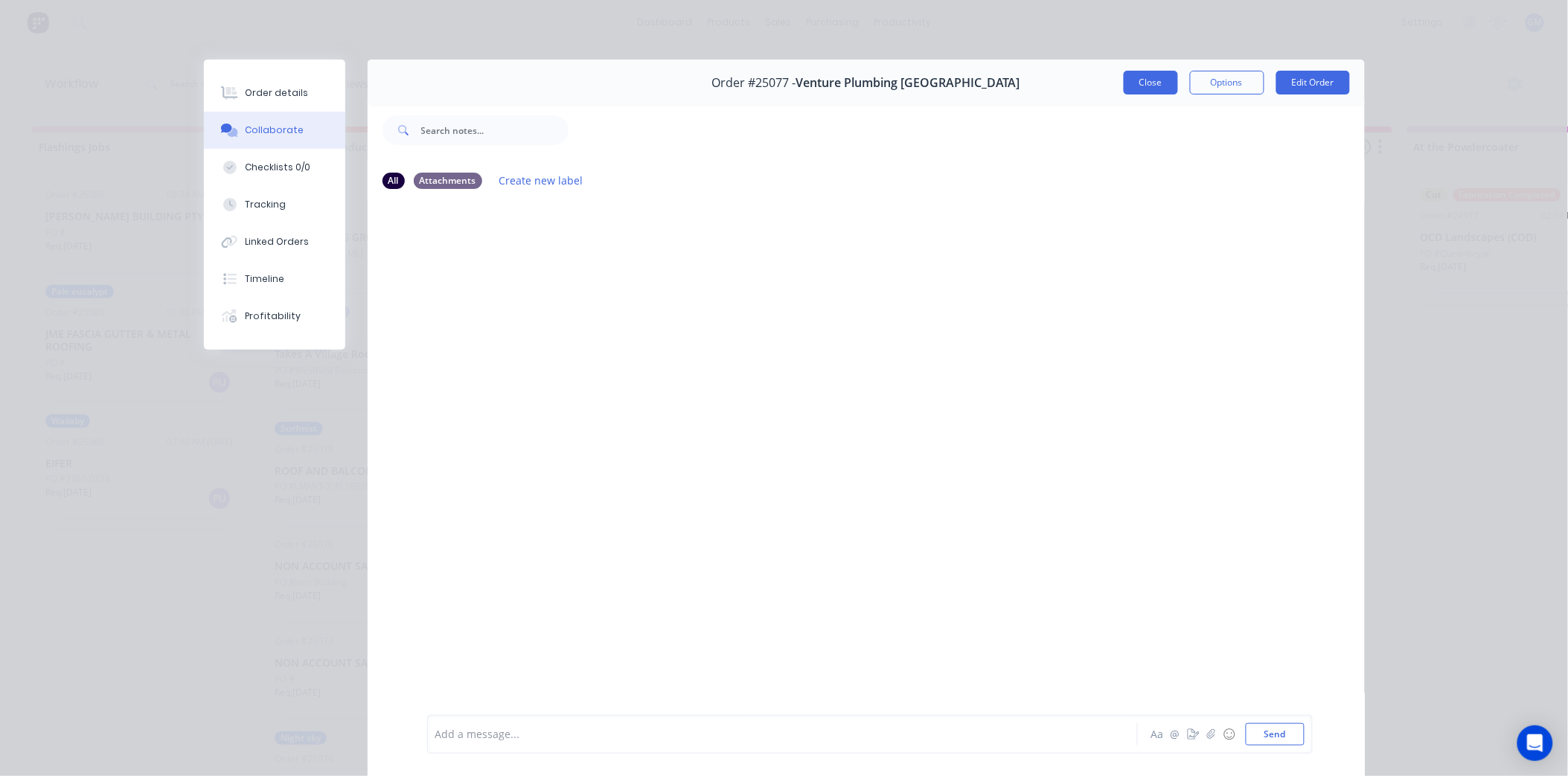
click at [1124, 84] on button "Close" at bounding box center [1151, 83] width 55 height 24
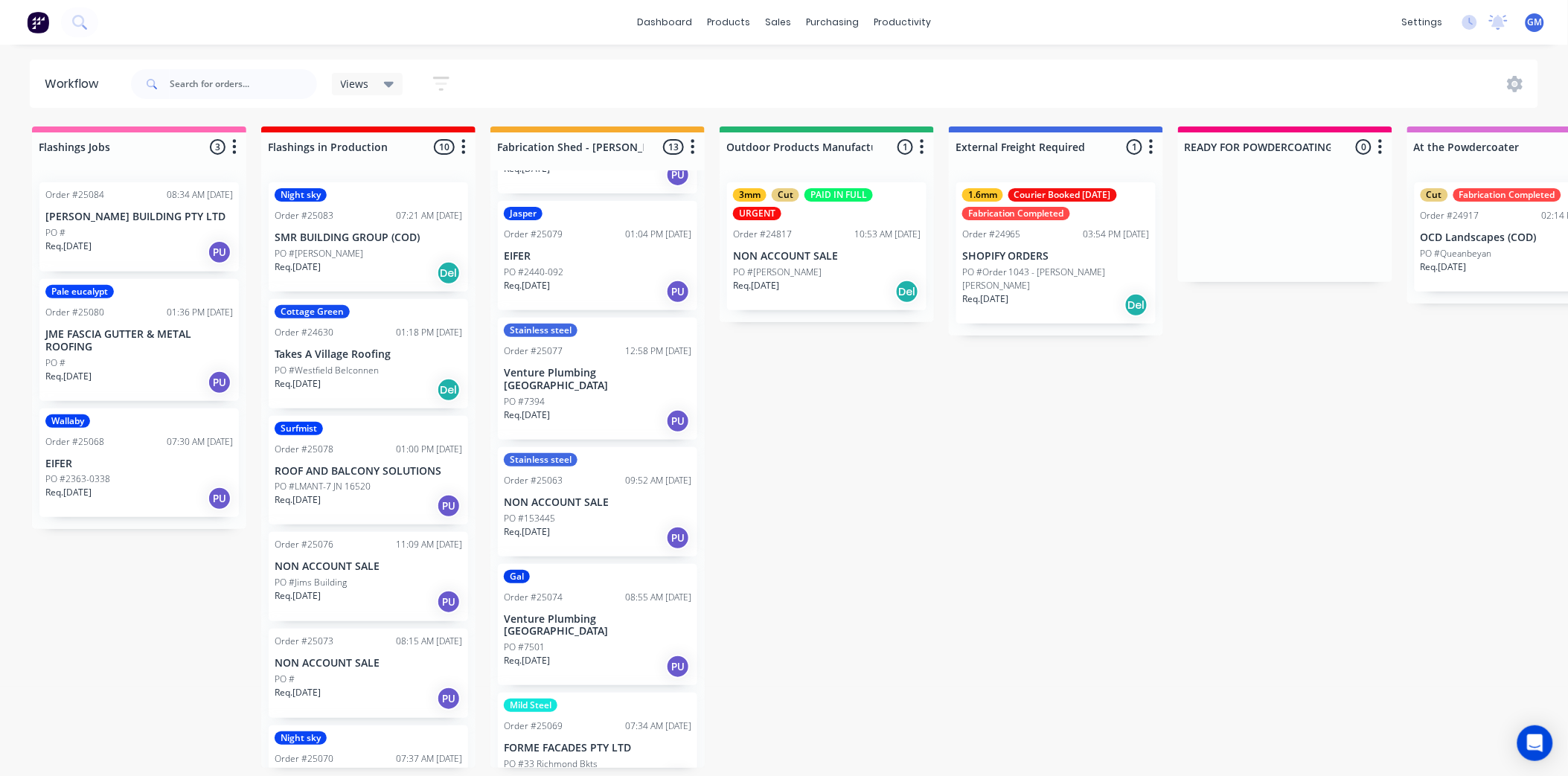
click at [590, 497] on p "NON ACCOUNT SALE" at bounding box center [597, 503] width 188 height 13
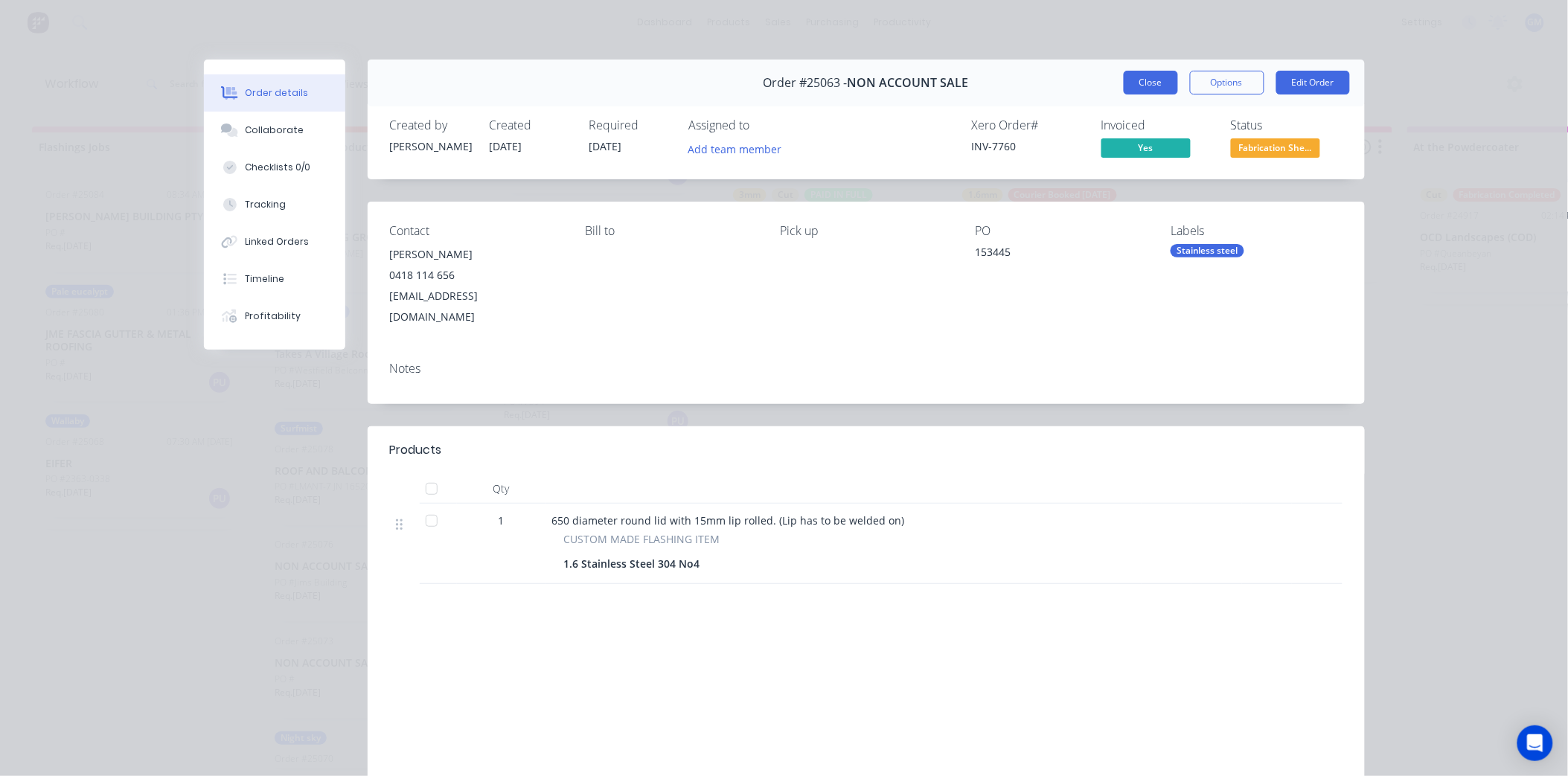
click at [1141, 79] on button "Close" at bounding box center [1151, 83] width 55 height 24
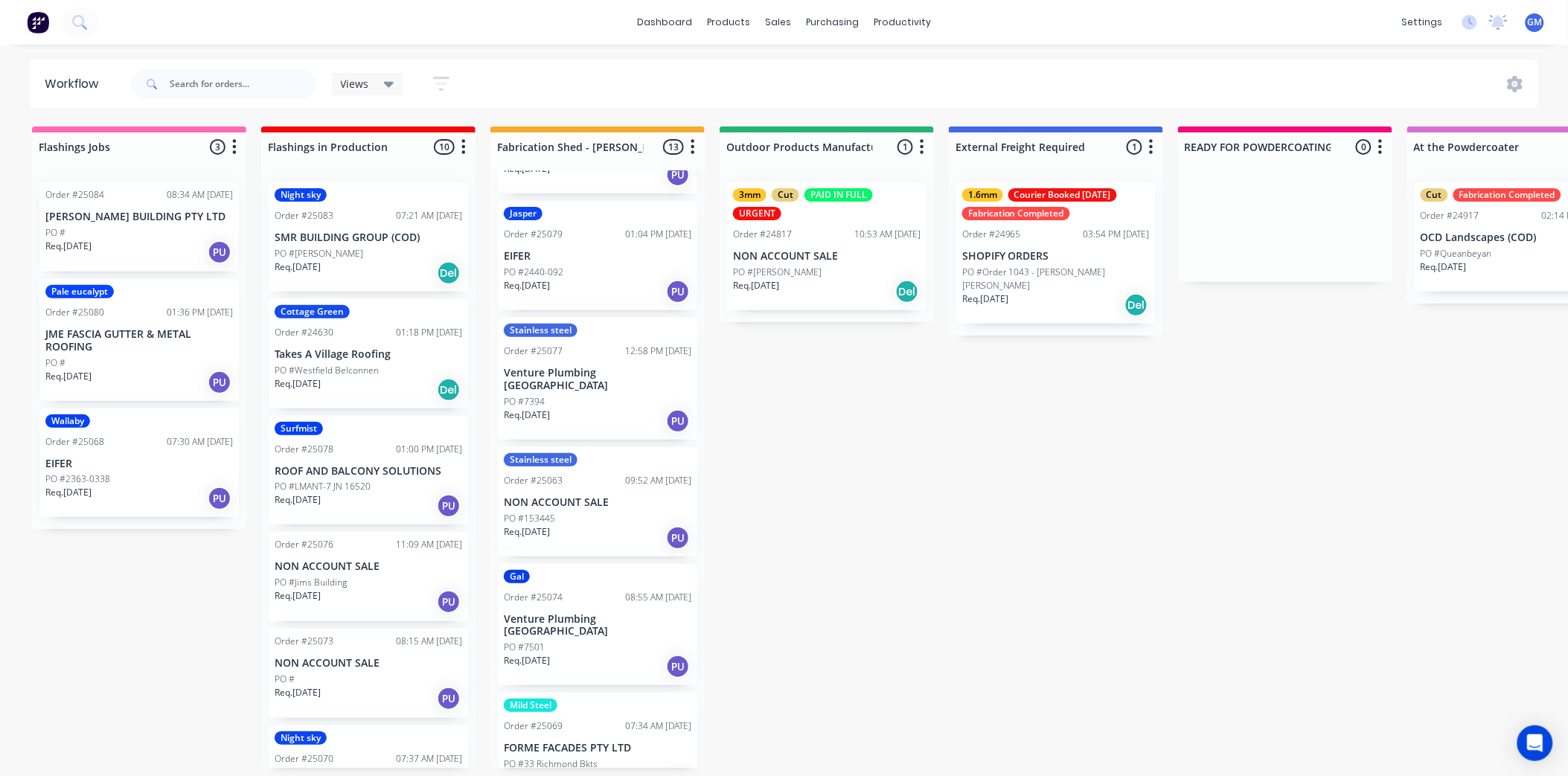
click at [584, 409] on div "Req. [DATE] PU" at bounding box center [597, 421] width 188 height 25
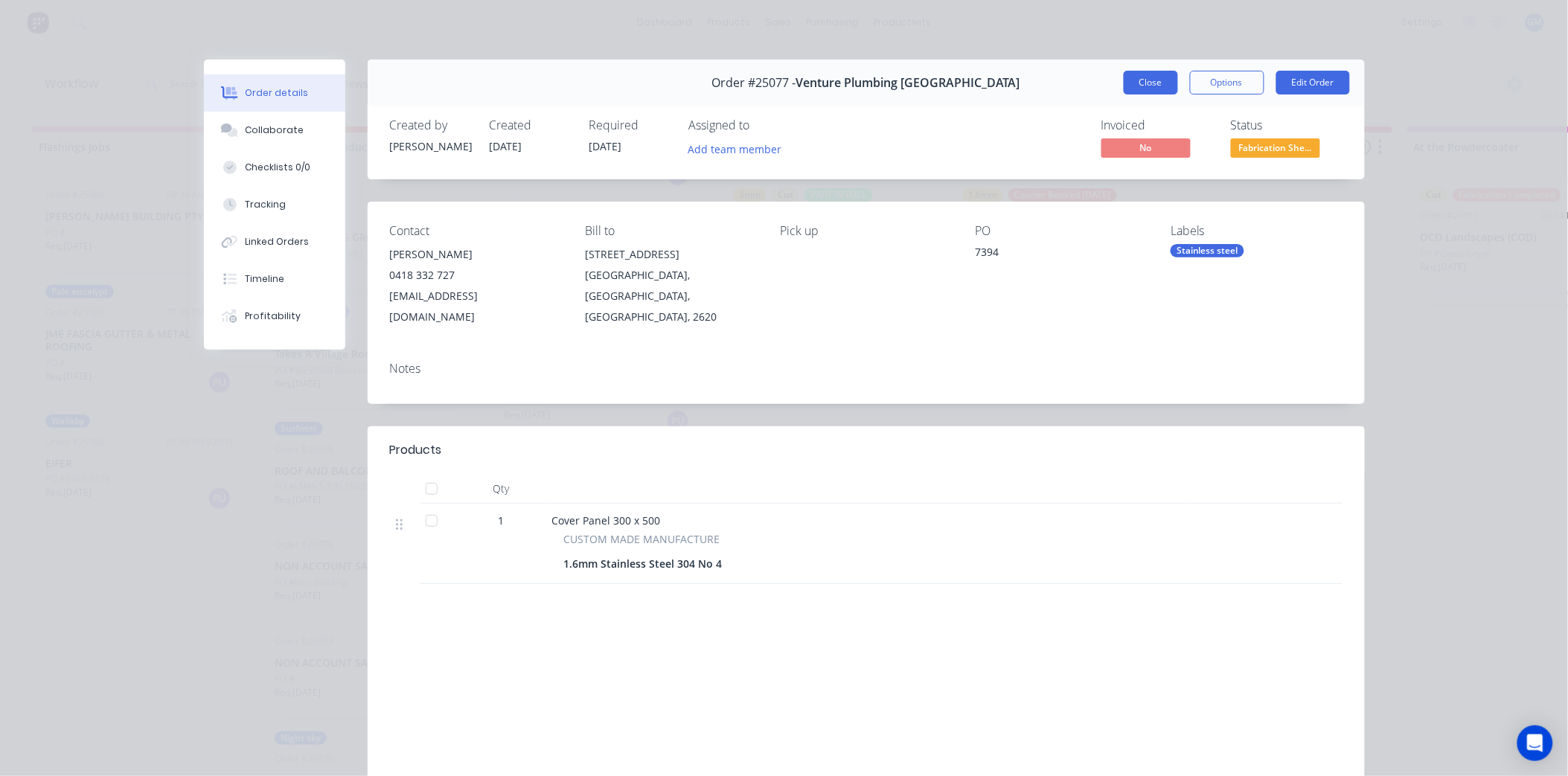
click at [1134, 72] on button "Close" at bounding box center [1151, 83] width 55 height 24
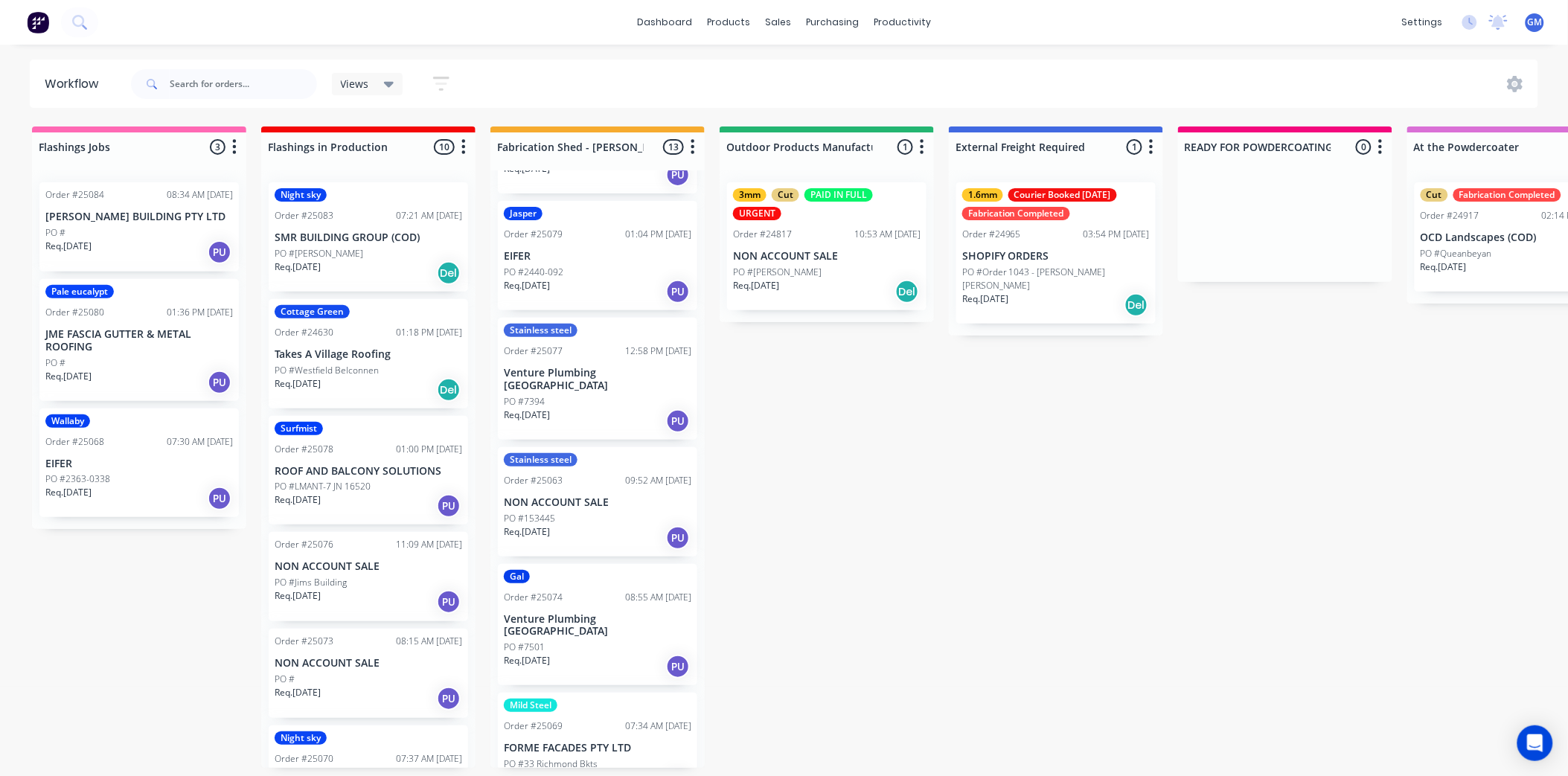
click at [608, 474] on div "Order #25063 09:52 AM [DATE]" at bounding box center [597, 481] width 188 height 14
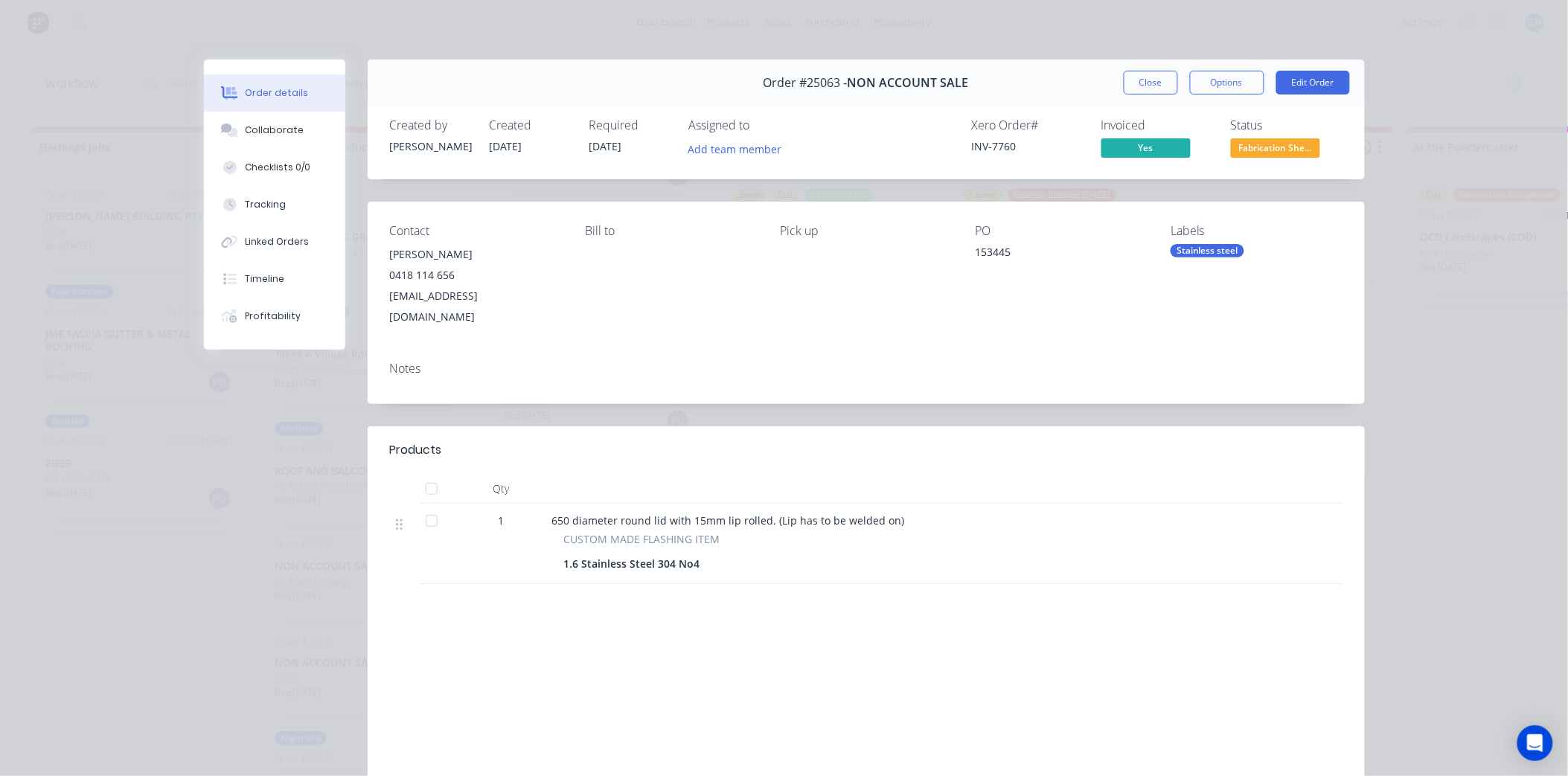
click at [1215, 251] on div "Stainless steel" at bounding box center [1208, 250] width 74 height 14
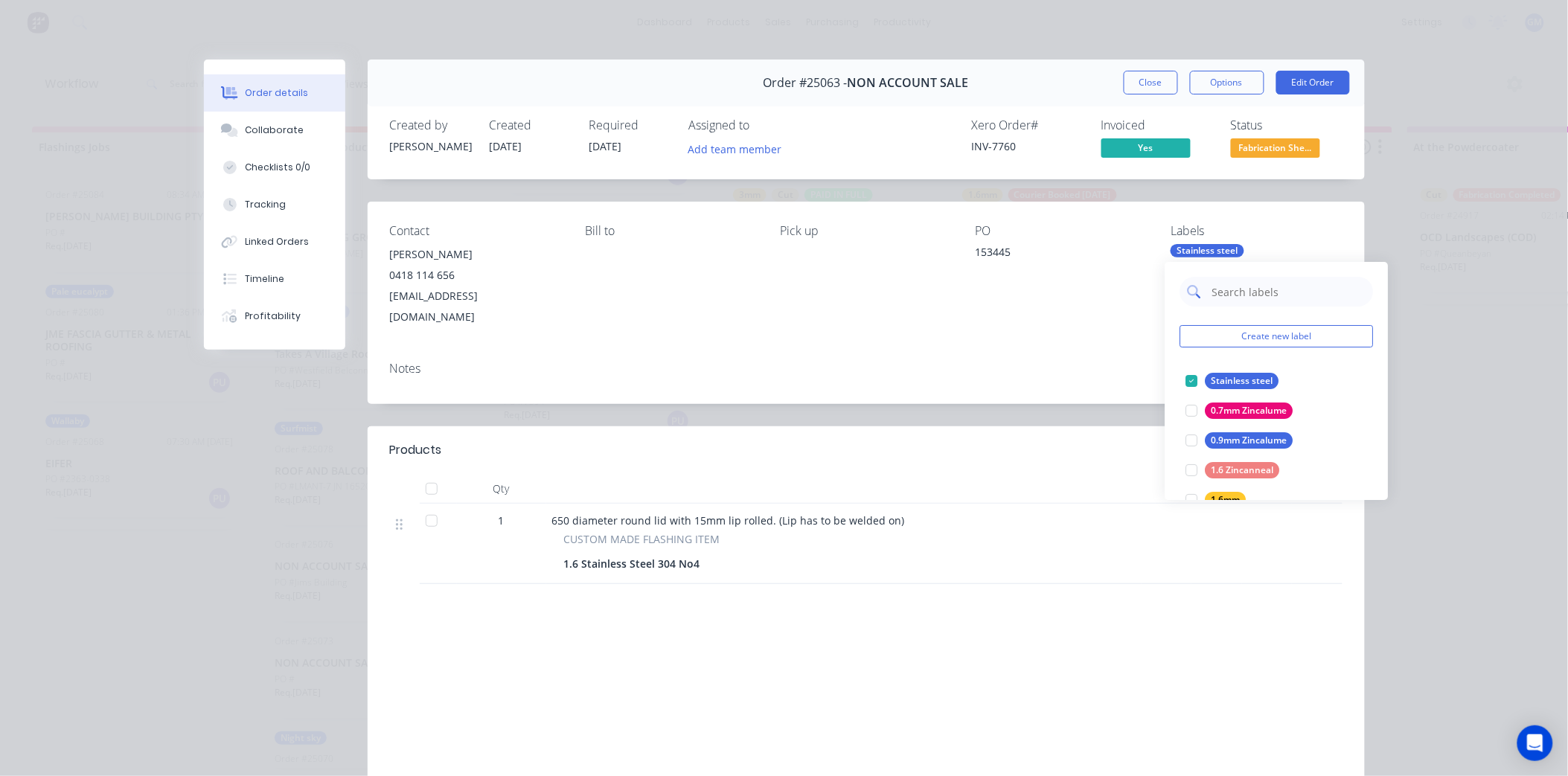
click at [1229, 291] on input "text" at bounding box center [1289, 291] width 155 height 30
type input "material"
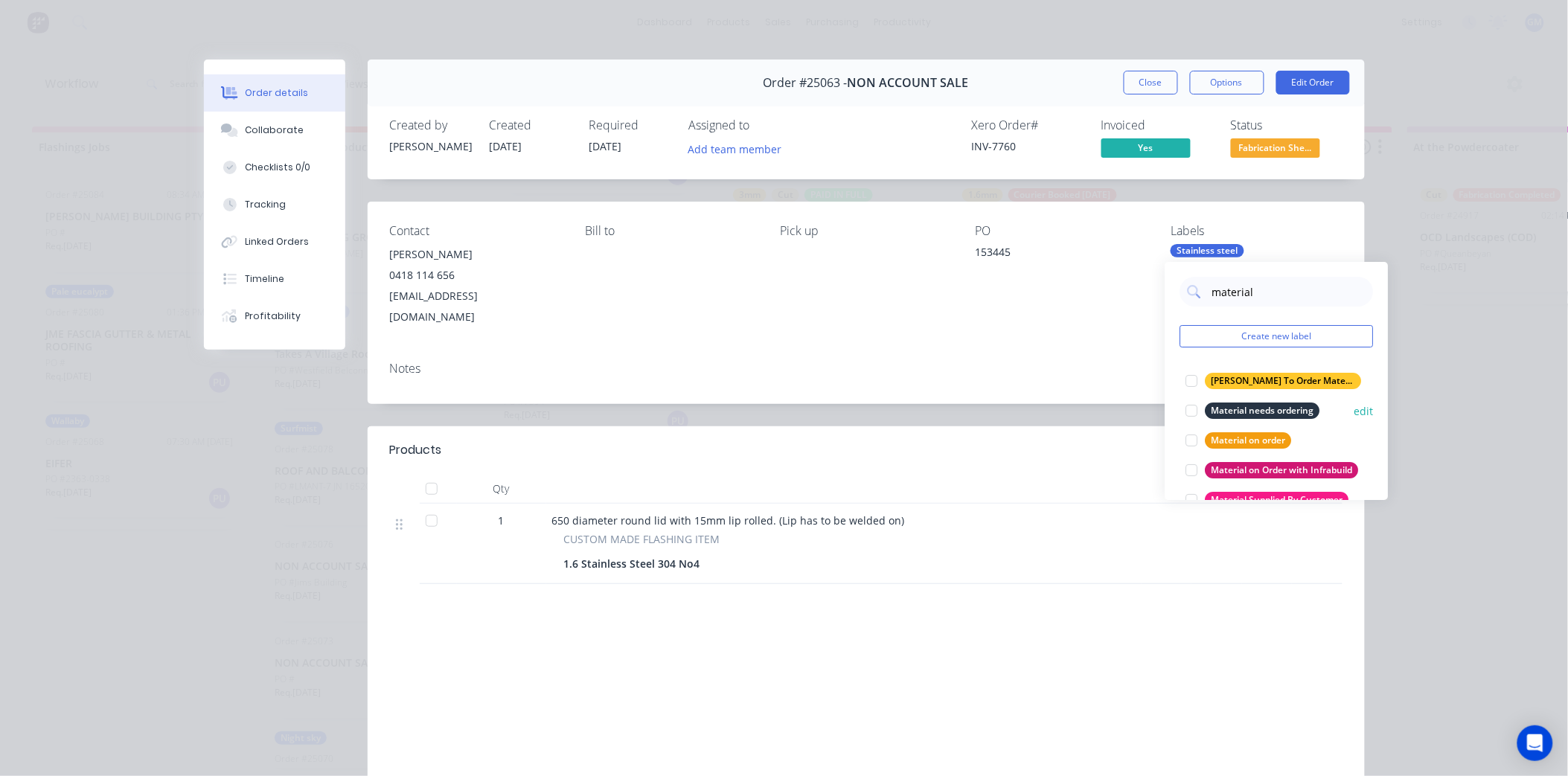
click at [1206, 407] on div at bounding box center [1192, 411] width 30 height 30
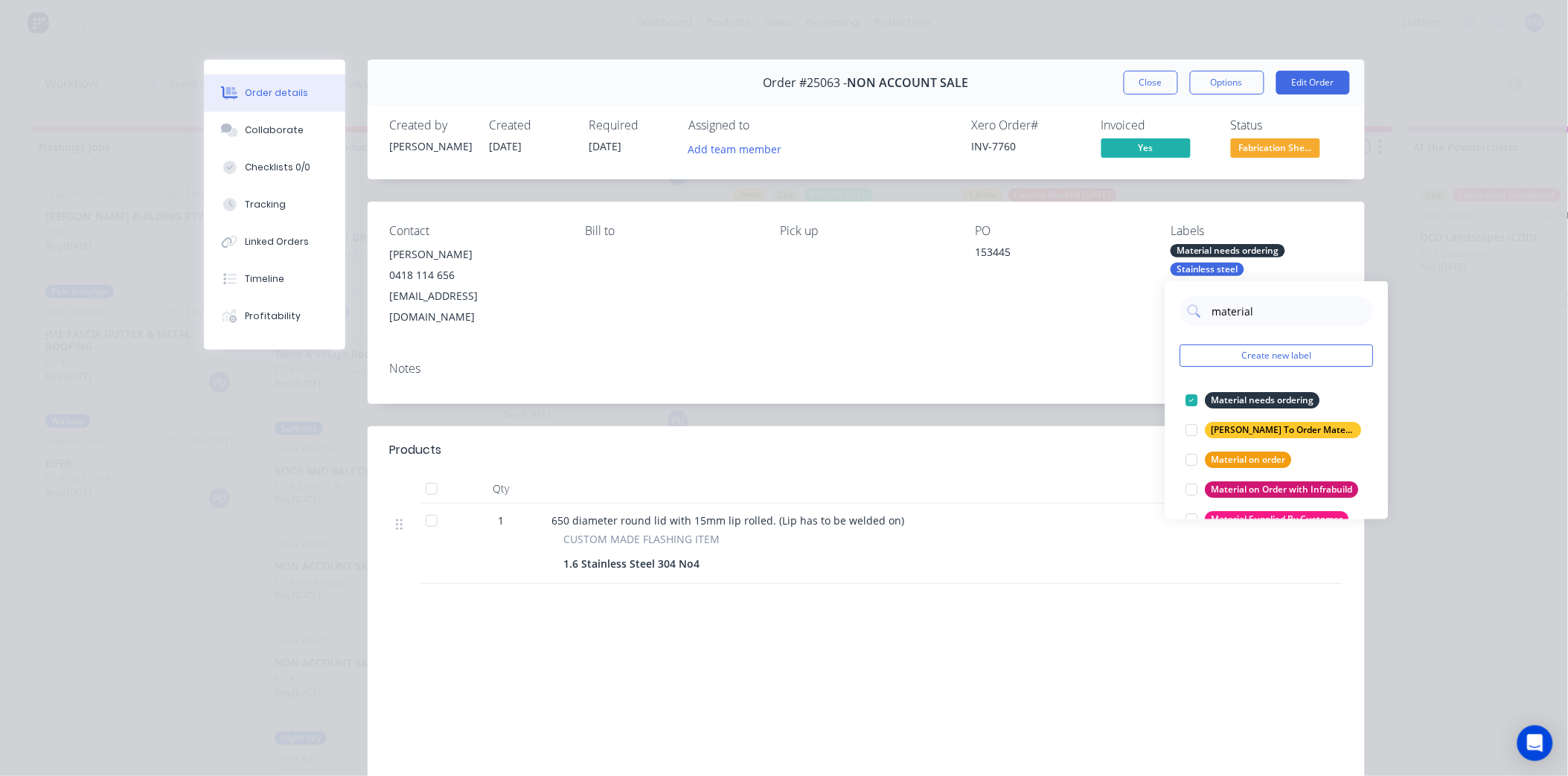
click at [1039, 361] on div "Notes" at bounding box center [867, 369] width 953 height 14
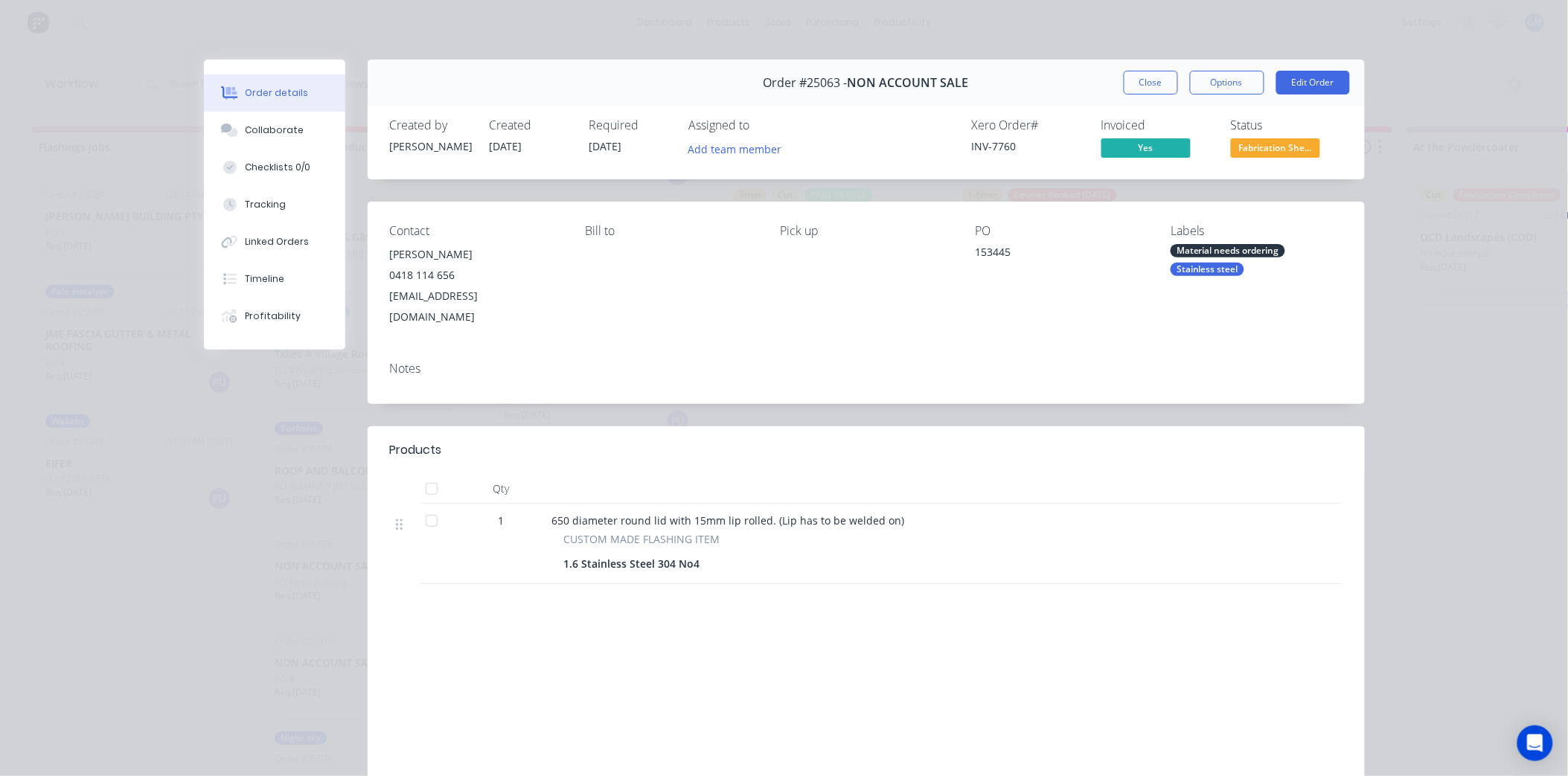
drag, startPoint x: 1162, startPoint y: 80, endPoint x: 897, endPoint y: 385, distance: 404.0
click at [1162, 80] on button "Close" at bounding box center [1151, 83] width 55 height 24
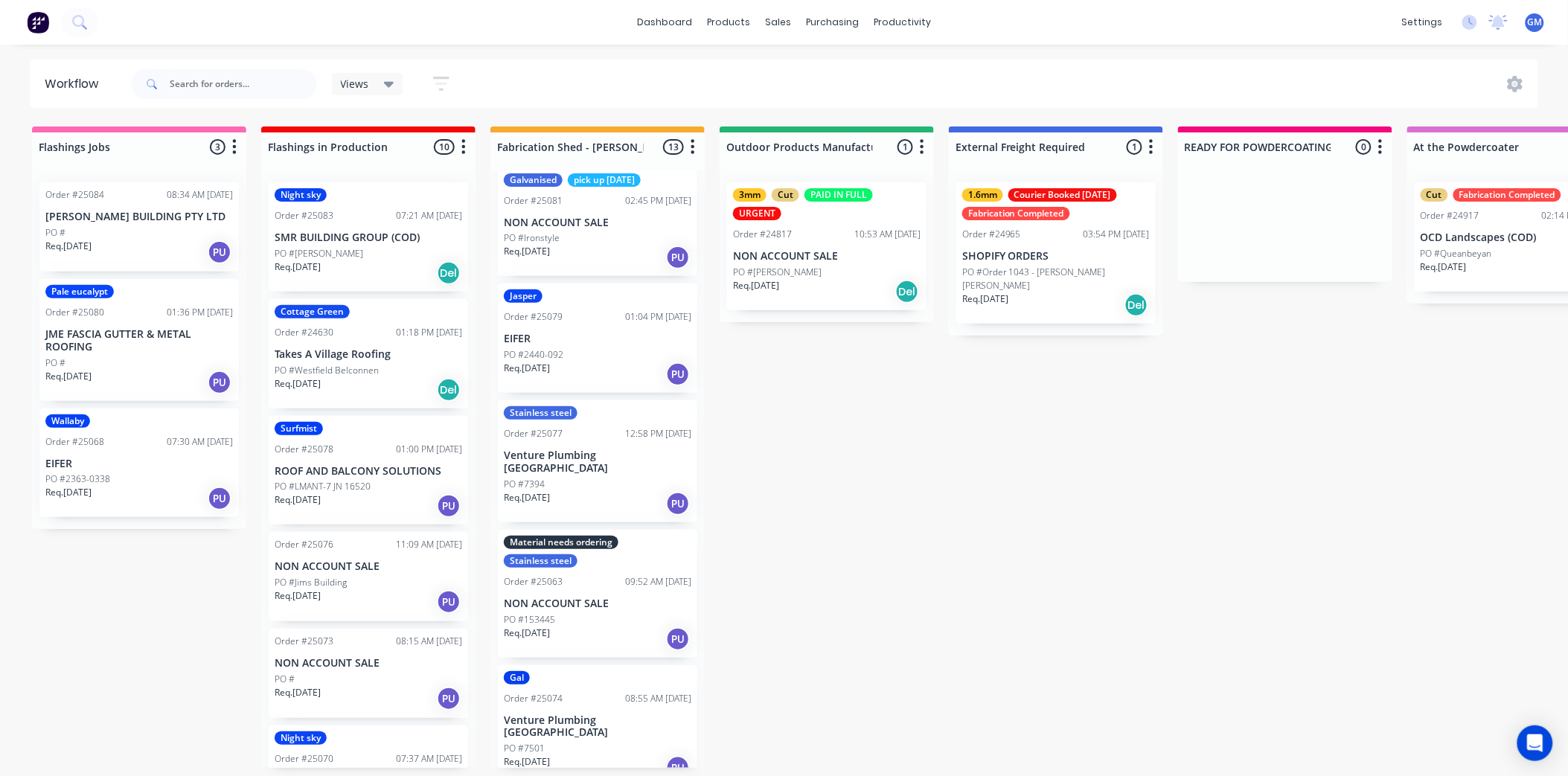
scroll to position [62, 0]
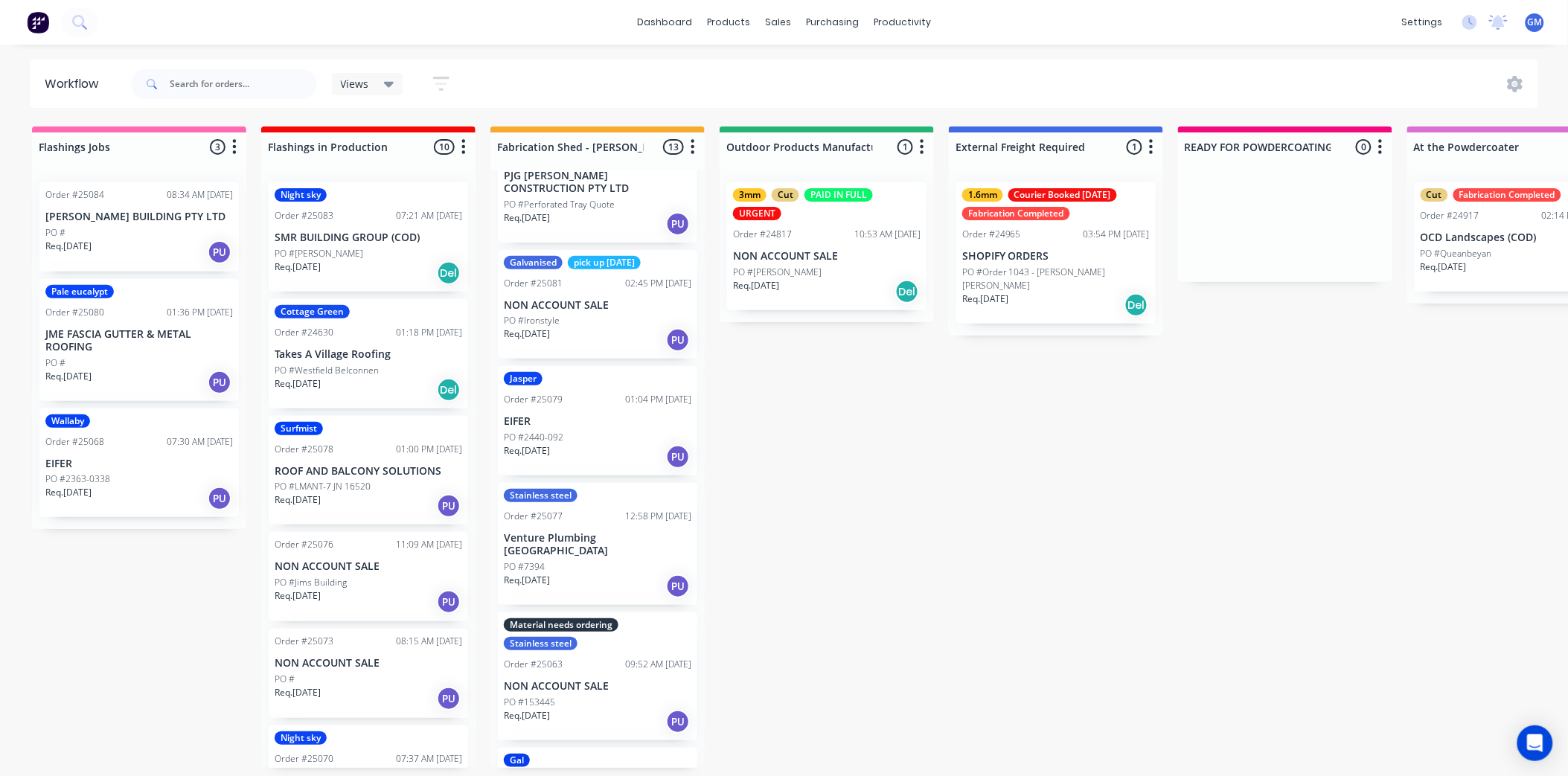
click at [611, 533] on p "Venture Plumbing [GEOGRAPHIC_DATA]" at bounding box center [597, 544] width 188 height 25
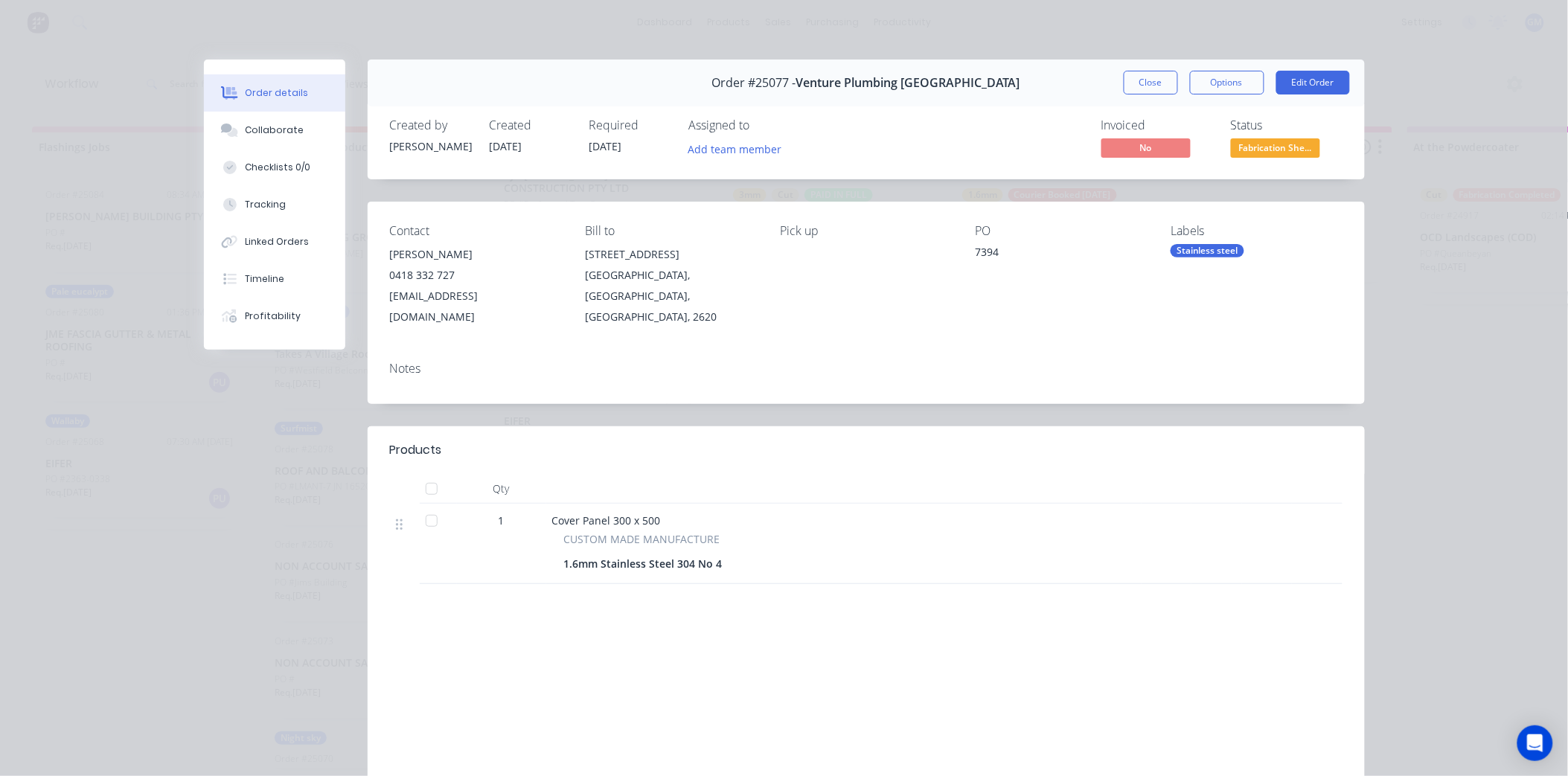
click at [1189, 254] on div "Stainless steel" at bounding box center [1208, 250] width 74 height 14
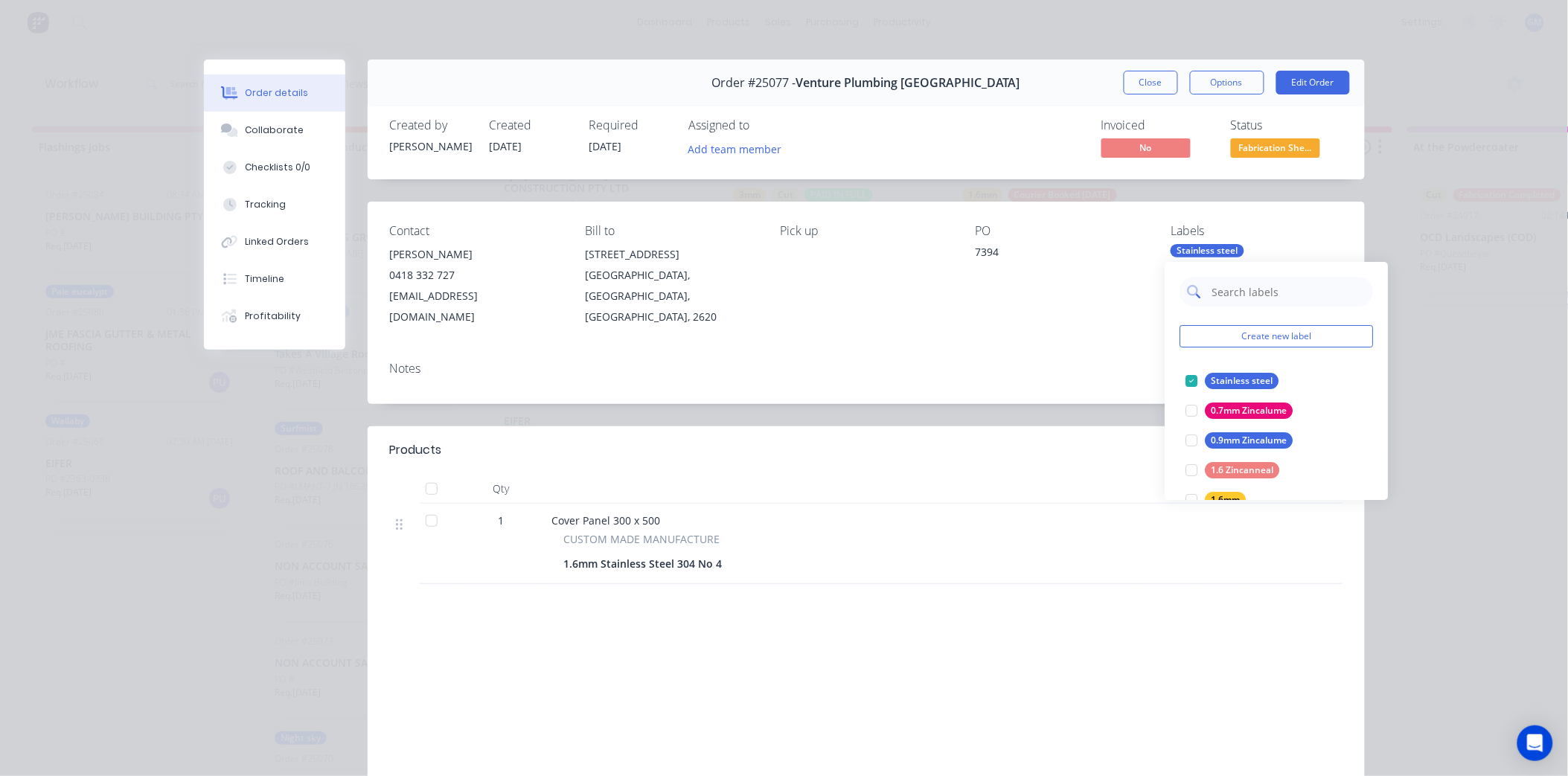
click at [1248, 294] on input "text" at bounding box center [1289, 291] width 155 height 30
type input "material"
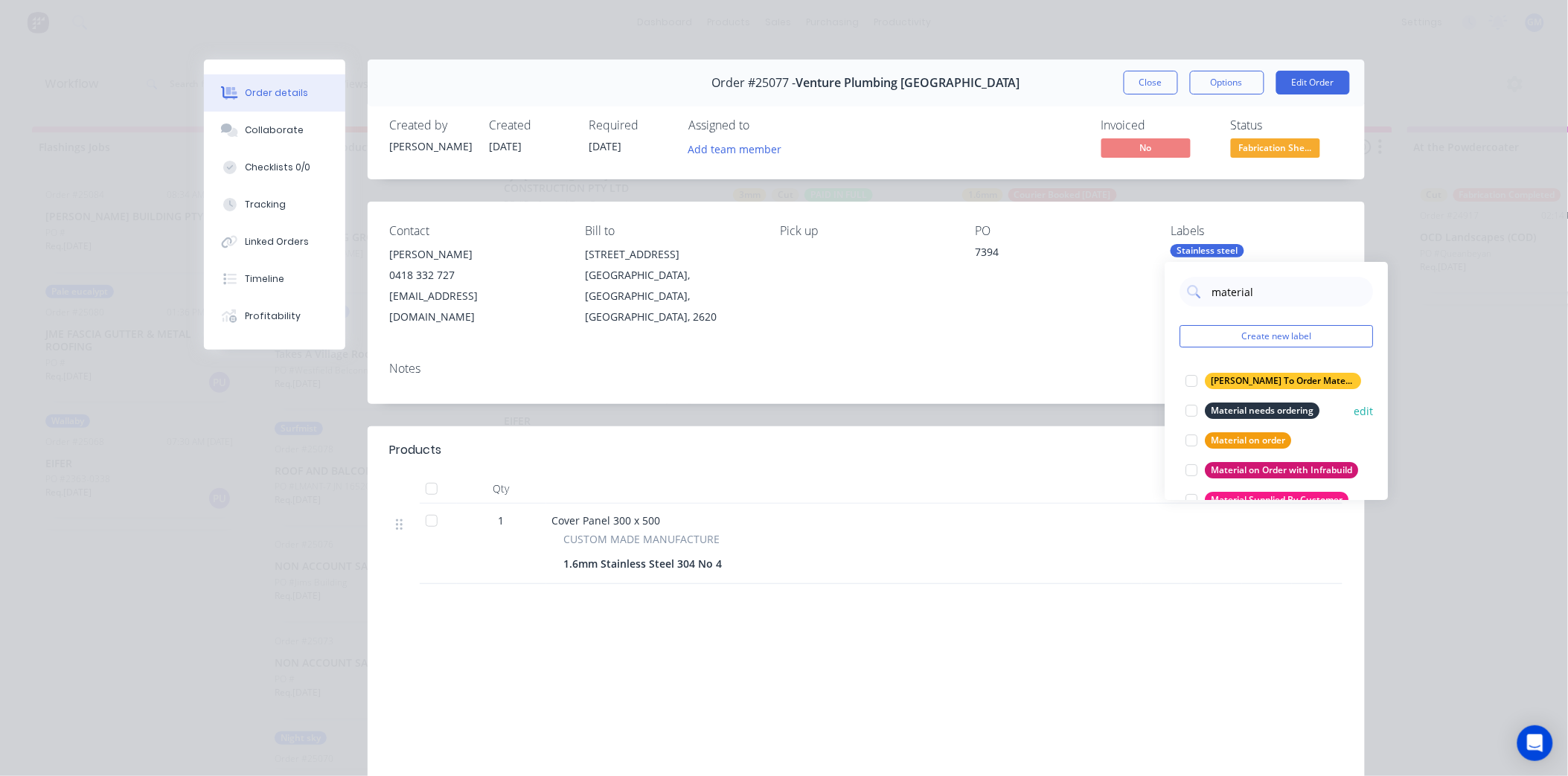
click at [1193, 407] on div at bounding box center [1192, 411] width 30 height 30
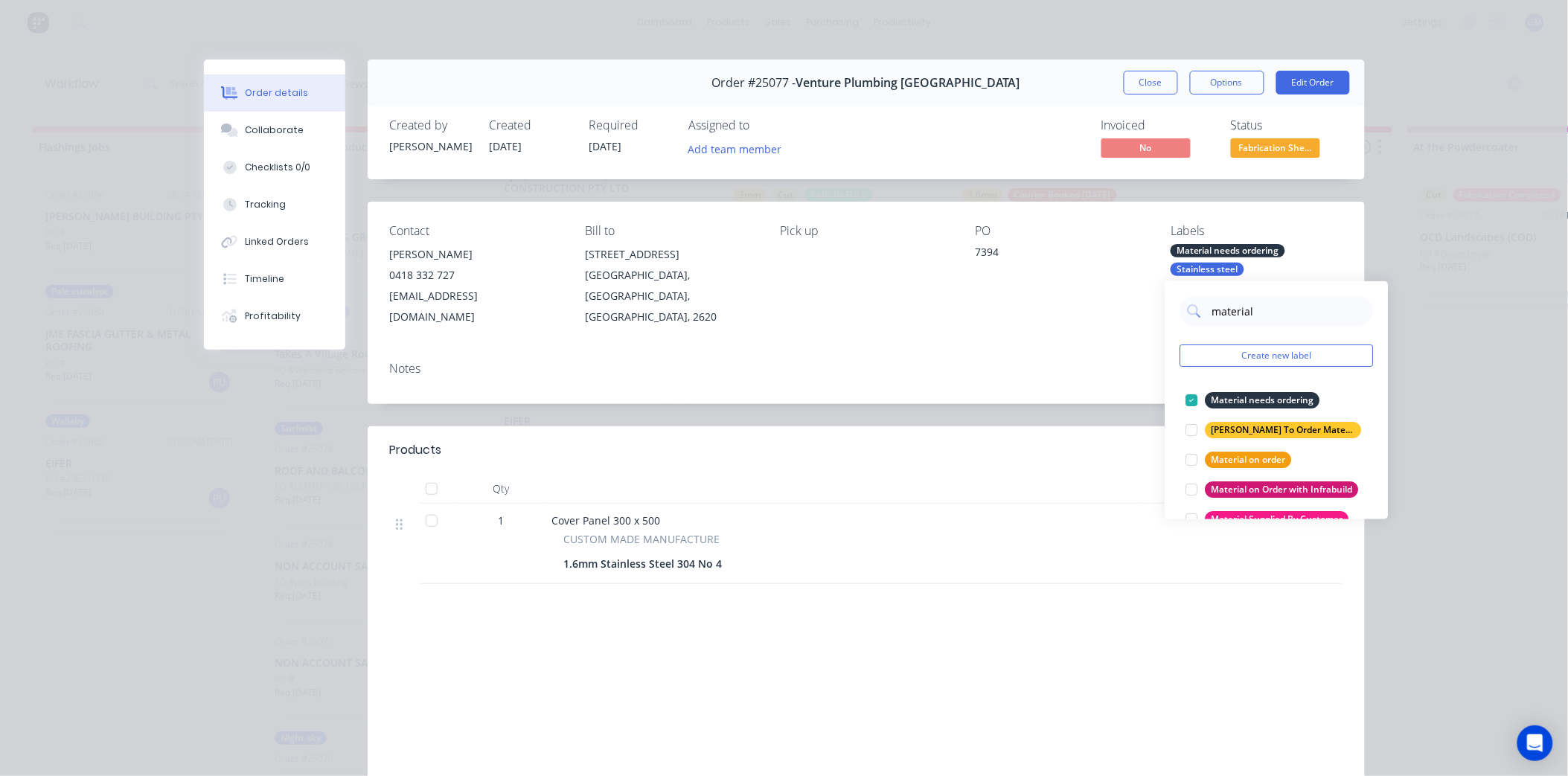
click at [1013, 350] on div "Notes" at bounding box center [866, 378] width 997 height 55
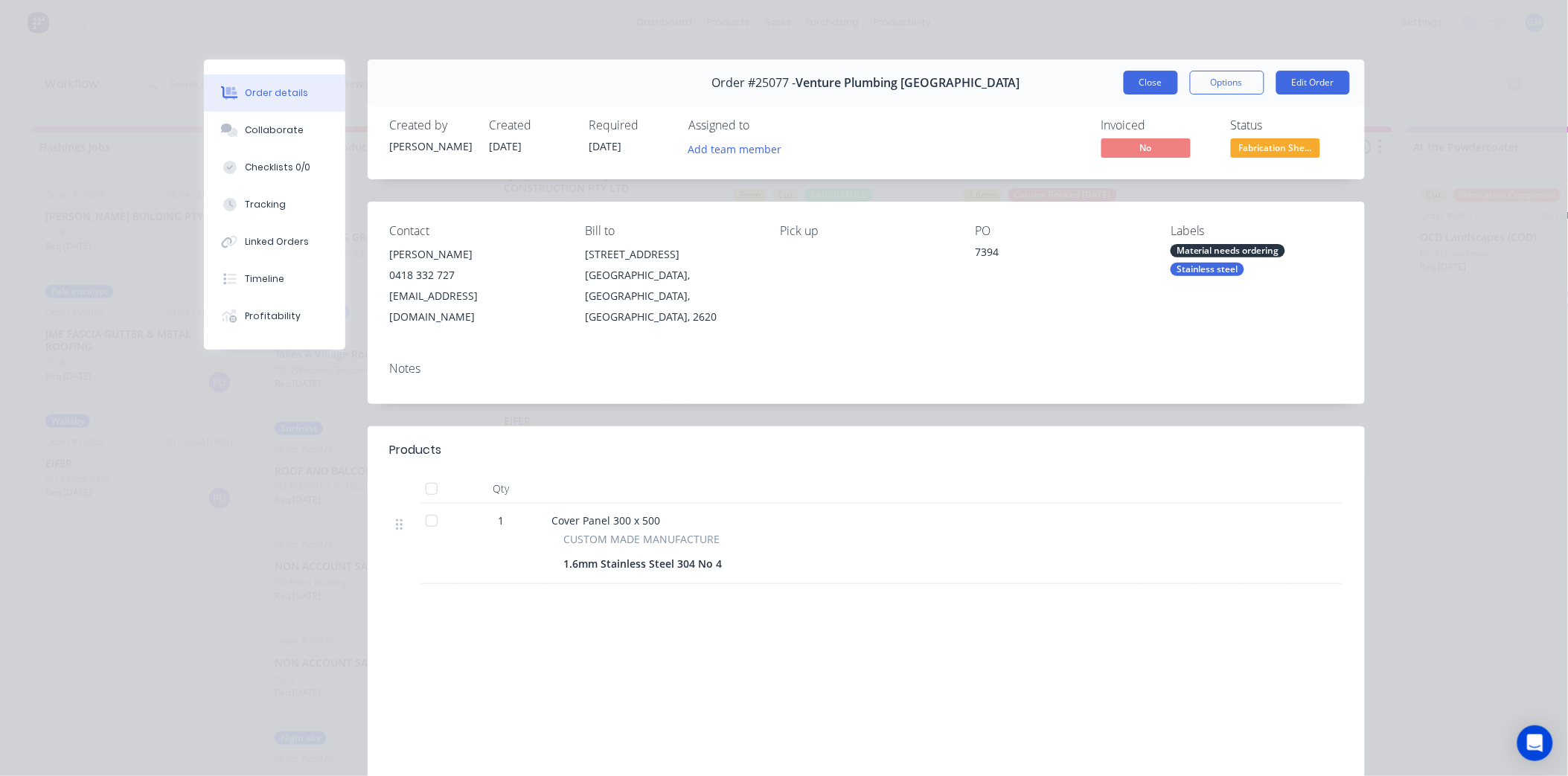
click at [1162, 80] on button "Close" at bounding box center [1151, 83] width 55 height 24
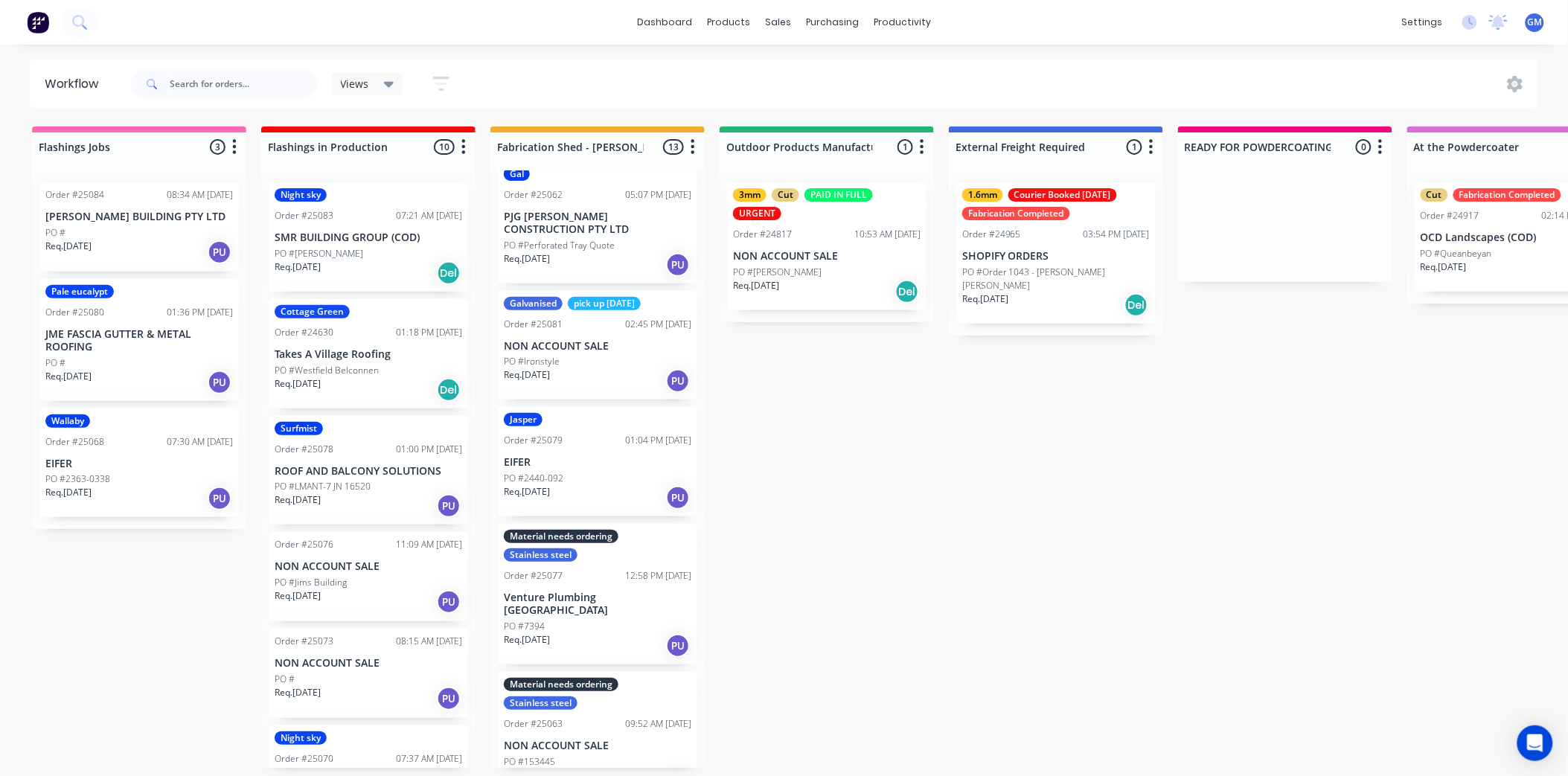
scroll to position [0, 0]
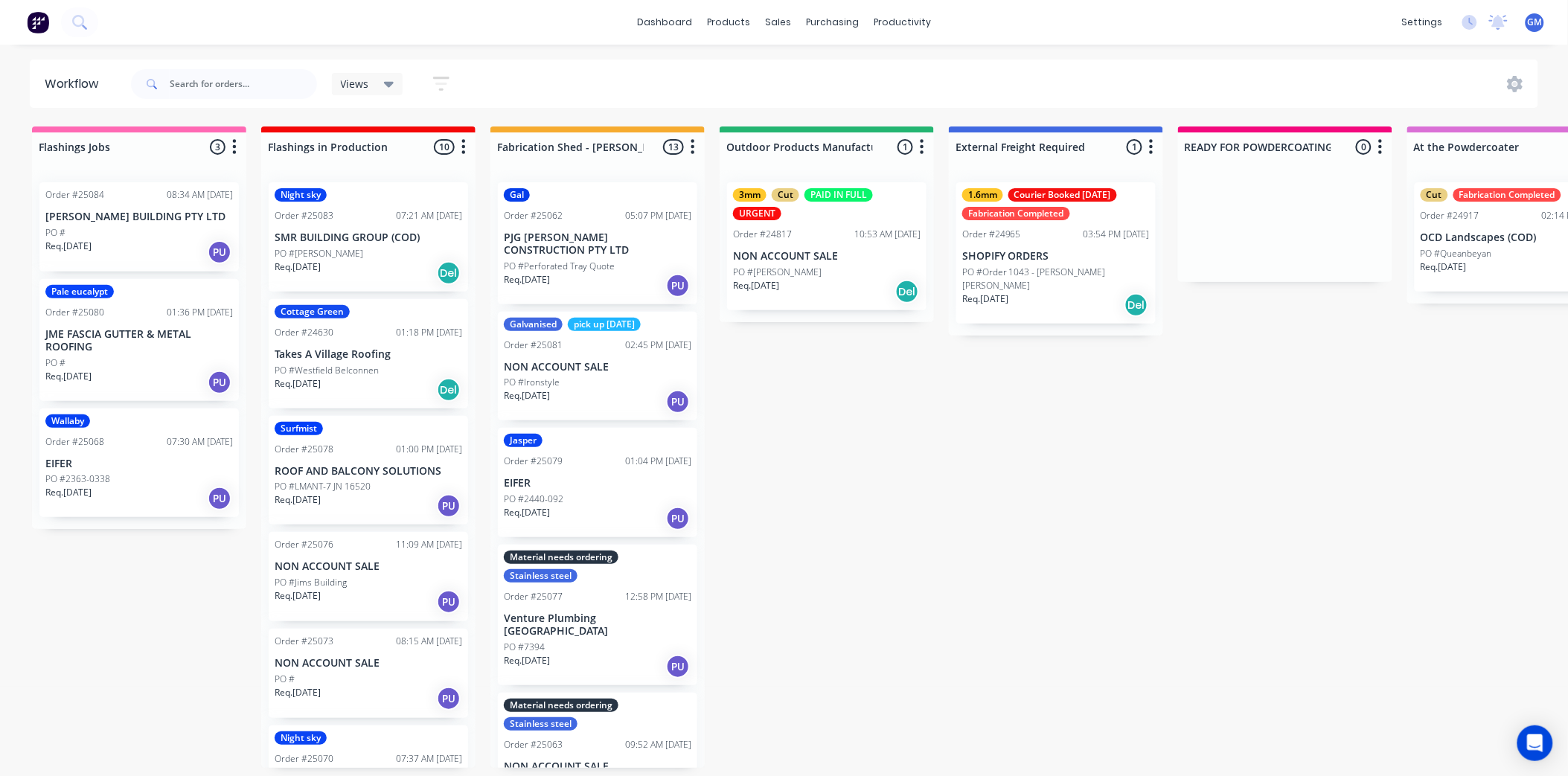
click at [563, 262] on p "PO #Perforated Tray Quote" at bounding box center [559, 266] width 111 height 14
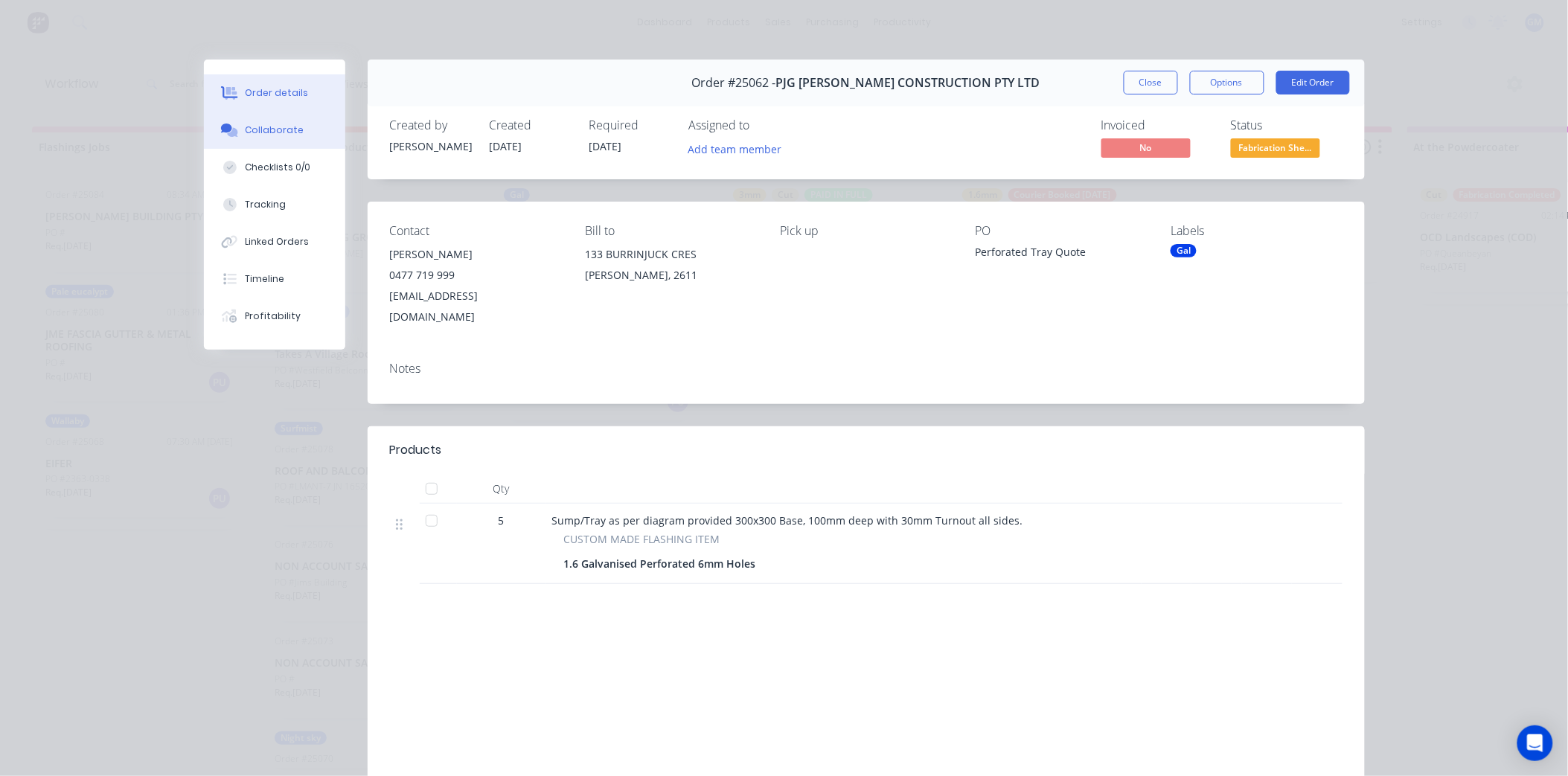
click at [274, 124] on div "Collaborate" at bounding box center [274, 130] width 59 height 14
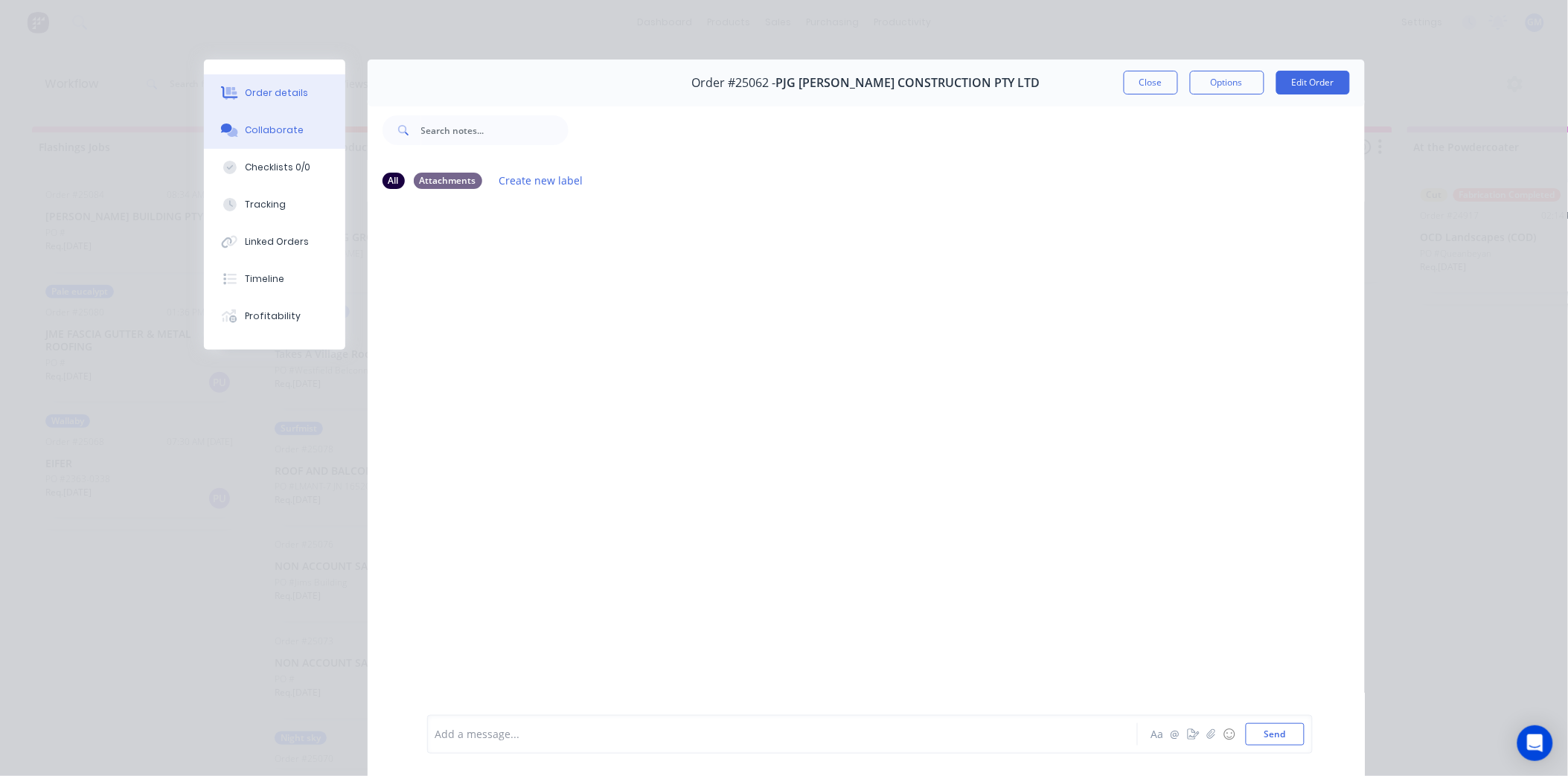
click at [284, 94] on div "Order details" at bounding box center [276, 93] width 64 height 14
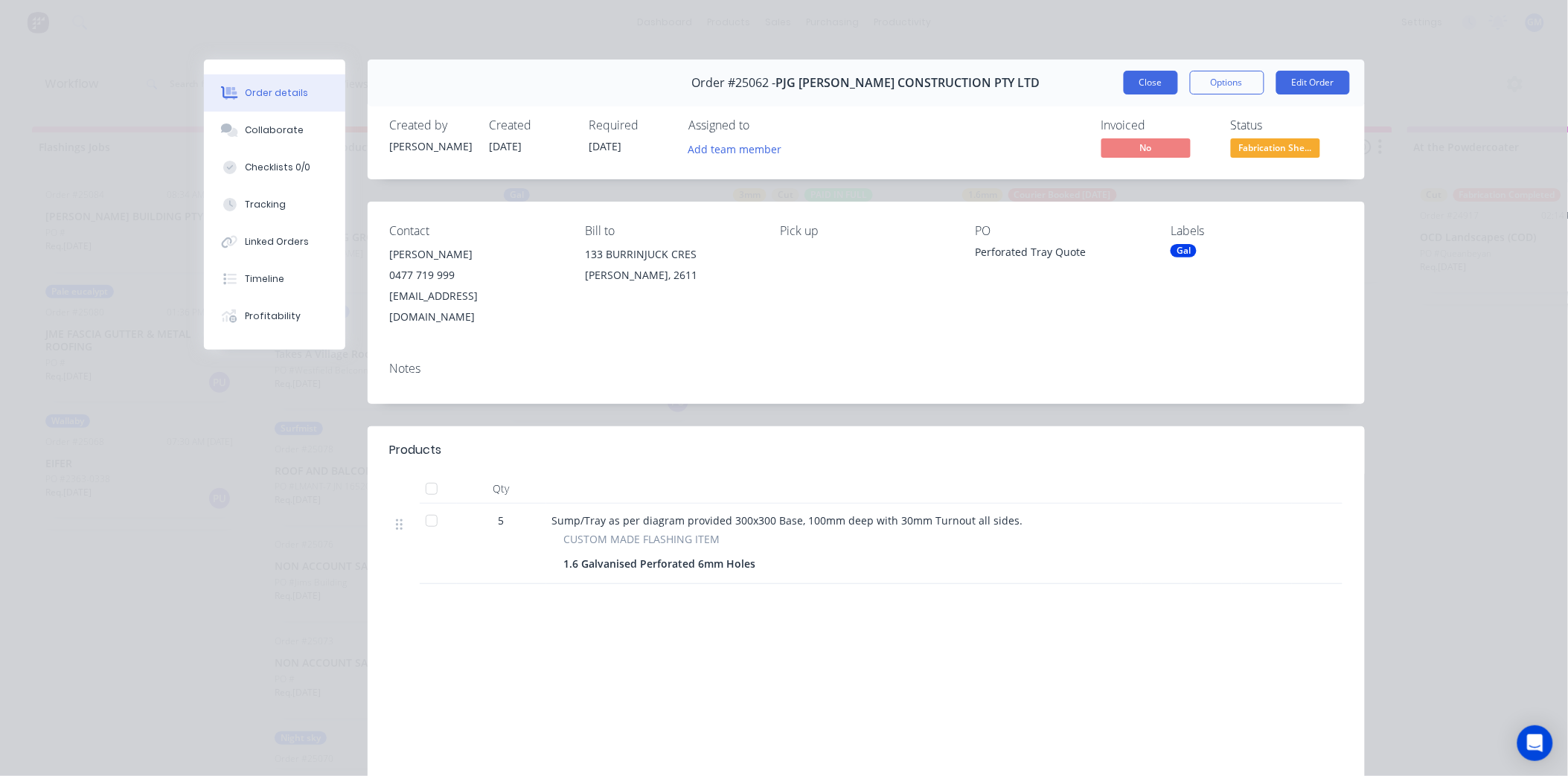
click at [1155, 85] on button "Close" at bounding box center [1151, 83] width 55 height 24
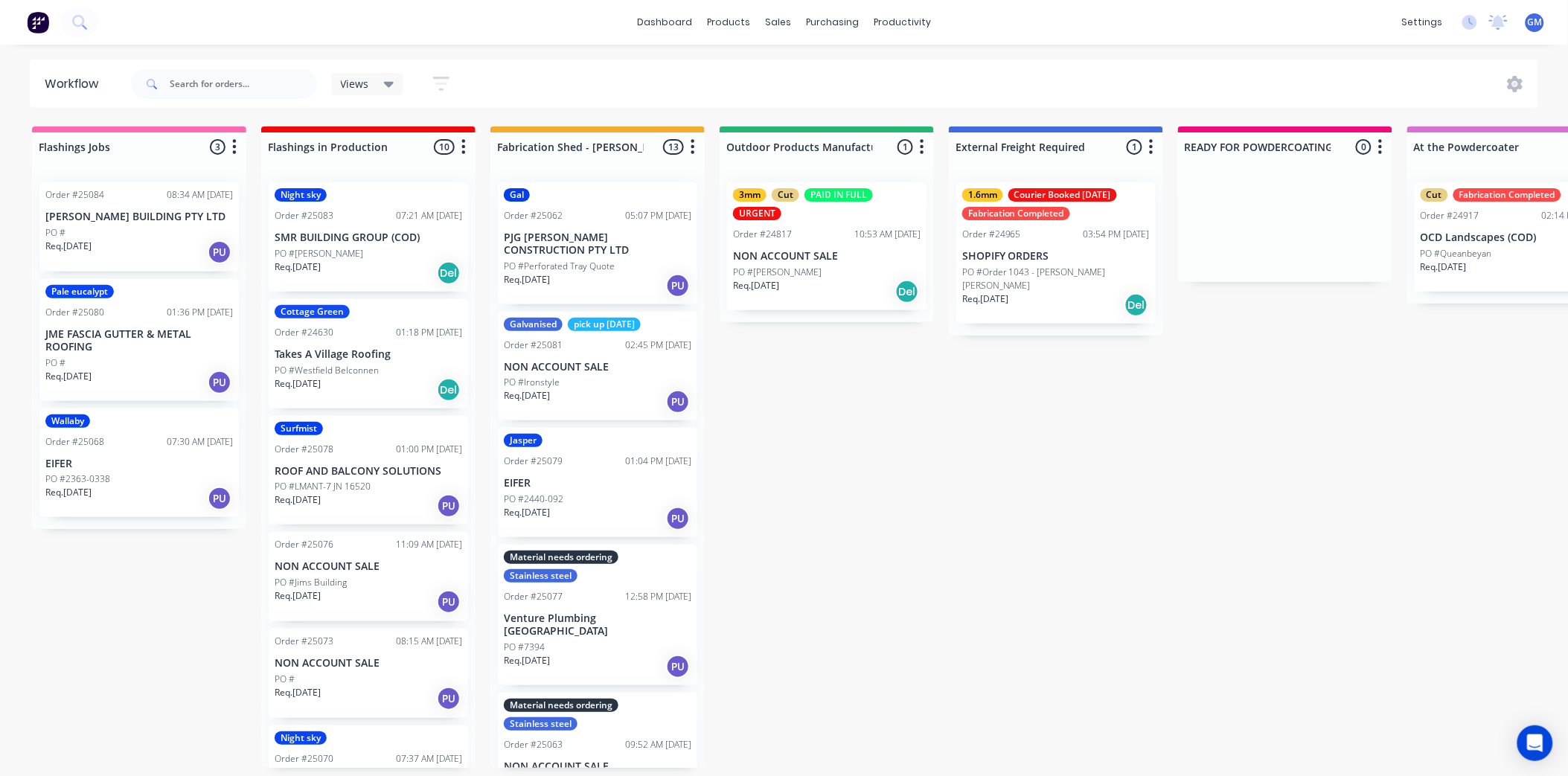
click at [598, 361] on p "NON ACCOUNT SALE" at bounding box center [597, 367] width 188 height 13
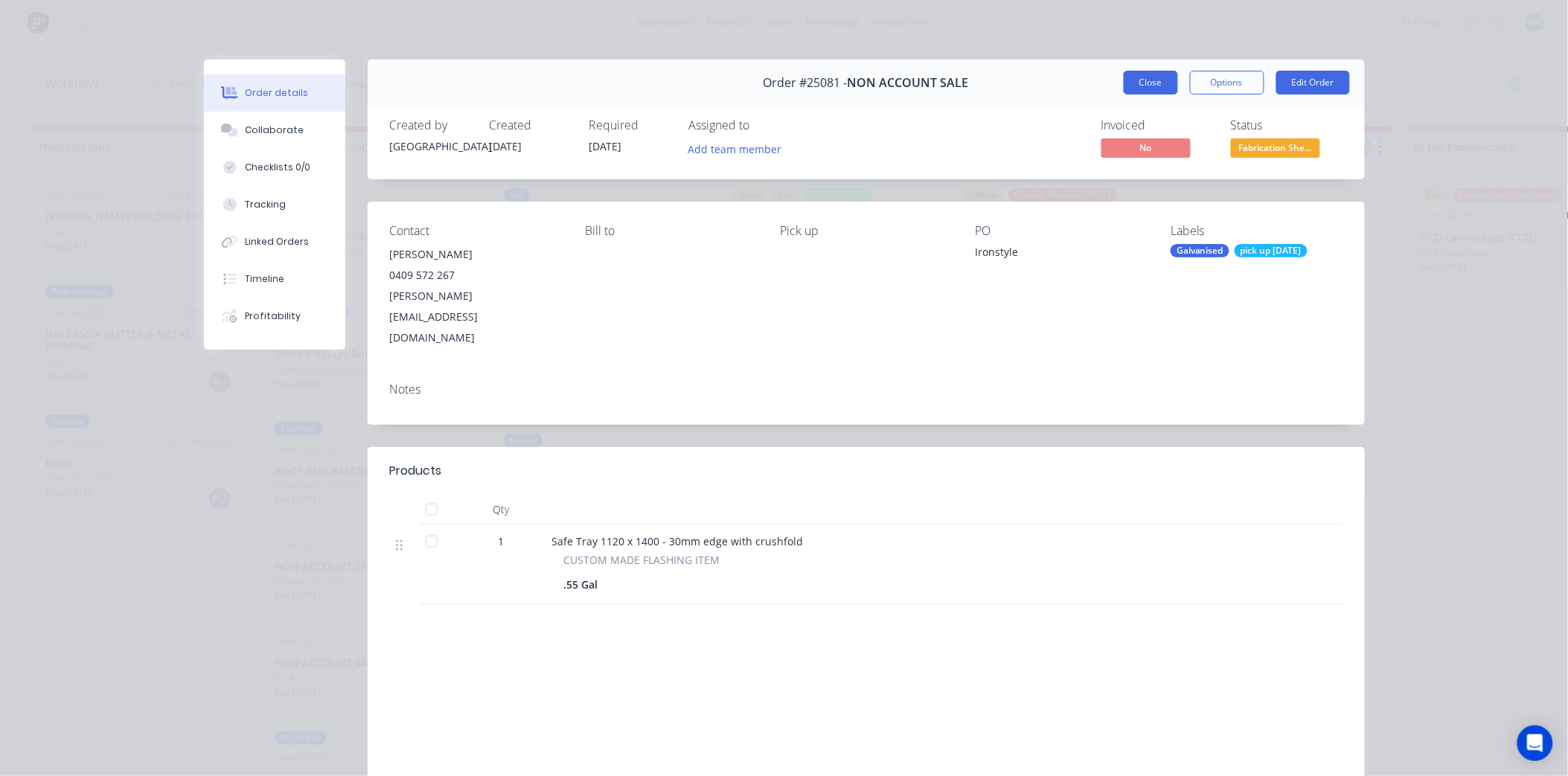
click at [1143, 76] on button "Close" at bounding box center [1151, 83] width 55 height 24
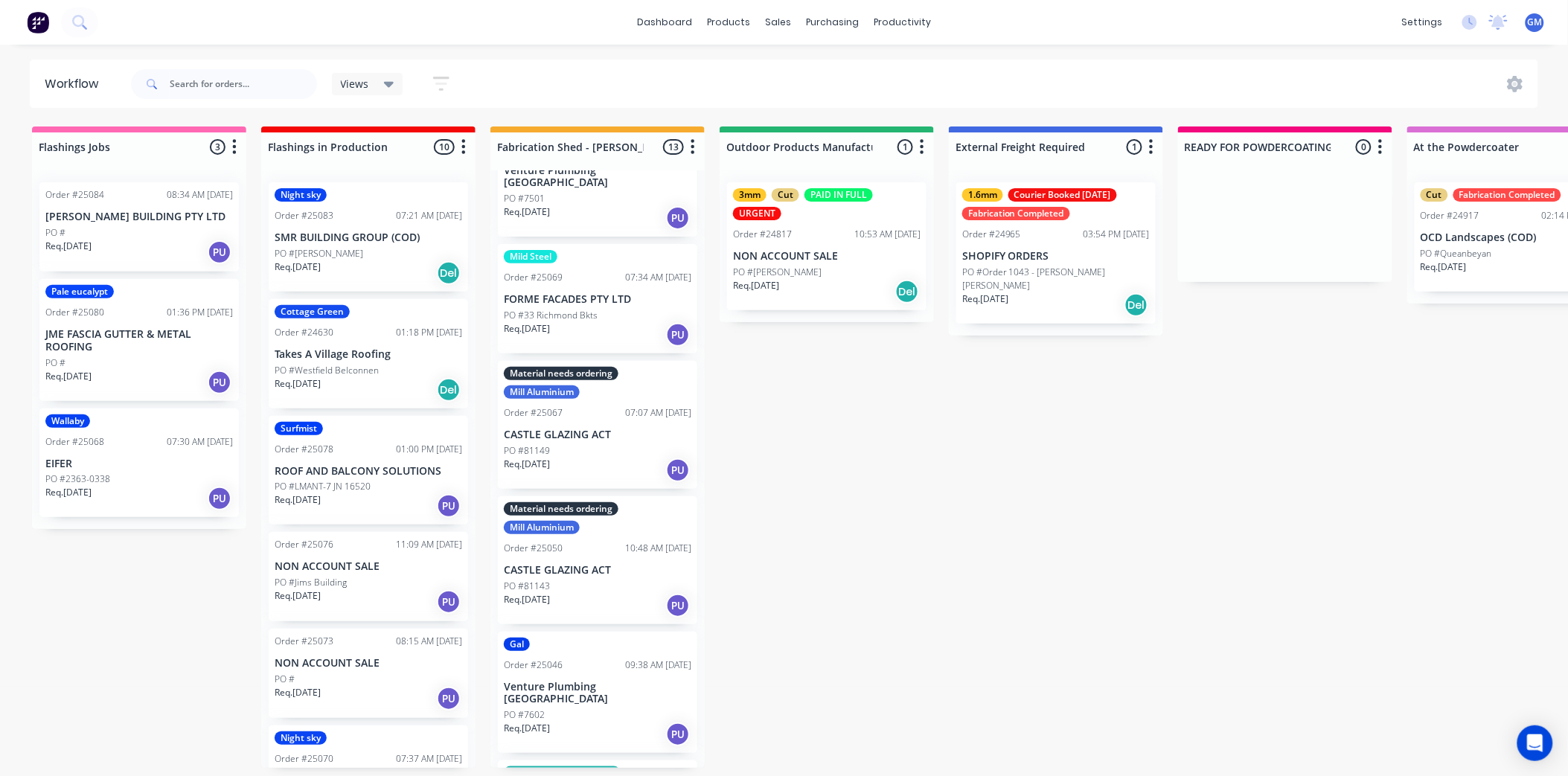
scroll to position [910, 0]
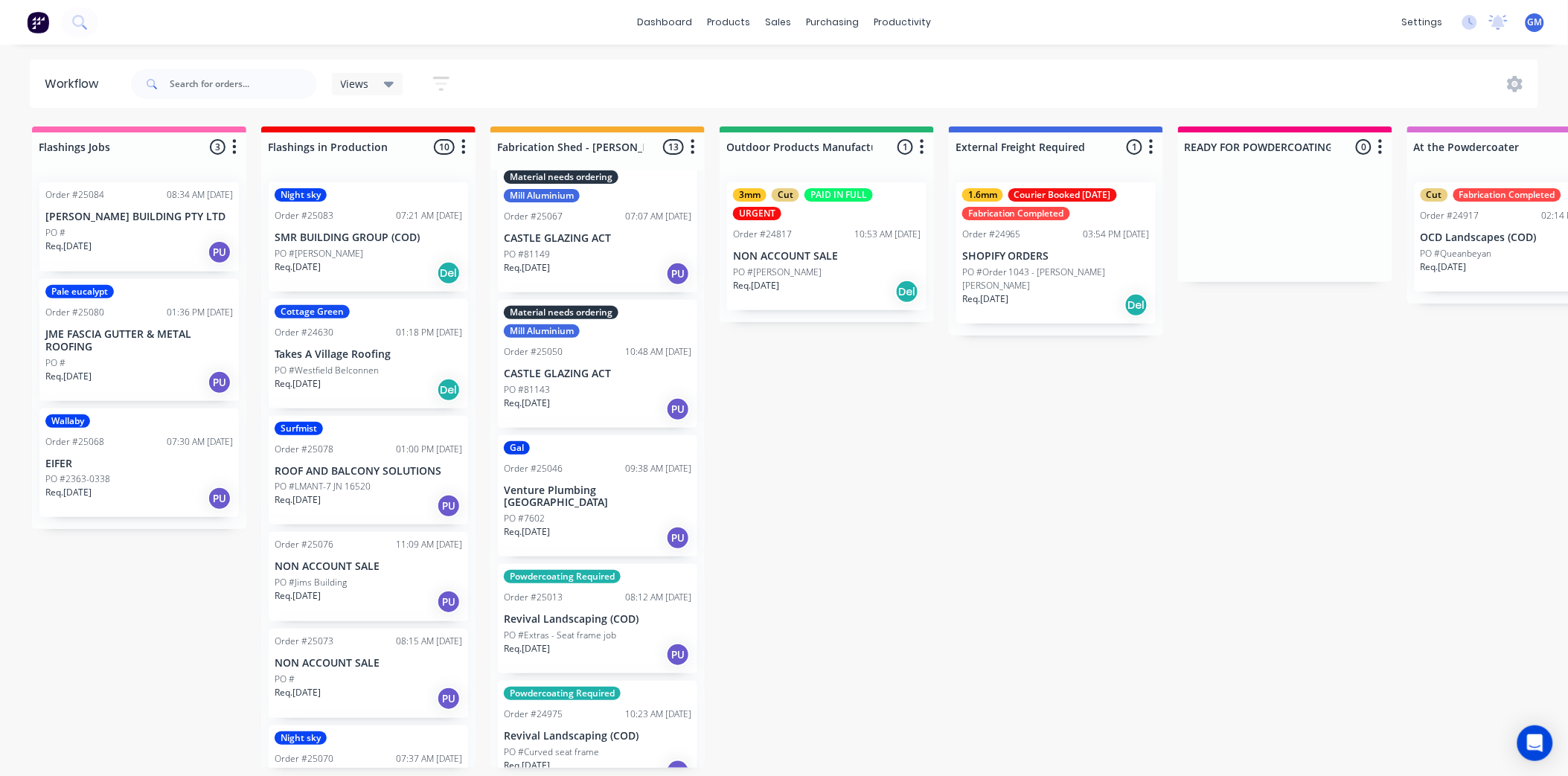
click at [600, 485] on p "Venture Plumbing [GEOGRAPHIC_DATA]" at bounding box center [597, 497] width 188 height 25
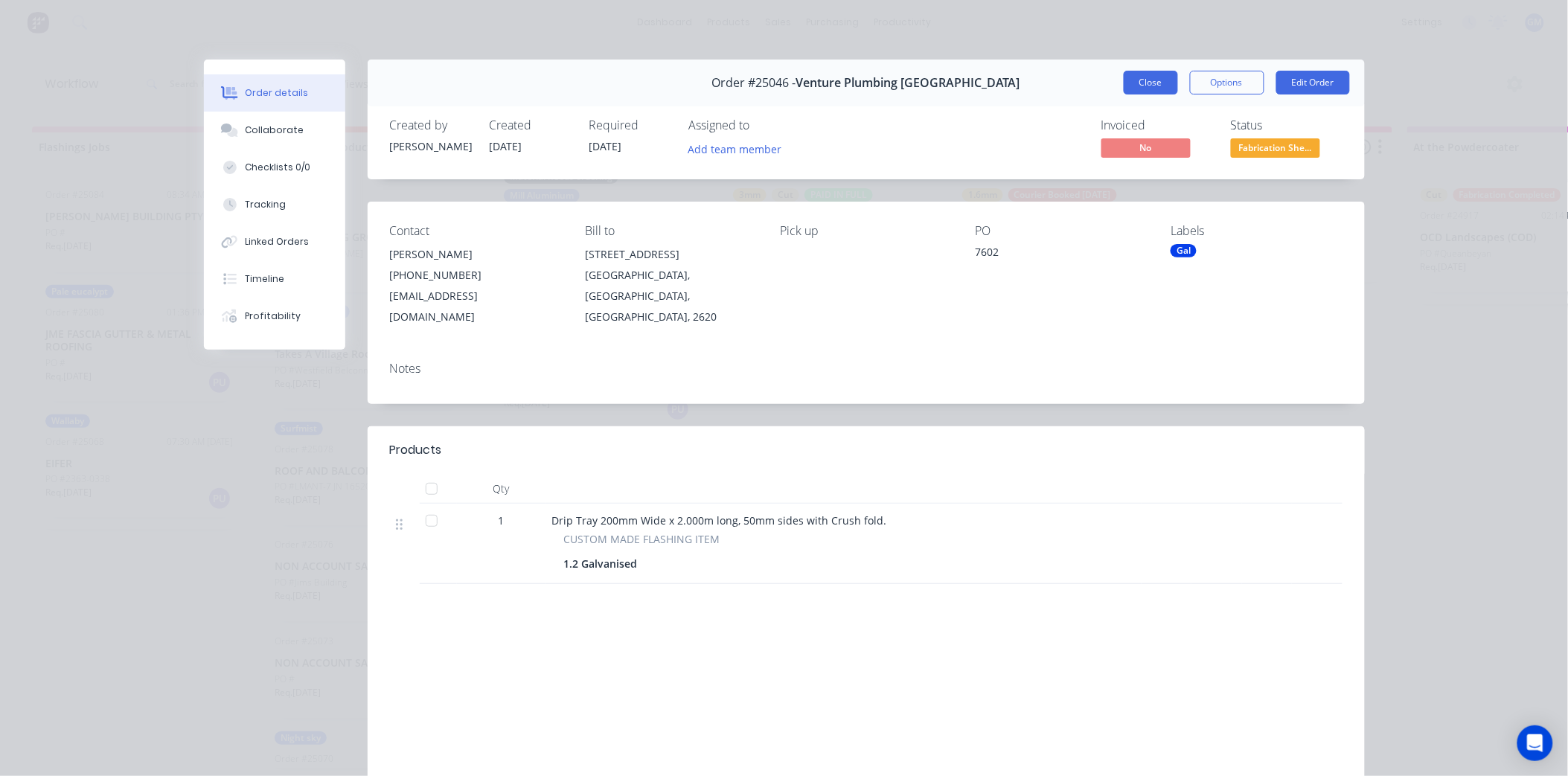
click at [1145, 86] on button "Close" at bounding box center [1151, 83] width 55 height 24
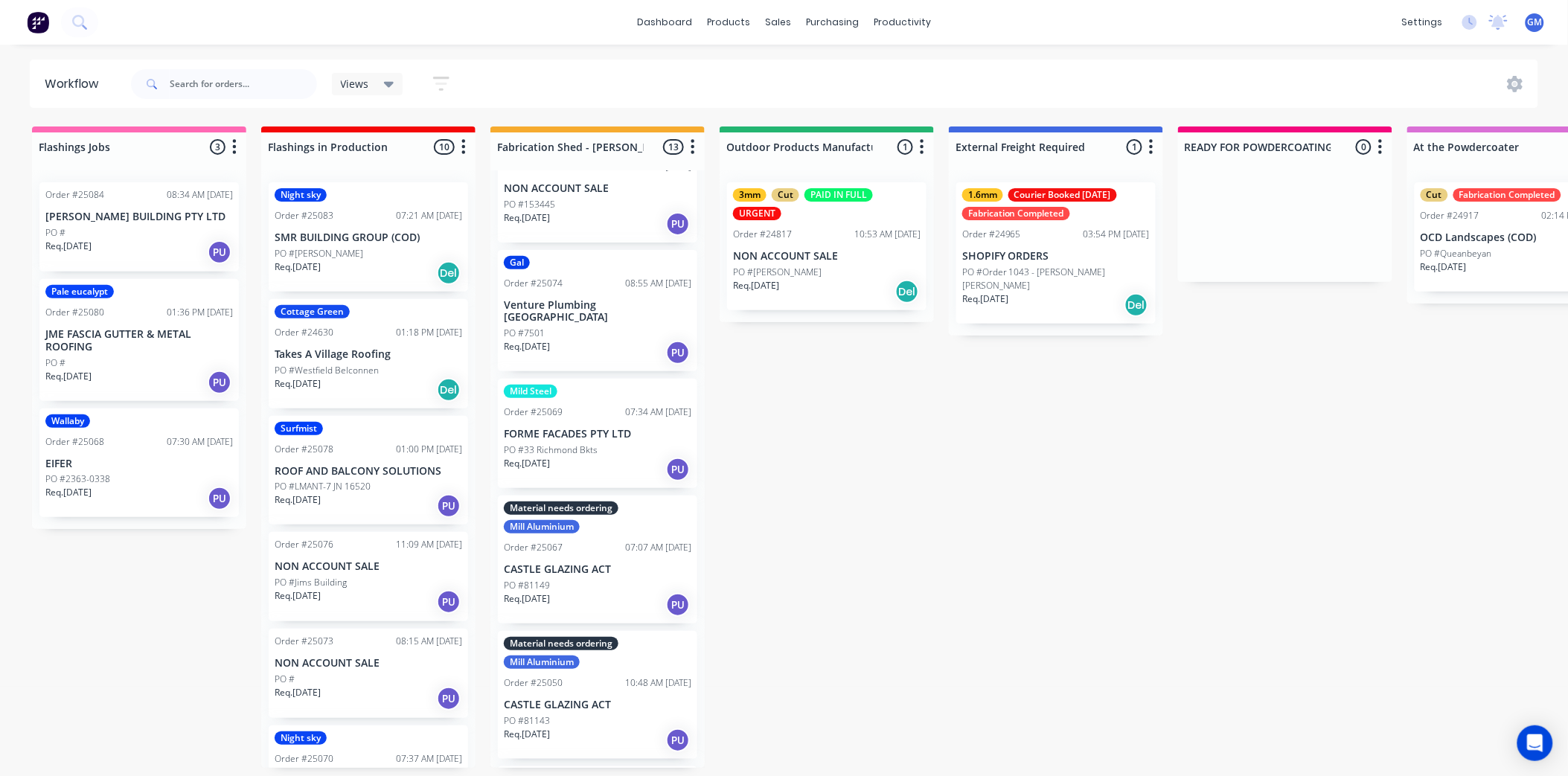
scroll to position [496, 0]
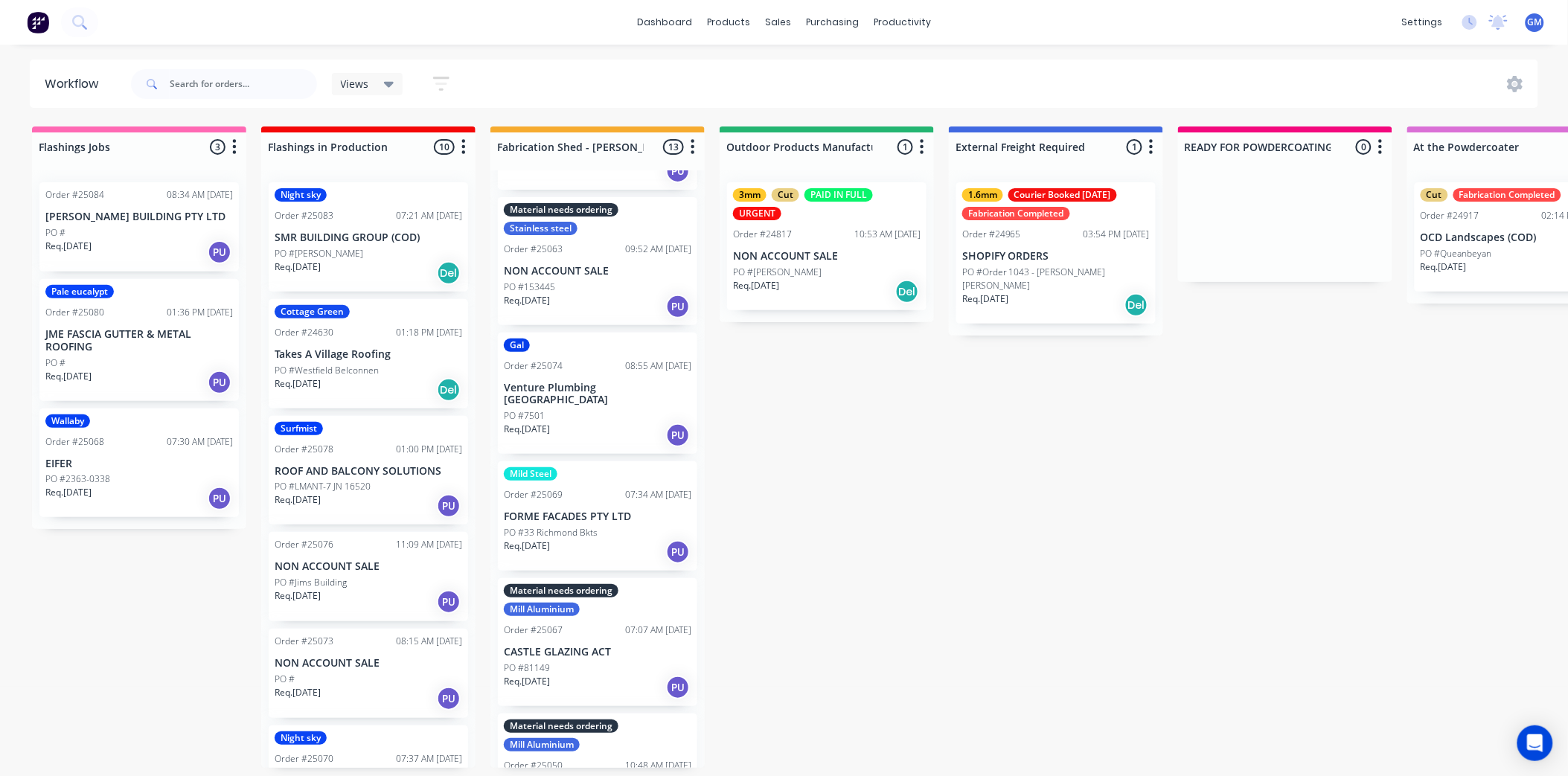
click at [618, 410] on div "PO #7501" at bounding box center [597, 416] width 188 height 14
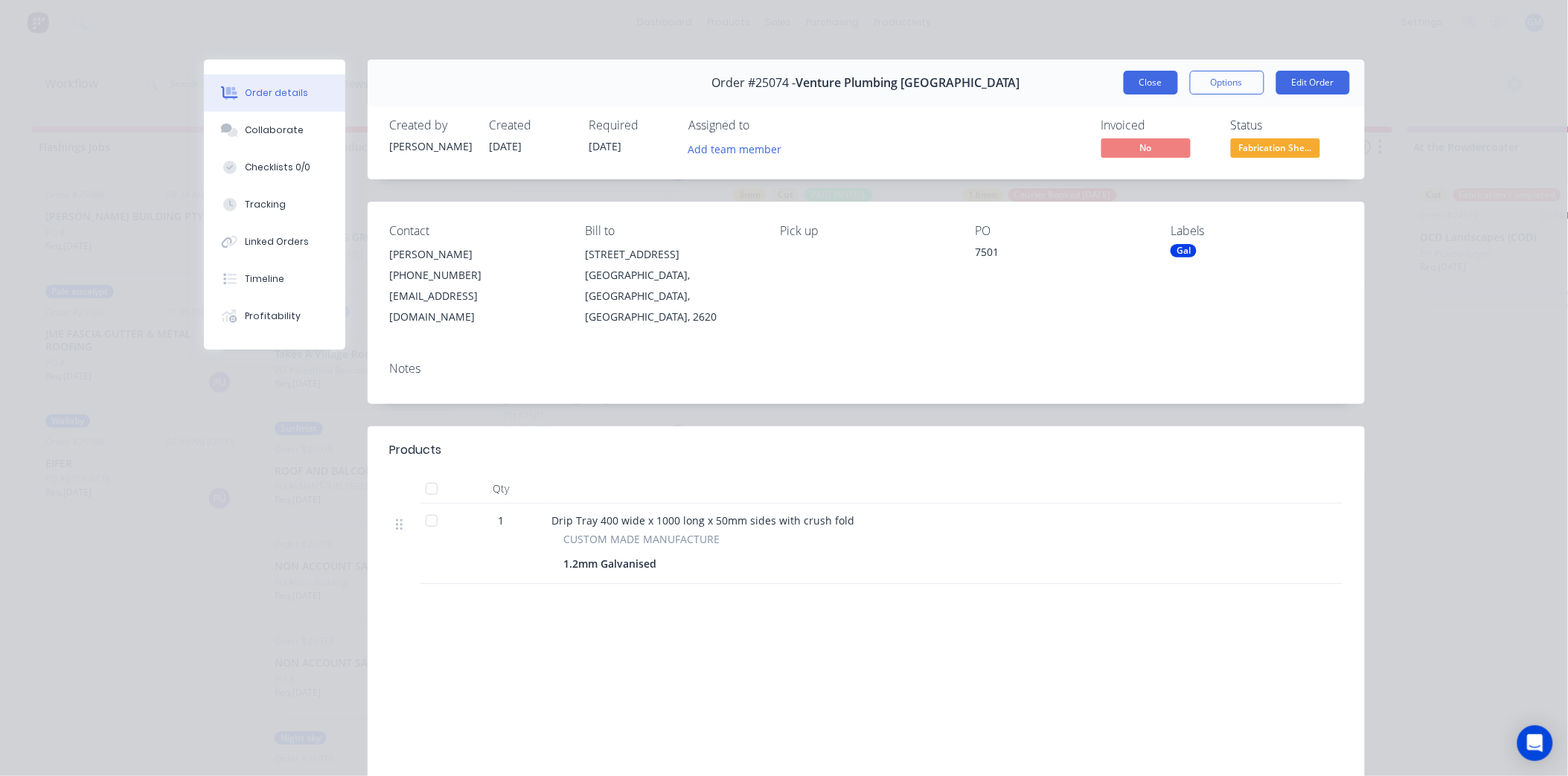
click at [1134, 85] on button "Close" at bounding box center [1151, 83] width 55 height 24
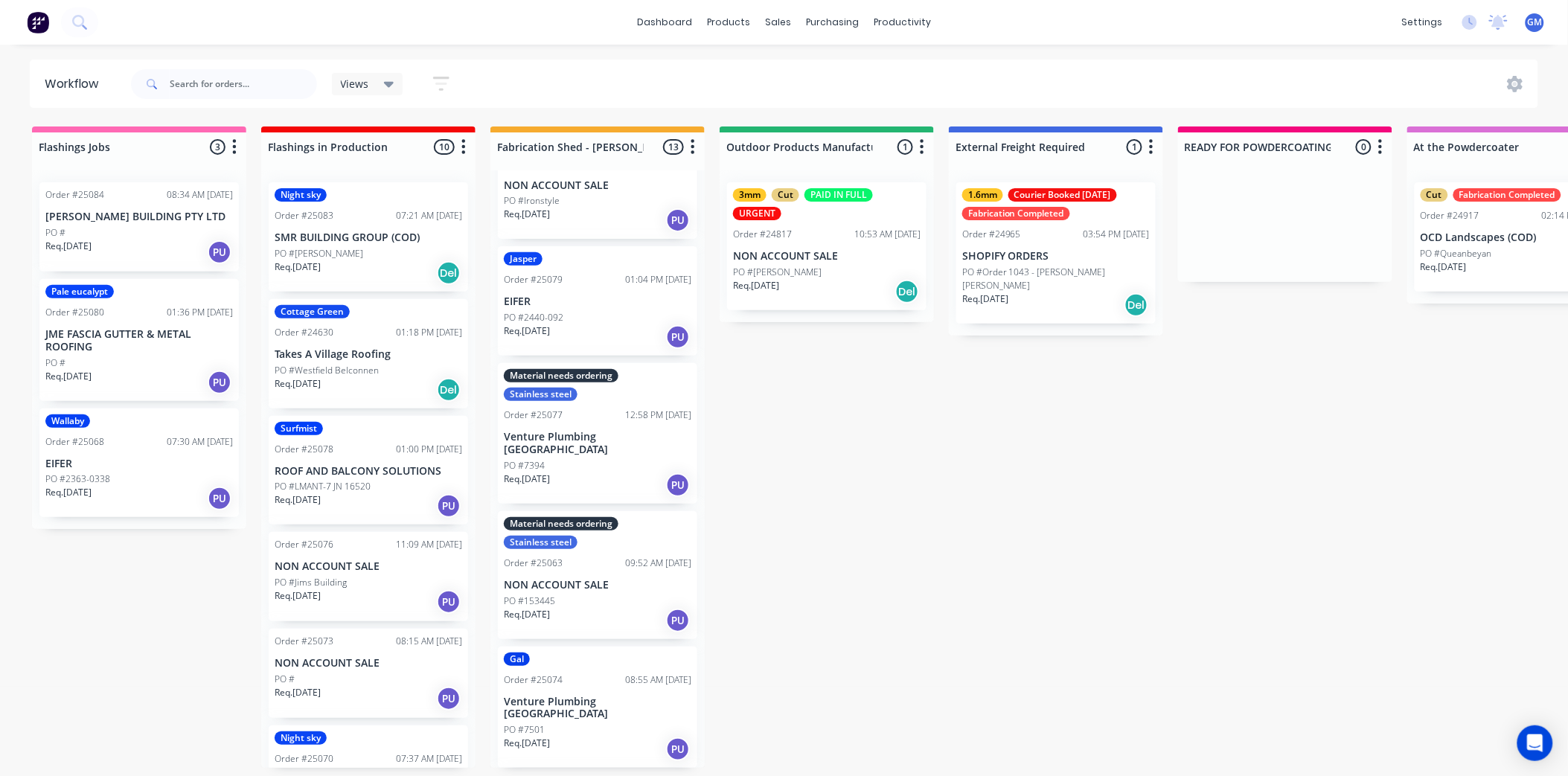
scroll to position [0, 0]
